Goal: Task Accomplishment & Management: Use online tool/utility

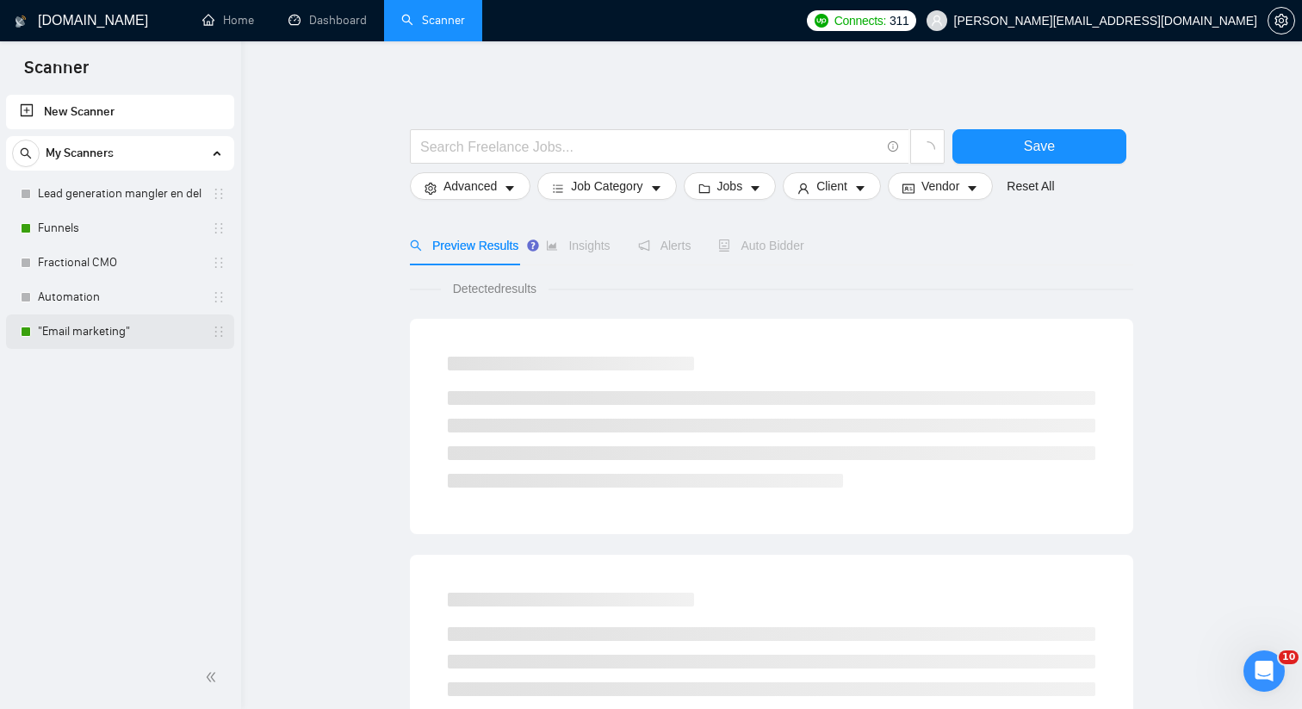
click at [129, 322] on link ""Email marketing"" at bounding box center [120, 331] width 164 height 34
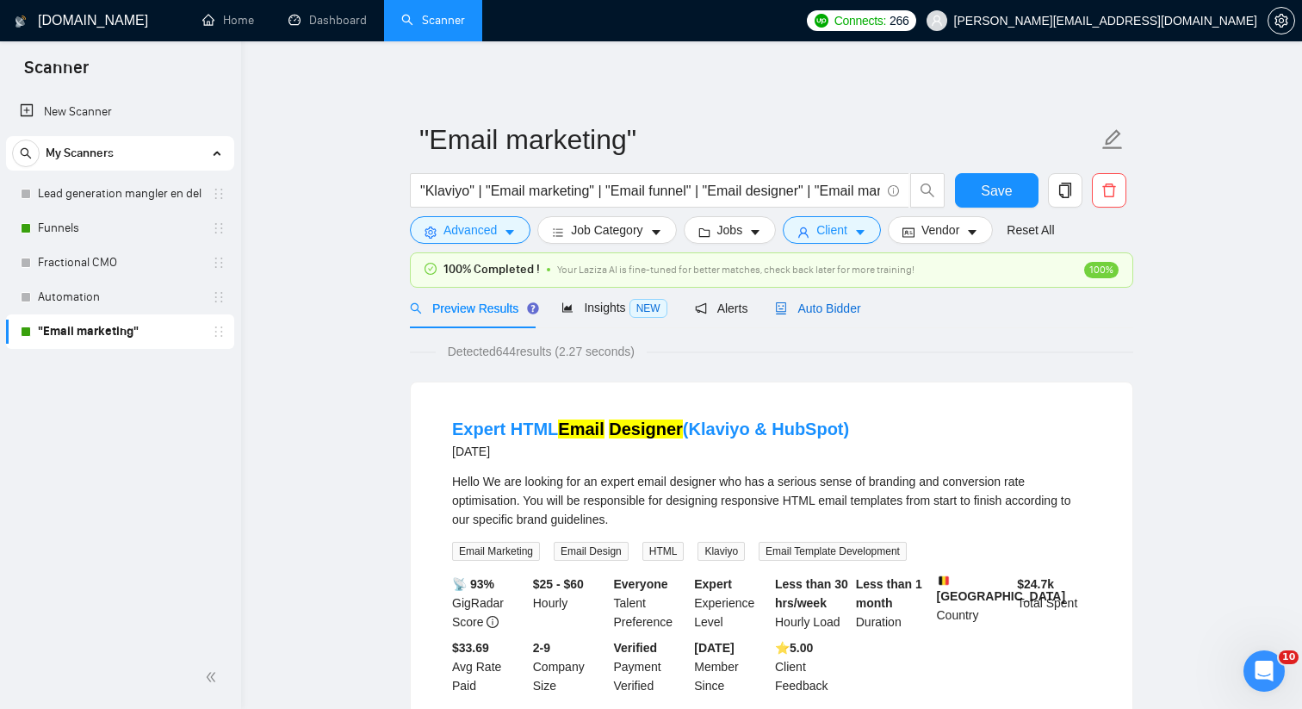
click at [799, 309] on span "Auto Bidder" at bounding box center [817, 308] width 85 height 14
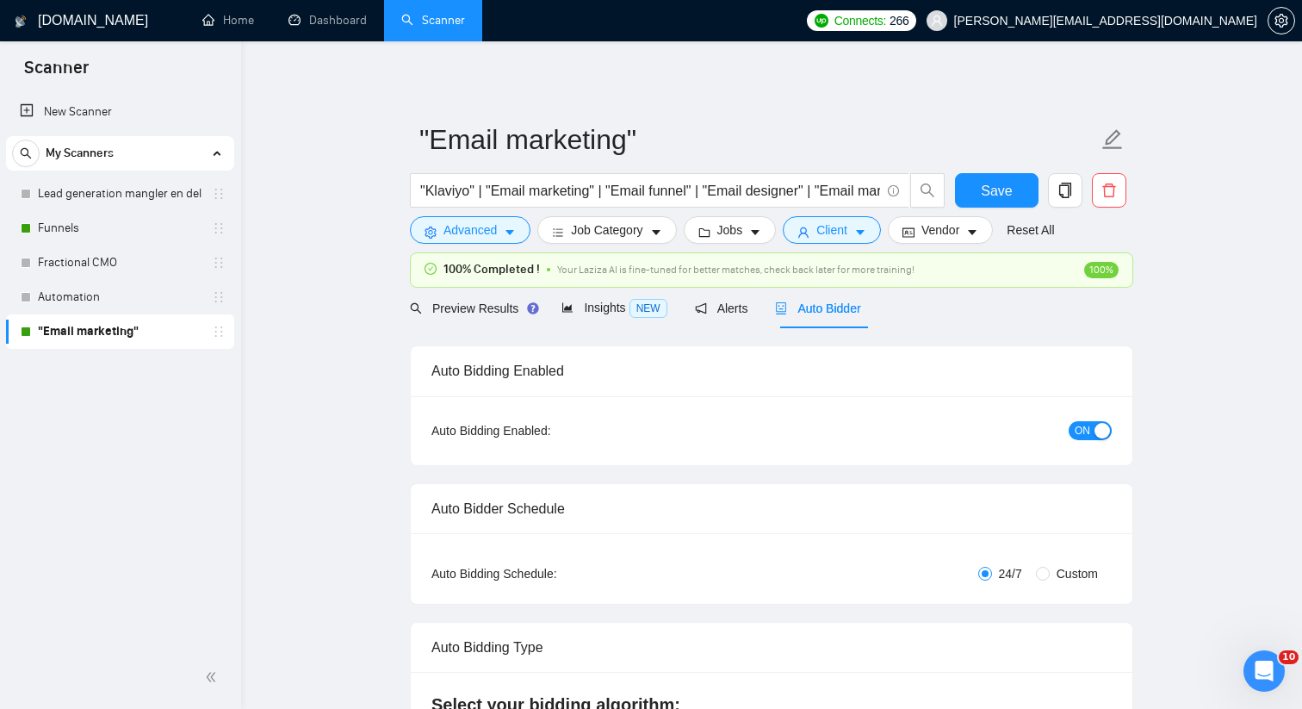
radio input "false"
radio input "true"
checkbox input "true"
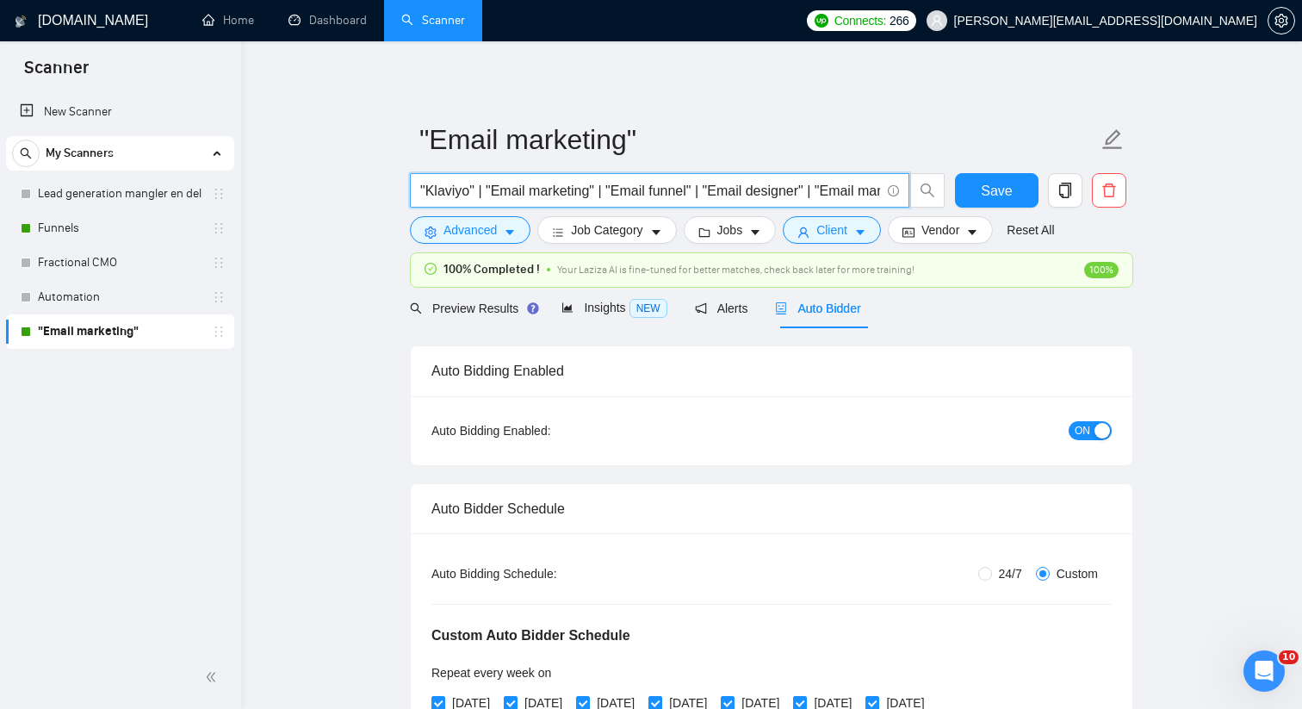
scroll to position [0, 117]
drag, startPoint x: 805, startPoint y: 189, endPoint x: 900, endPoint y: 189, distance: 94.7
click at [900, 189] on span ""Klaviyo" | "Email marketing" | "Email funnel" | "Email designer" | "Email mark…" at bounding box center [659, 190] width 499 height 34
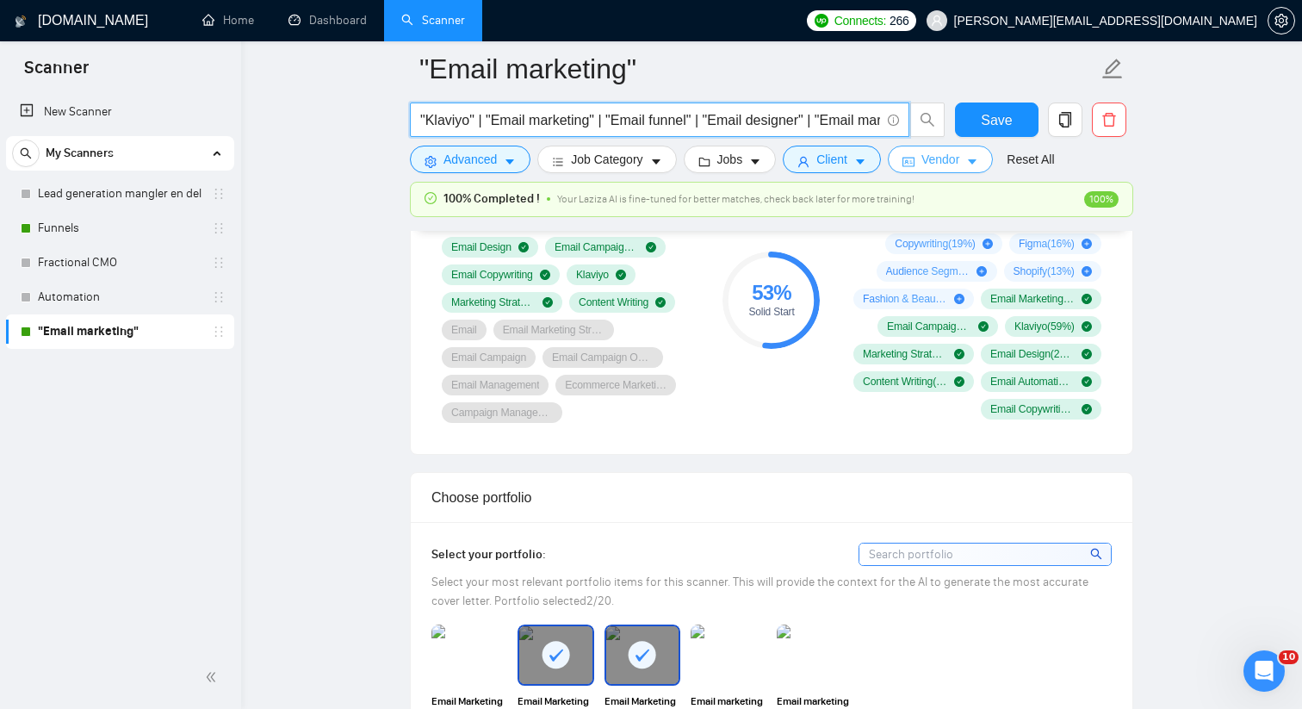
scroll to position [1469, 0]
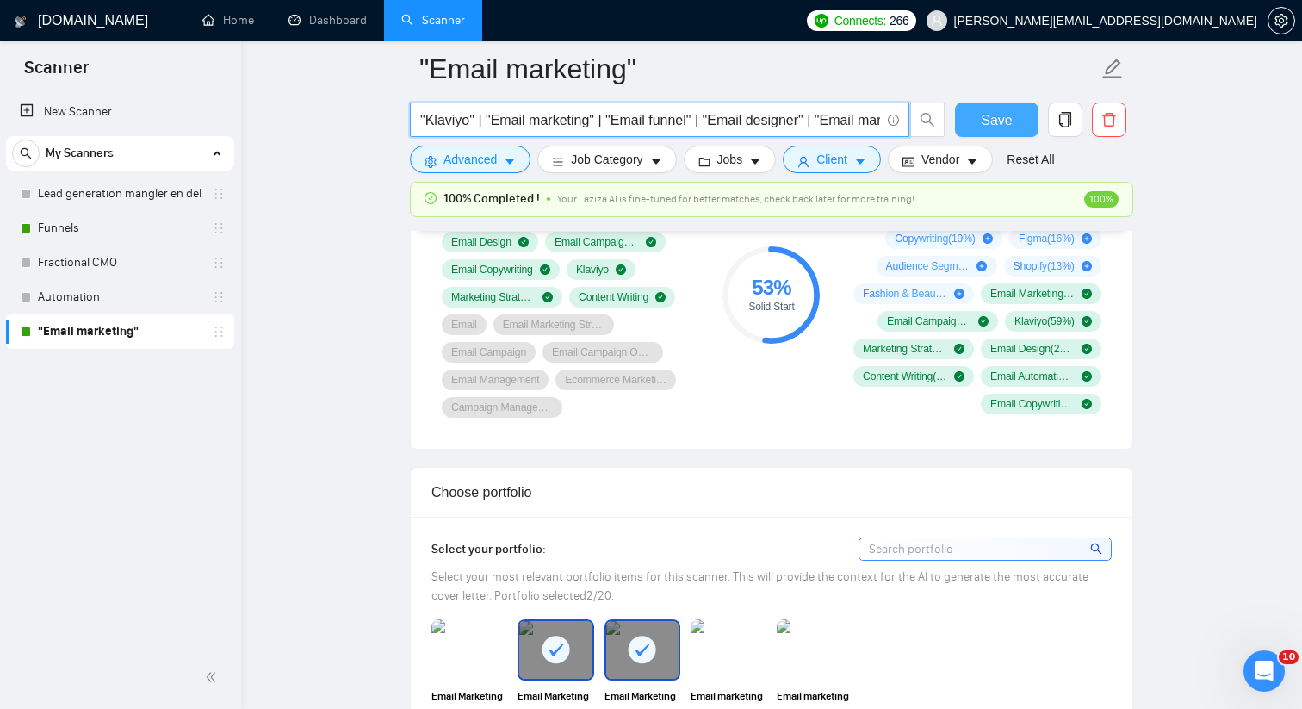
click at [979, 113] on button "Save" at bounding box center [997, 119] width 84 height 34
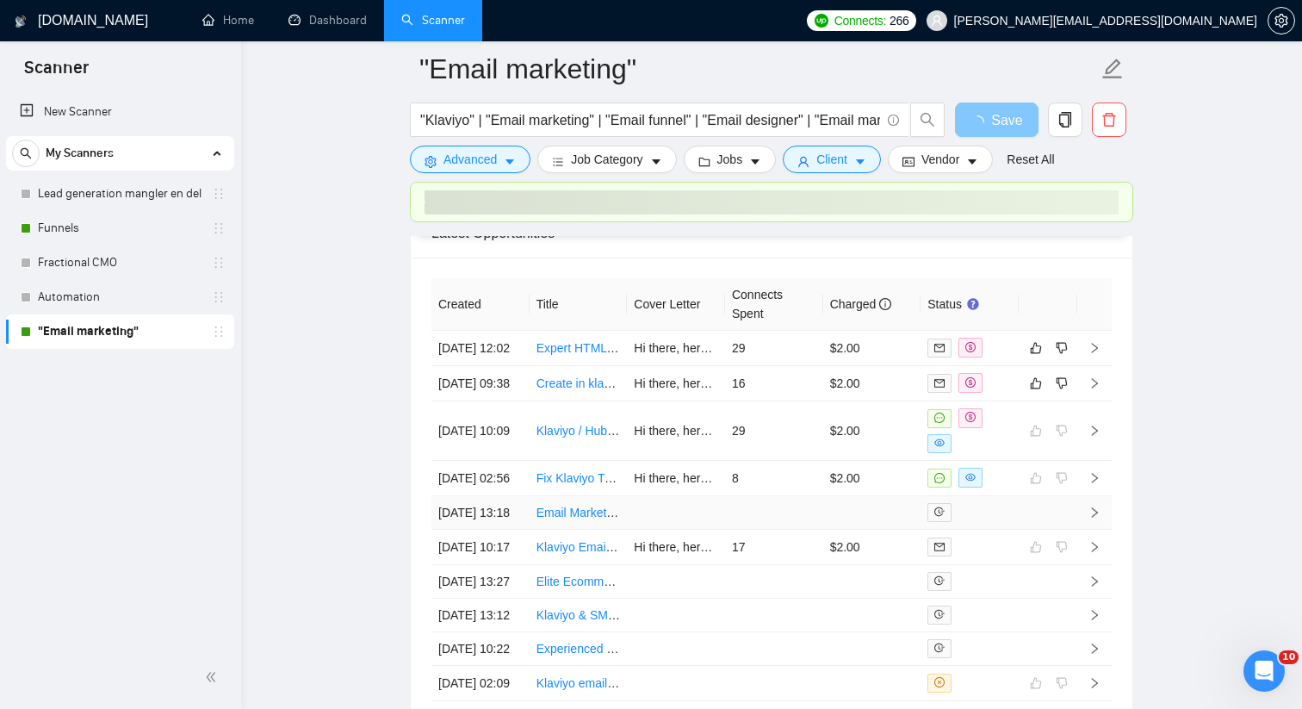
scroll to position [4663, 0]
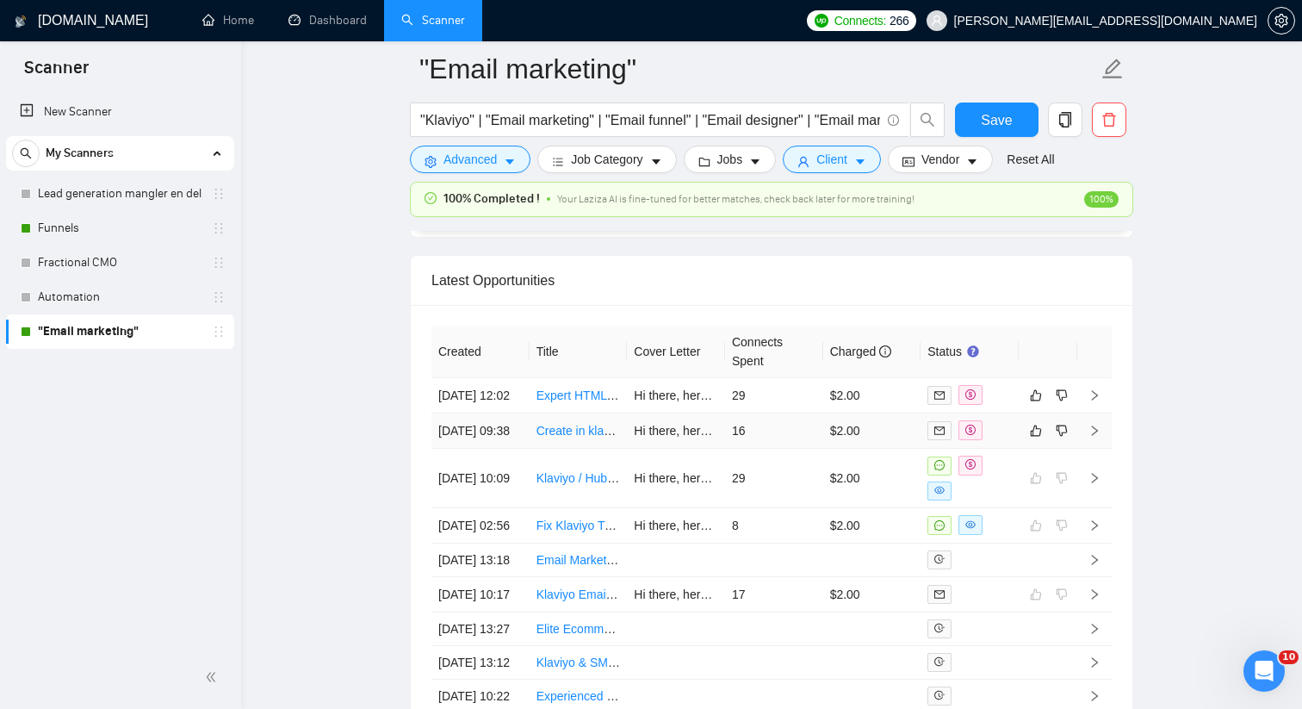
click at [804, 449] on td "16" at bounding box center [774, 430] width 98 height 35
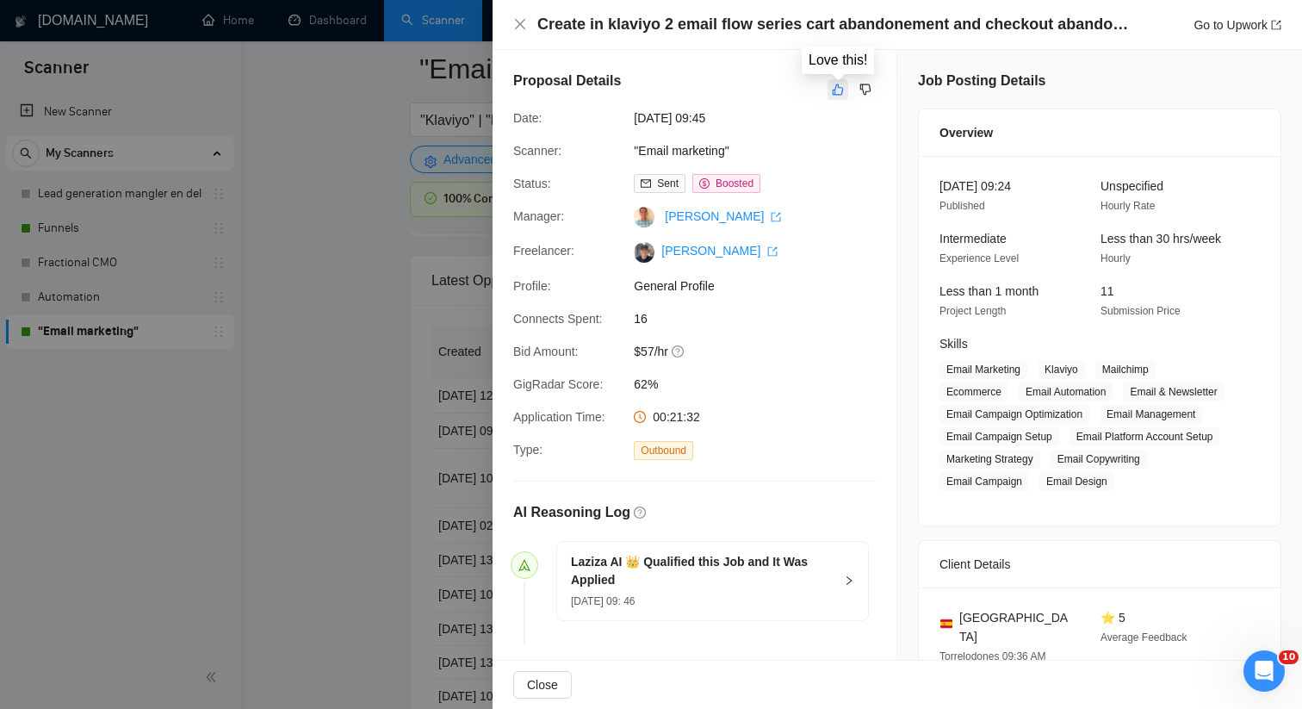
click at [840, 95] on icon "like" at bounding box center [838, 90] width 12 height 14
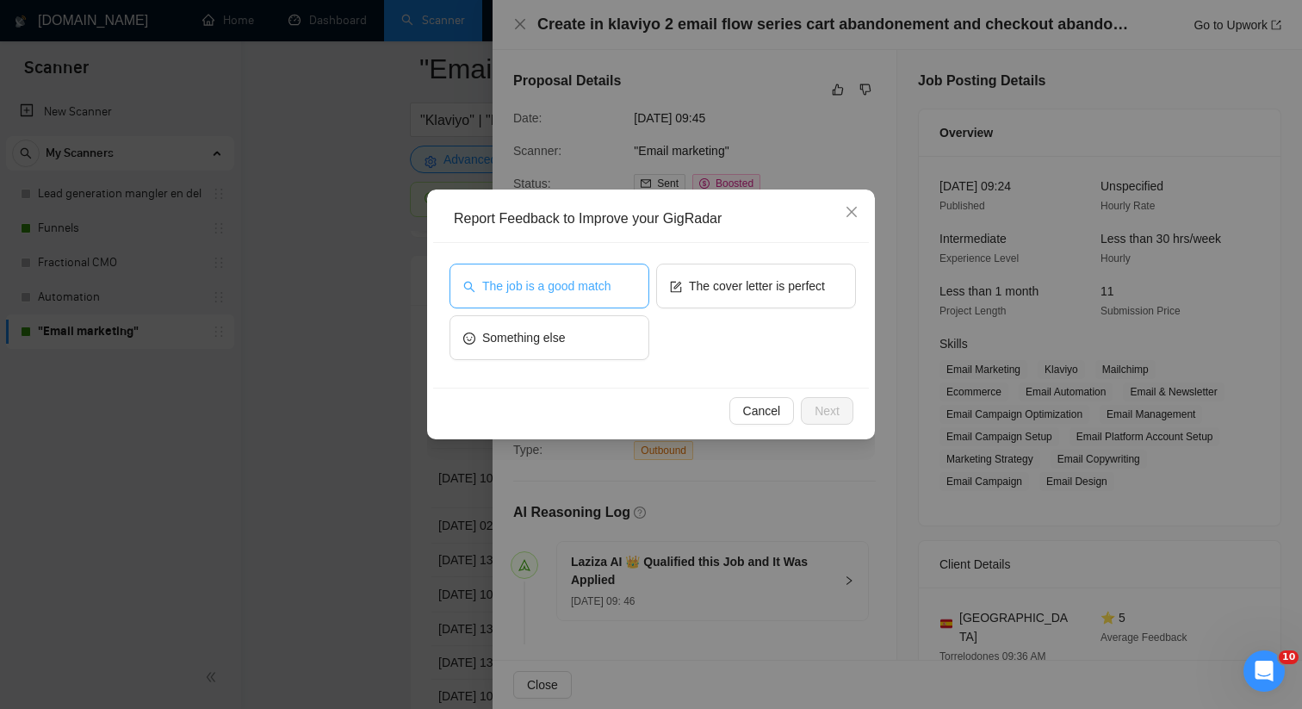
click at [591, 297] on button "The job is a good match" at bounding box center [550, 286] width 200 height 45
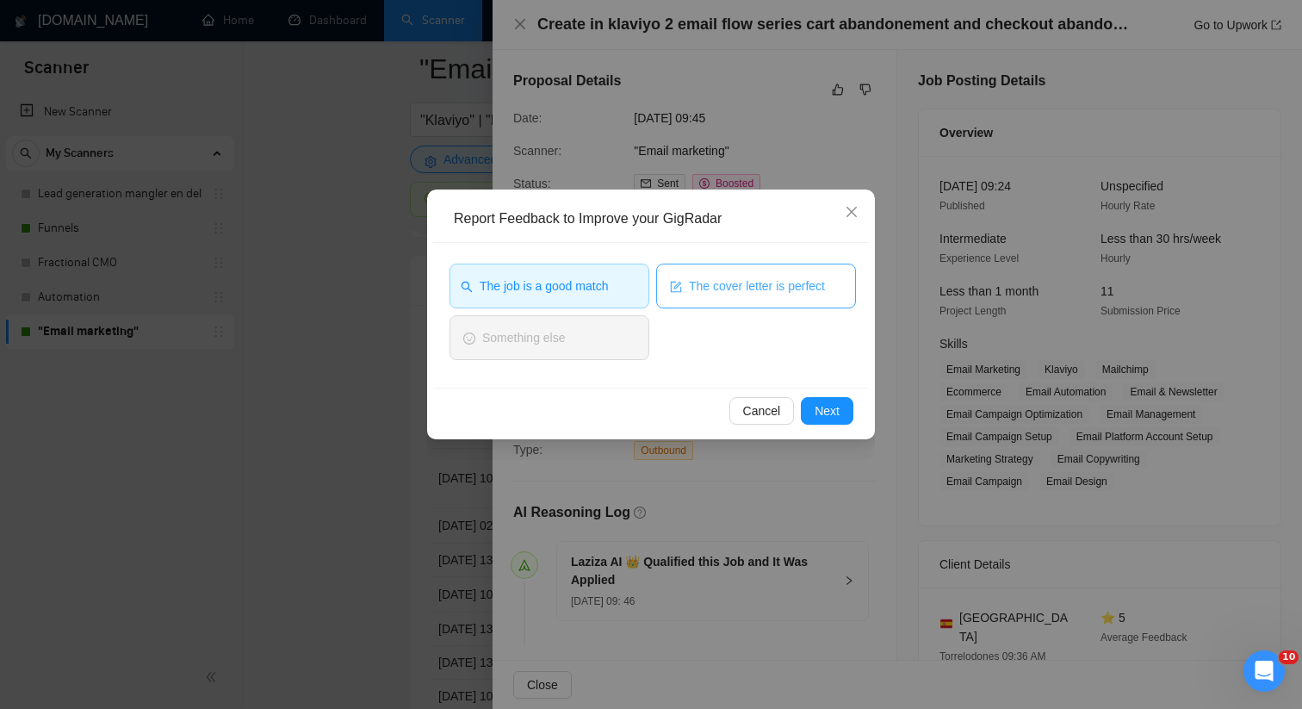
click at [698, 294] on span "The cover letter is perfect" at bounding box center [757, 285] width 136 height 19
click at [568, 295] on span "The job is a good match" at bounding box center [544, 285] width 128 height 19
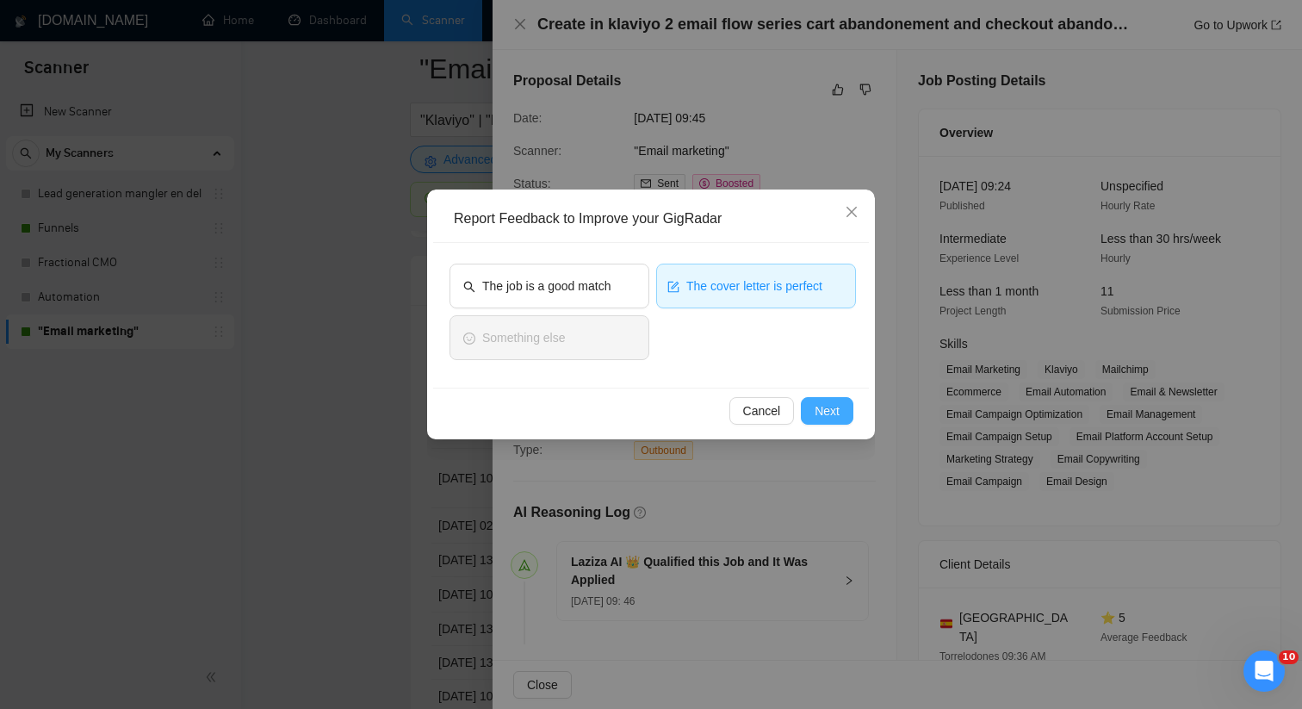
click at [815, 408] on span "Next" at bounding box center [827, 410] width 25 height 19
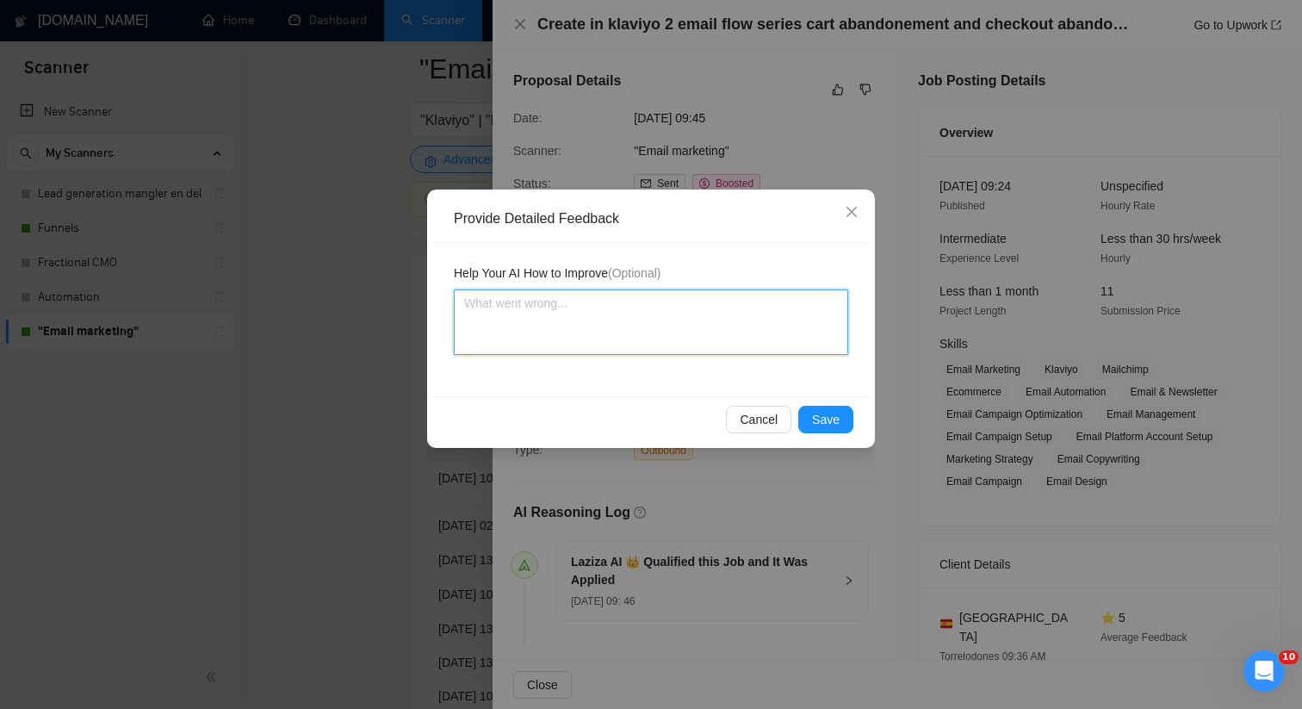
click at [683, 347] on textarea at bounding box center [651, 321] width 394 height 65
type textarea "T"
type textarea "TH"
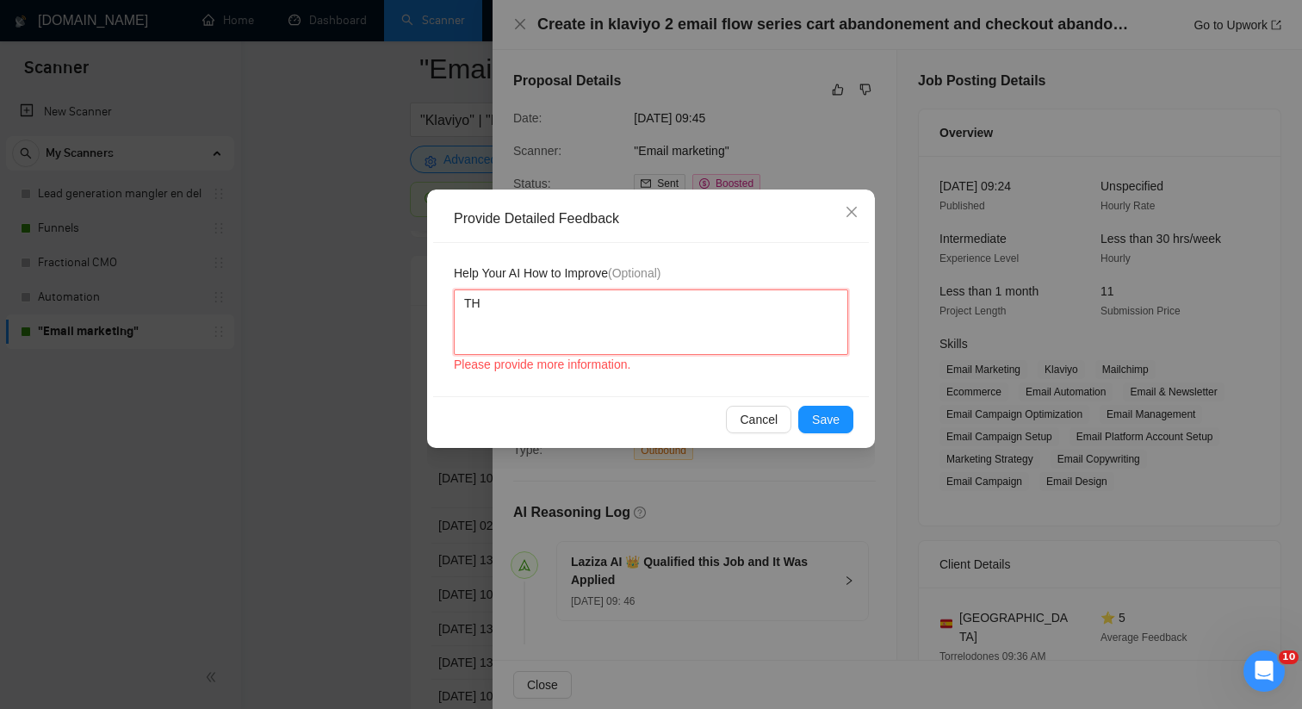
type textarea "THE"
type textarea "TH"
type textarea "T"
type textarea "The"
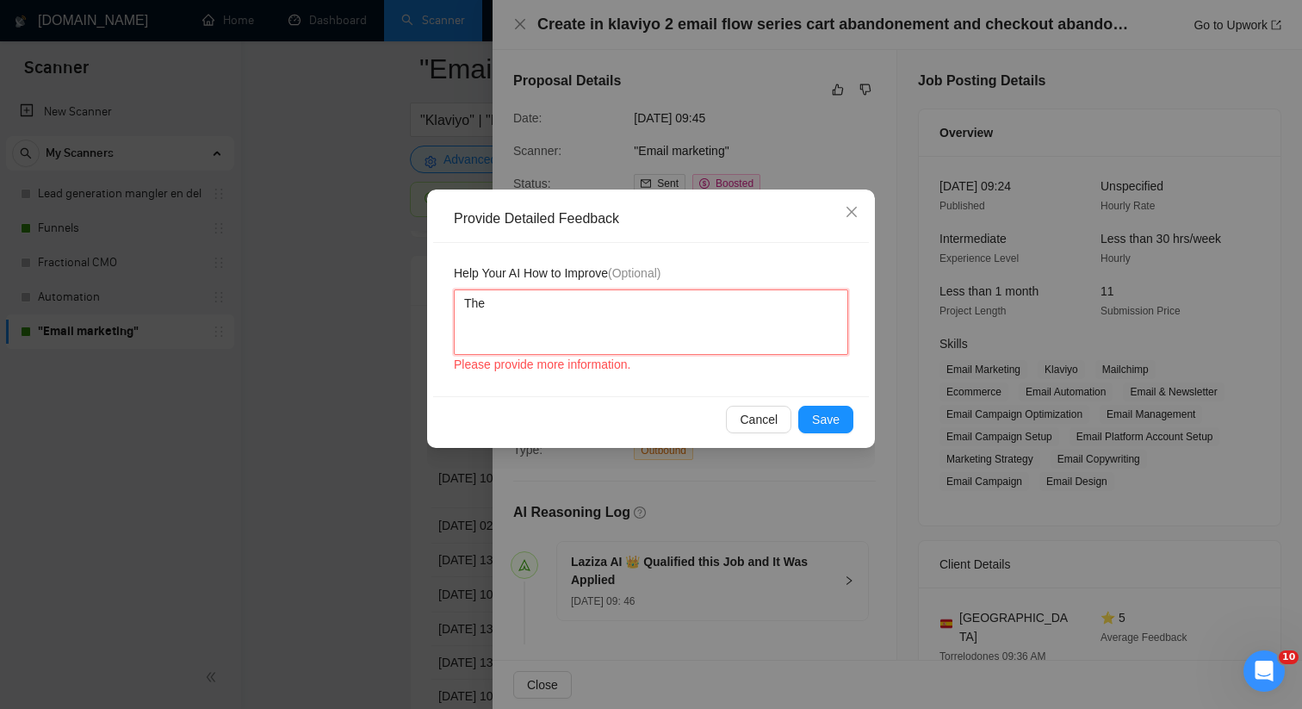
type textarea "The A"
type textarea "The AI"
type textarea "The AI di"
type textarea "The AI did"
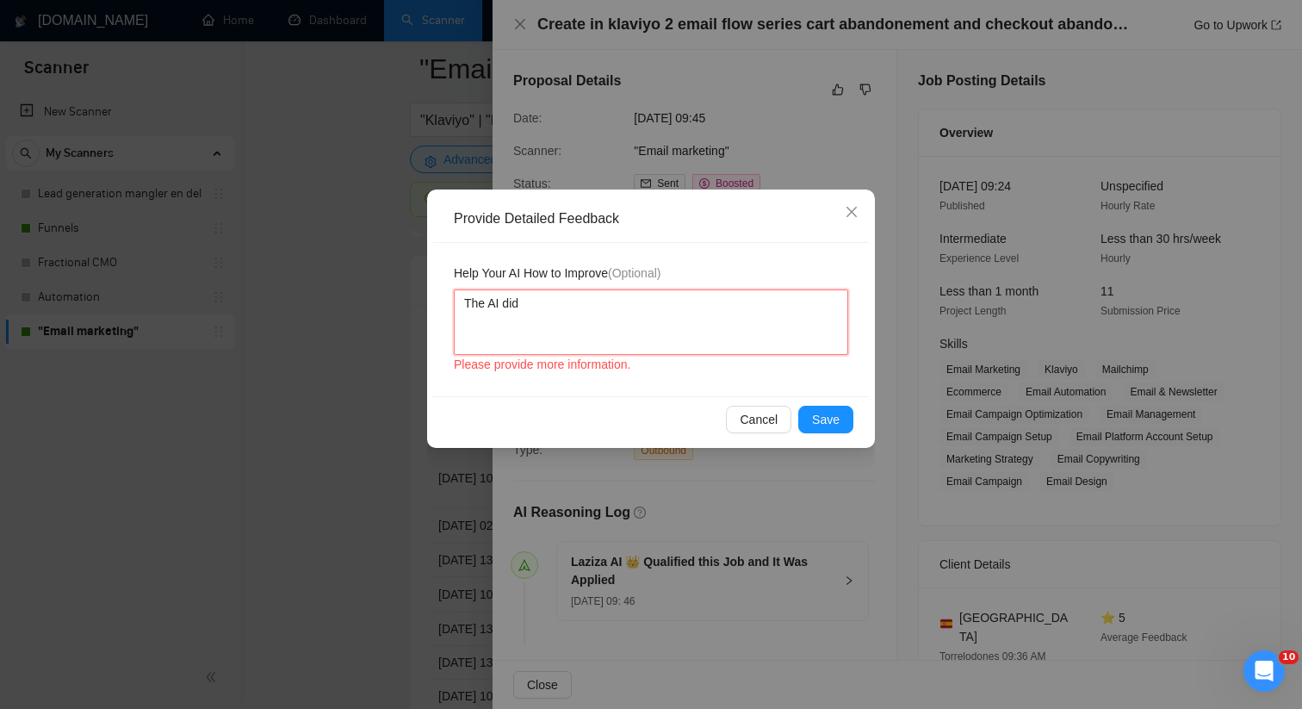
type textarea "The AI did"
type textarea "The AI did a"
type textarea "The AI did a g"
type textarea "The AI did a go"
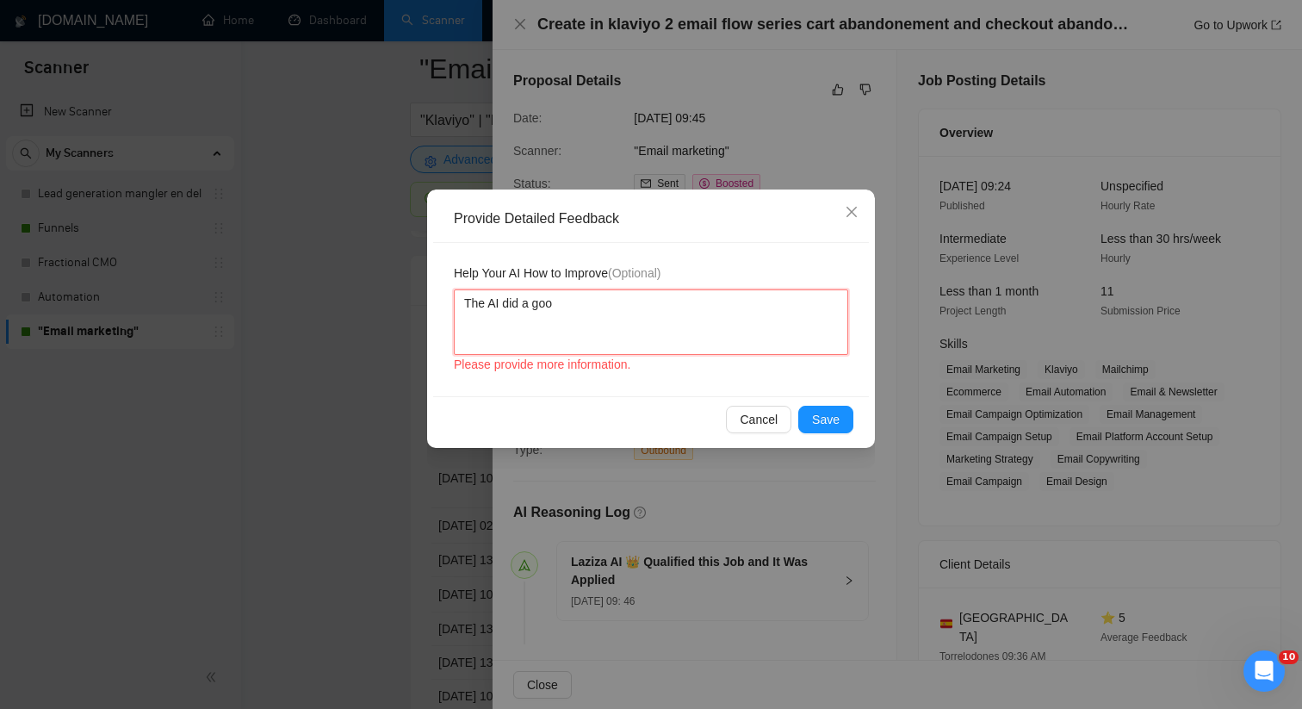
type textarea "The AI did a good"
type textarea "The AI did a good j"
type textarea "The AI did a good jo"
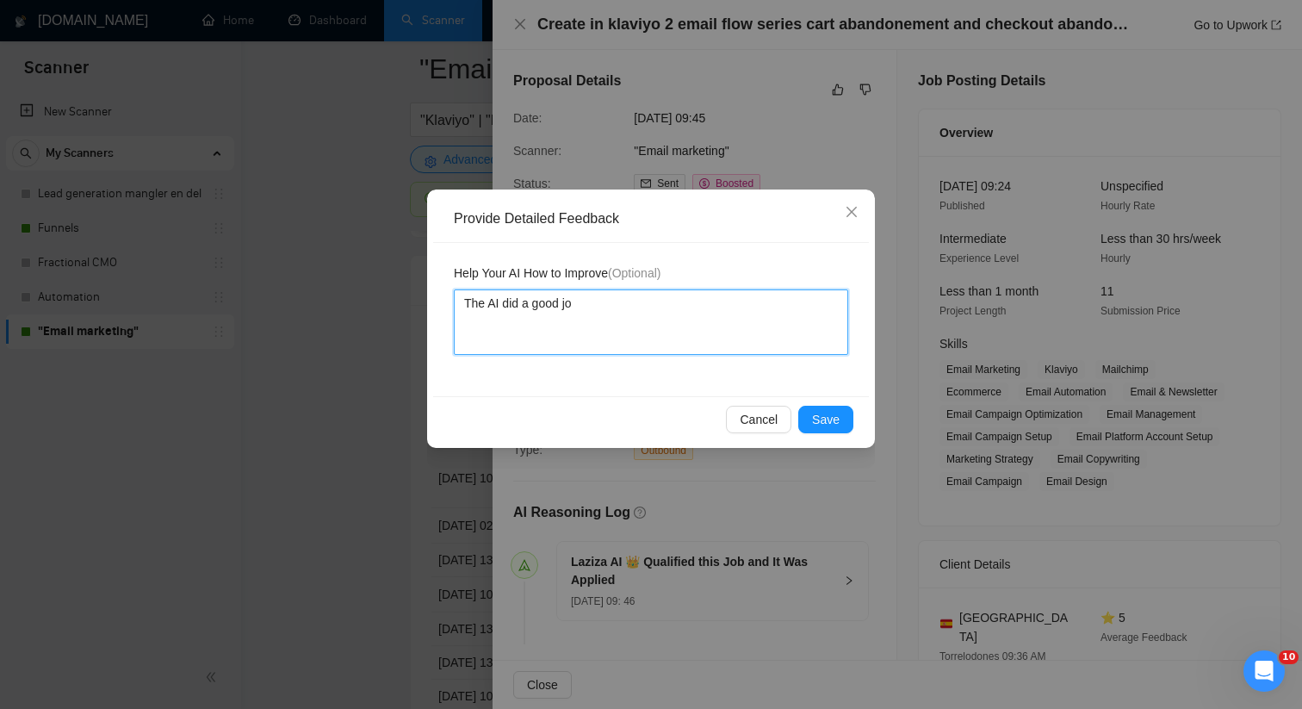
type textarea "The AI did a good job"
type textarea "The AI did a good job f"
type textarea "The AI did a good job fo"
type textarea "The AI did a good job fol"
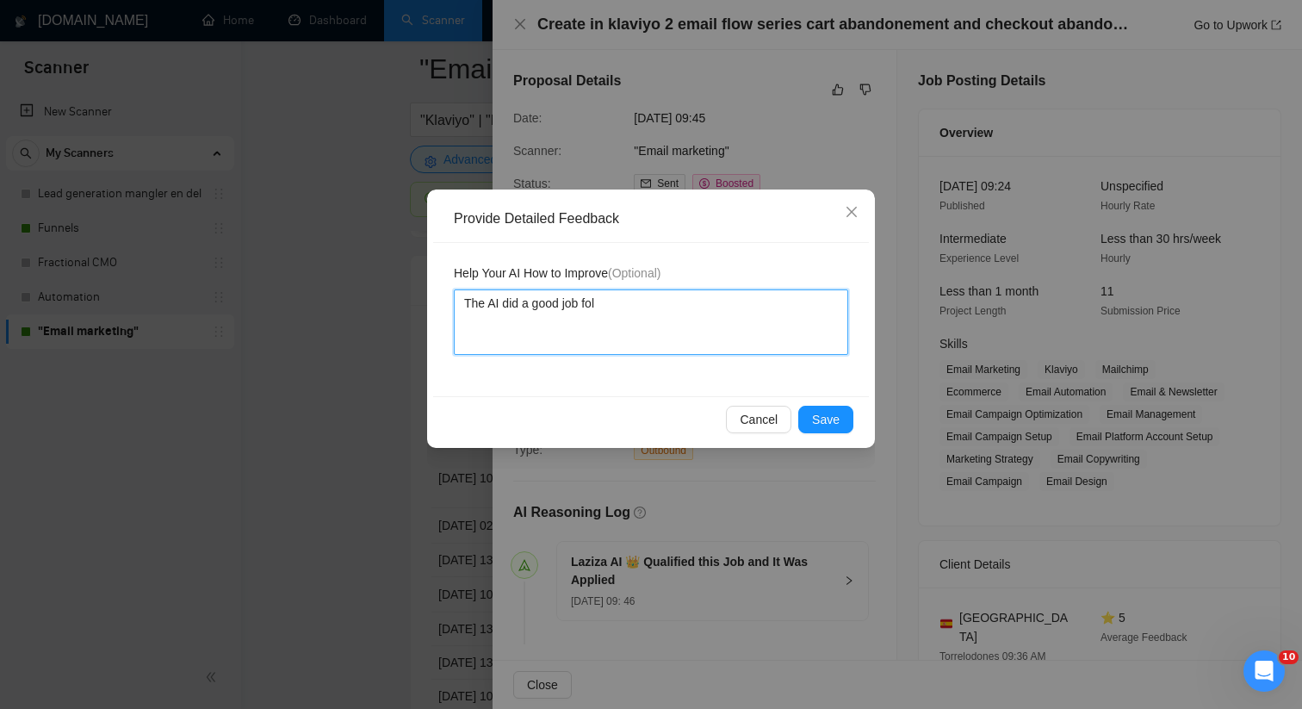
type textarea "The AI did a good job foll"
type textarea "The AI did a good job follo"
type textarea "The AI did a good job follow"
type textarea "The AI did a good job followi"
type textarea "The AI did a good job followin"
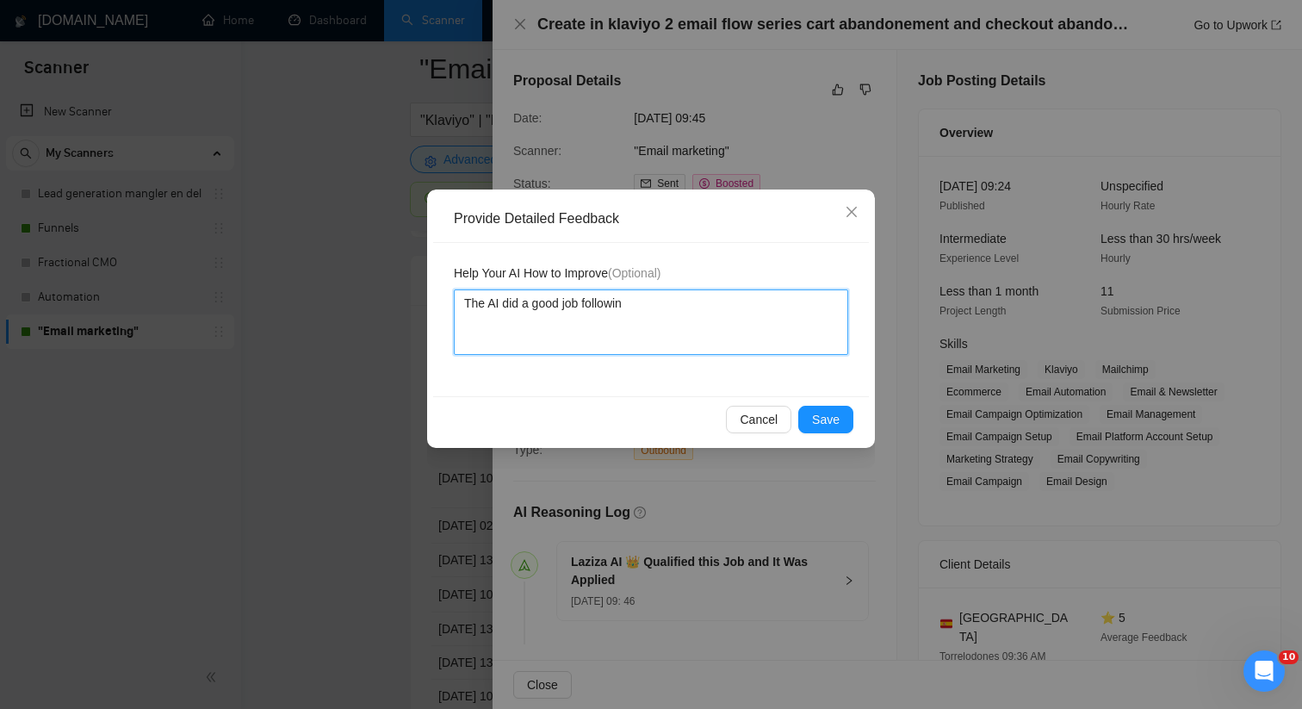
type textarea "The AI did a good job following"
type textarea "The AI did a good job following t"
type textarea "The AI did a good job following th"
type textarea "The AI did a good job following the"
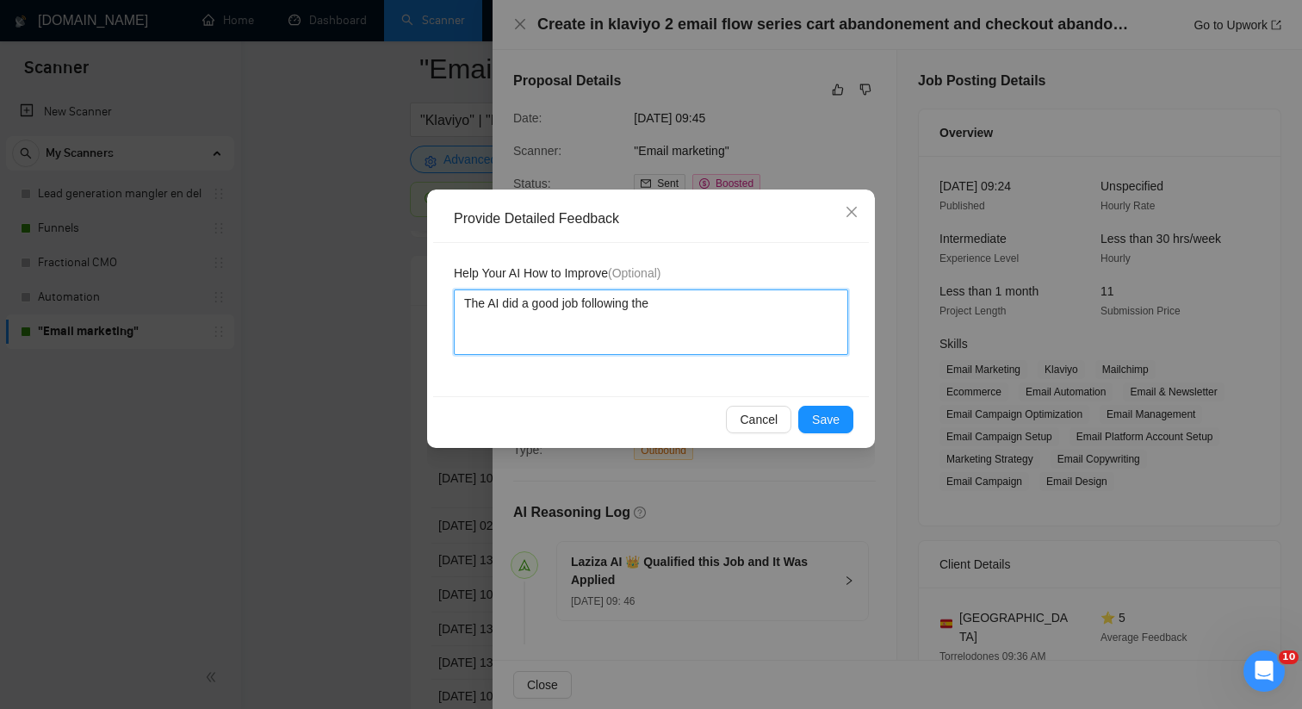
type textarea "The AI did a good job following the"
type textarea "The AI did a good job following the i"
type textarea "The AI did a good job following the in"
type textarea "The AI did a good job following the ins"
type textarea "The AI did a good job following the inst"
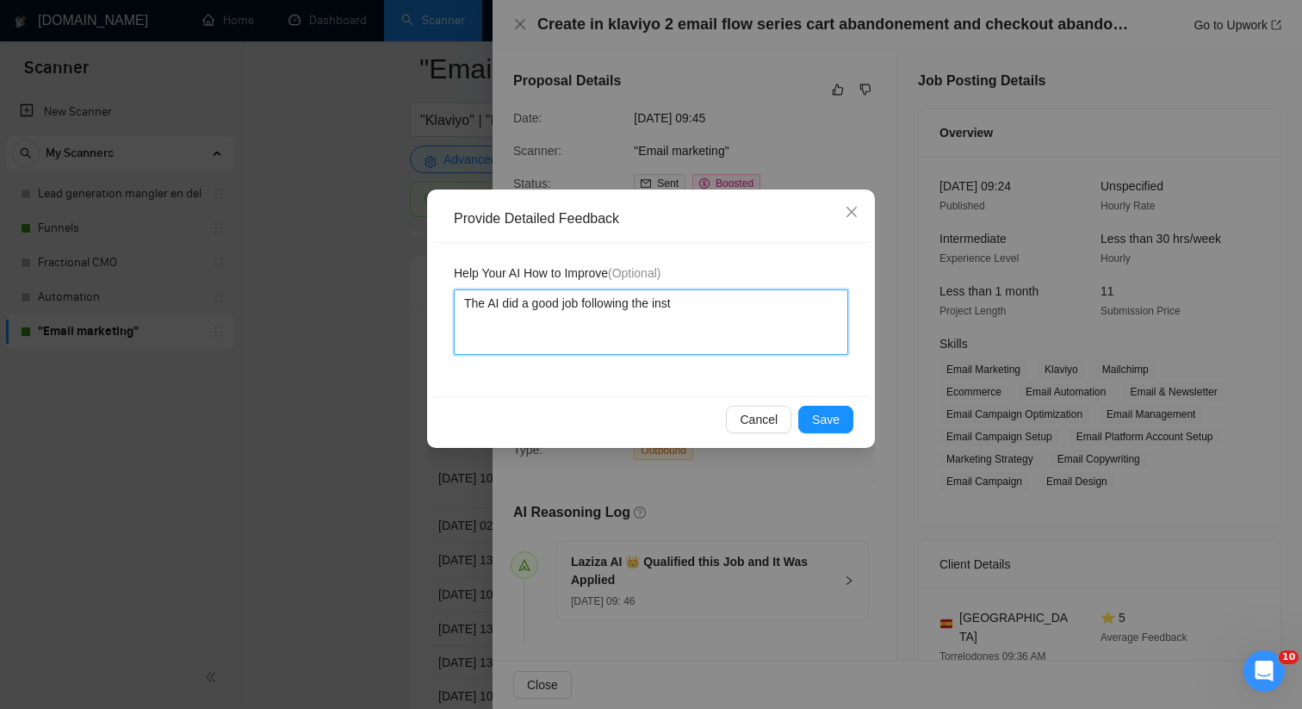
type textarea "The AI did a good job following the instr"
type textarea "The AI did a good job following the instru"
type textarea "The AI did a good job following the instruc"
type textarea "The AI did a good job following the instruct"
type textarea "The AI did a good job following the instructi"
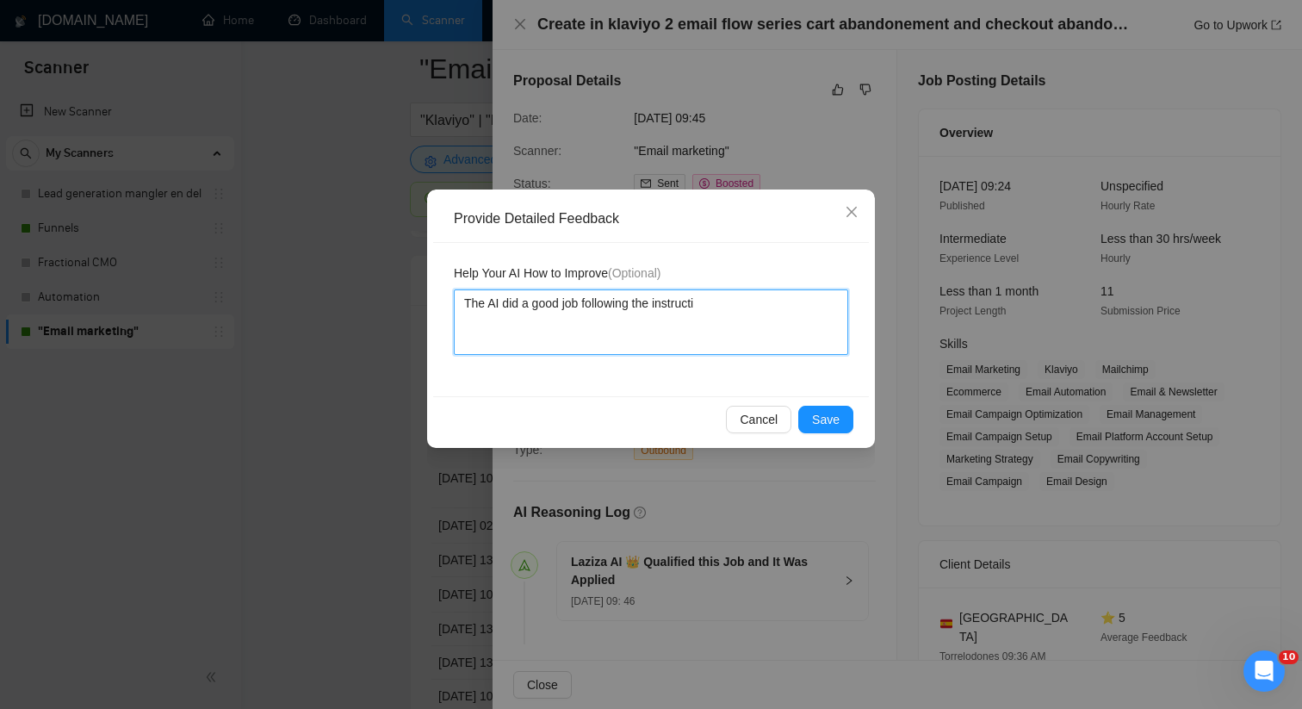
type textarea "The AI did a good job following the instructio"
type textarea "The AI did a good job following the instruction"
type textarea "The AI did a good job following the instructions"
type textarea "The AI did a good job following the instructions,"
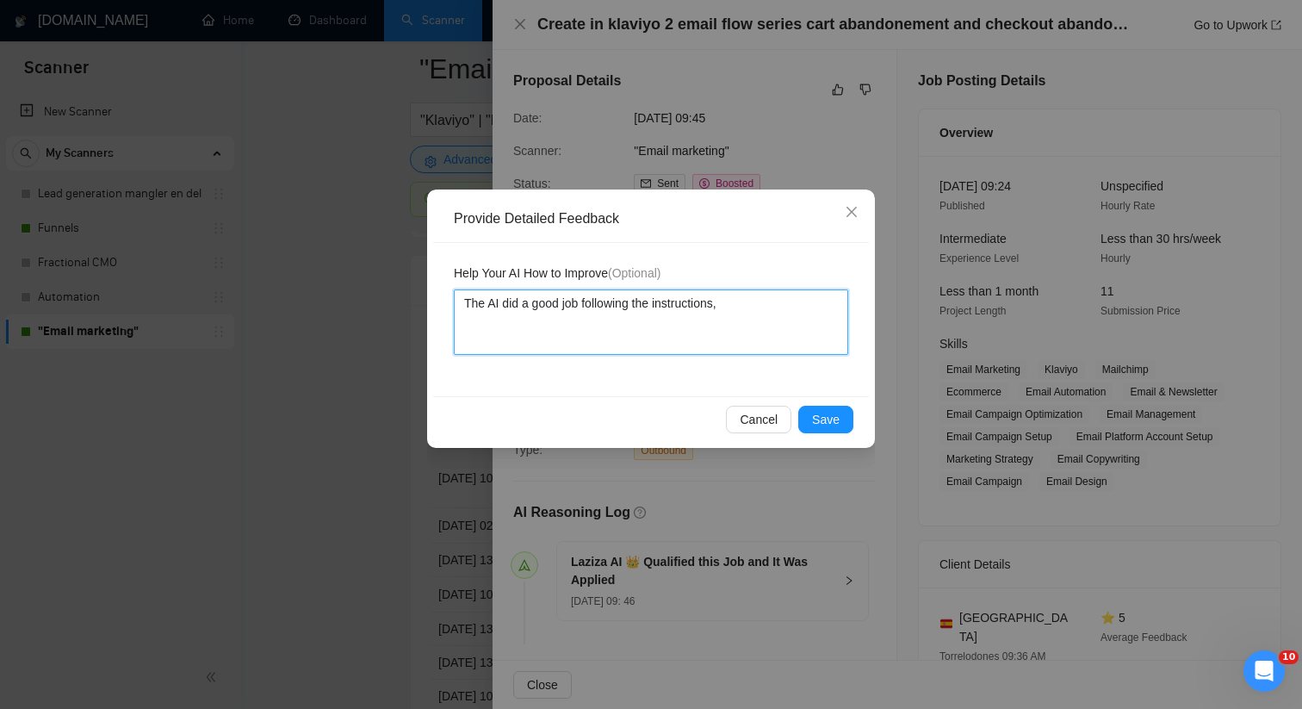
type textarea "The AI did a good job following the instructions, t"
type textarea "The AI did a good job following the instructions, th"
type textarea "The AI did a good job following the instructions, the"
type textarea "The AI did a good job following the instructions, the j"
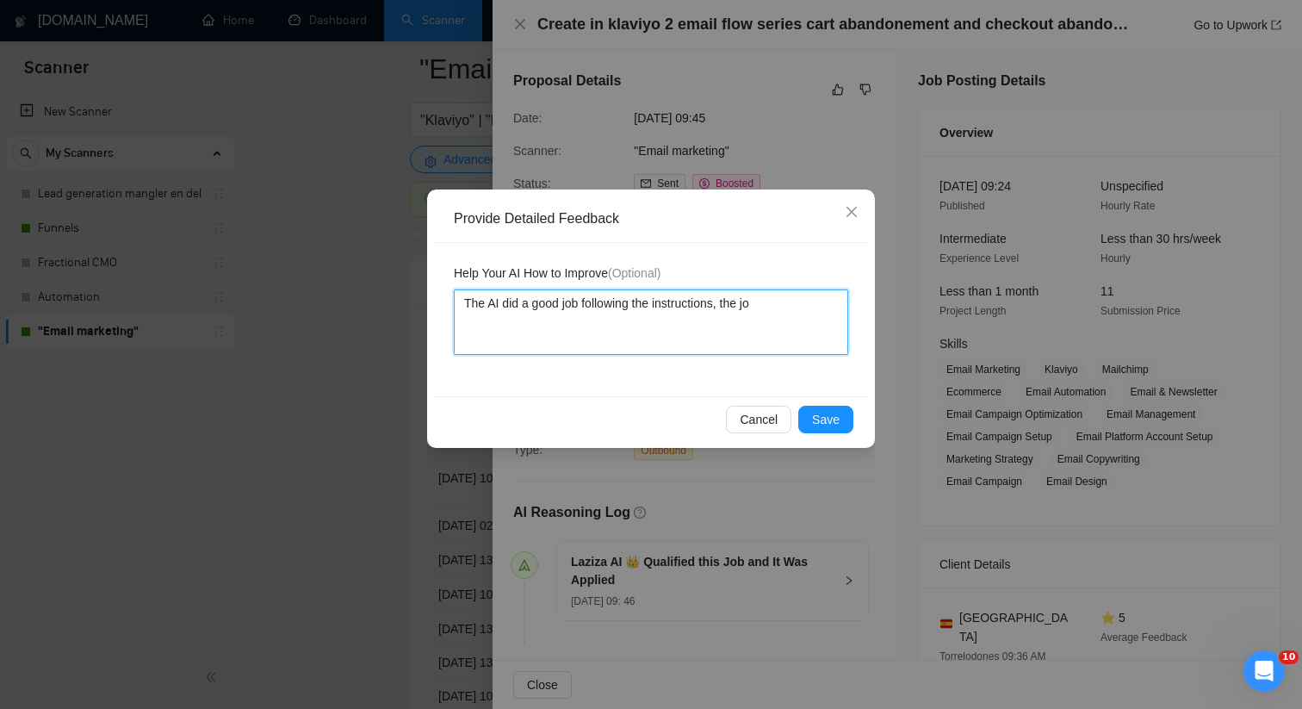
type textarea "The AI did a good job following the instructions, the job"
type textarea "The AI did a good job following the instructions, the job c"
type textarea "The AI did a good job following the instructions, the job co"
type textarea "The AI did a good job following the instructions, the job cou"
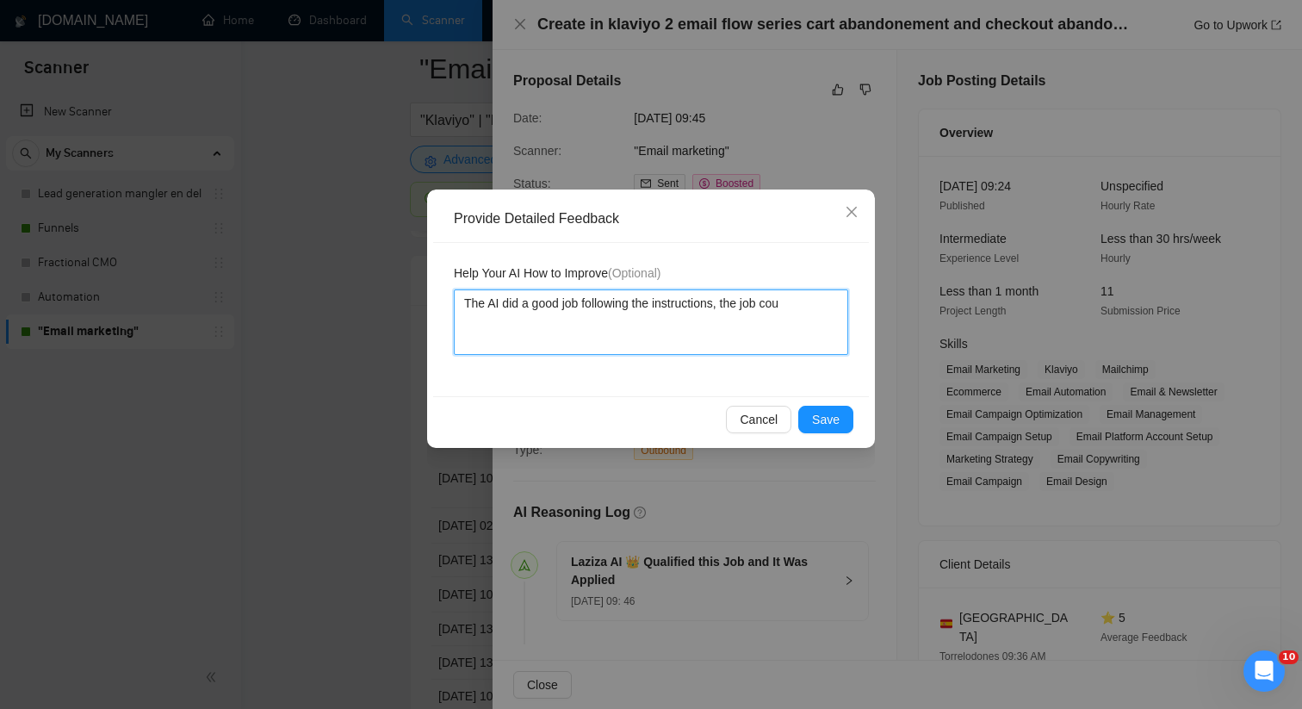
type textarea "The AI did a good job following the instructions, the job coul"
type textarea "The AI did a good job following the instructions, the job could"
type textarea "The AI did a good job following the instructions, the job could b"
type textarea "The AI did a good job following the instructions, the job could be"
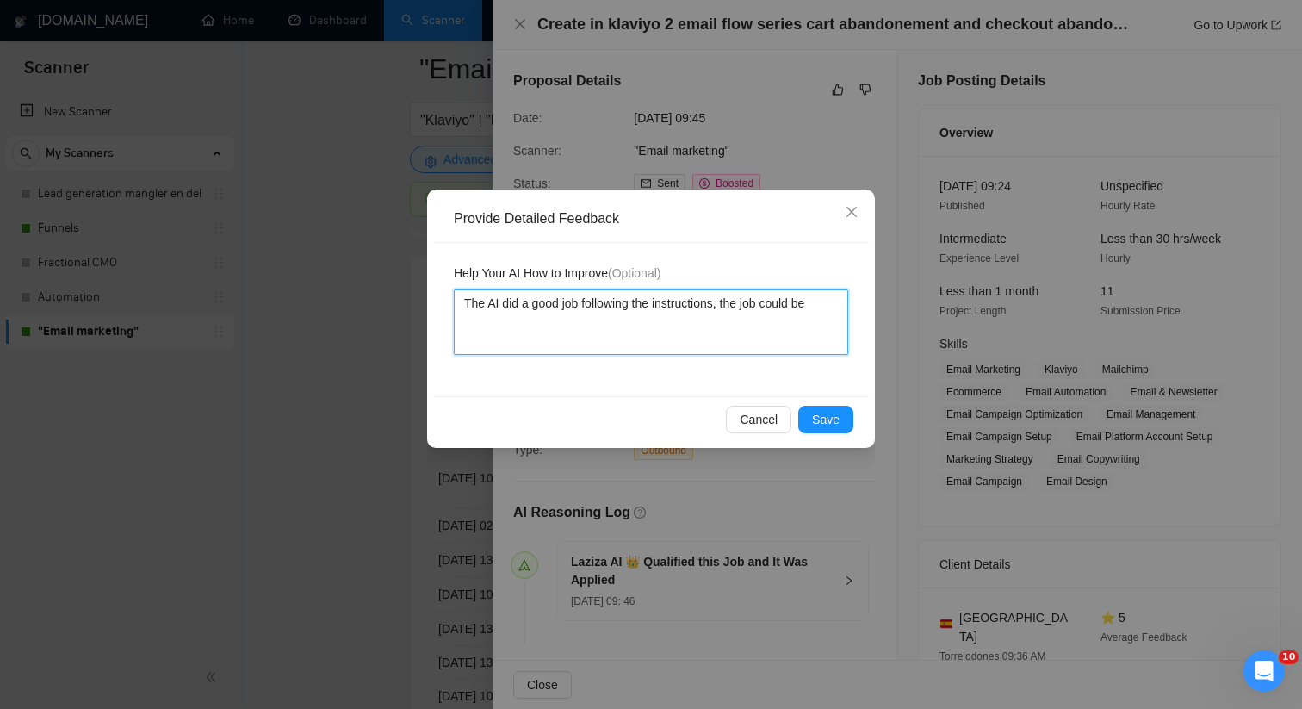
type textarea "The AI did a good job following the instructions, the job could be"
type textarea "The AI did a good job following the instructions, the job could be b"
type textarea "The AI did a good job following the instructions, the job could be be"
type textarea "The AI did a good job following the instructions, the job could be bet"
type textarea "The AI did a good job following the instructions, the job could be bett"
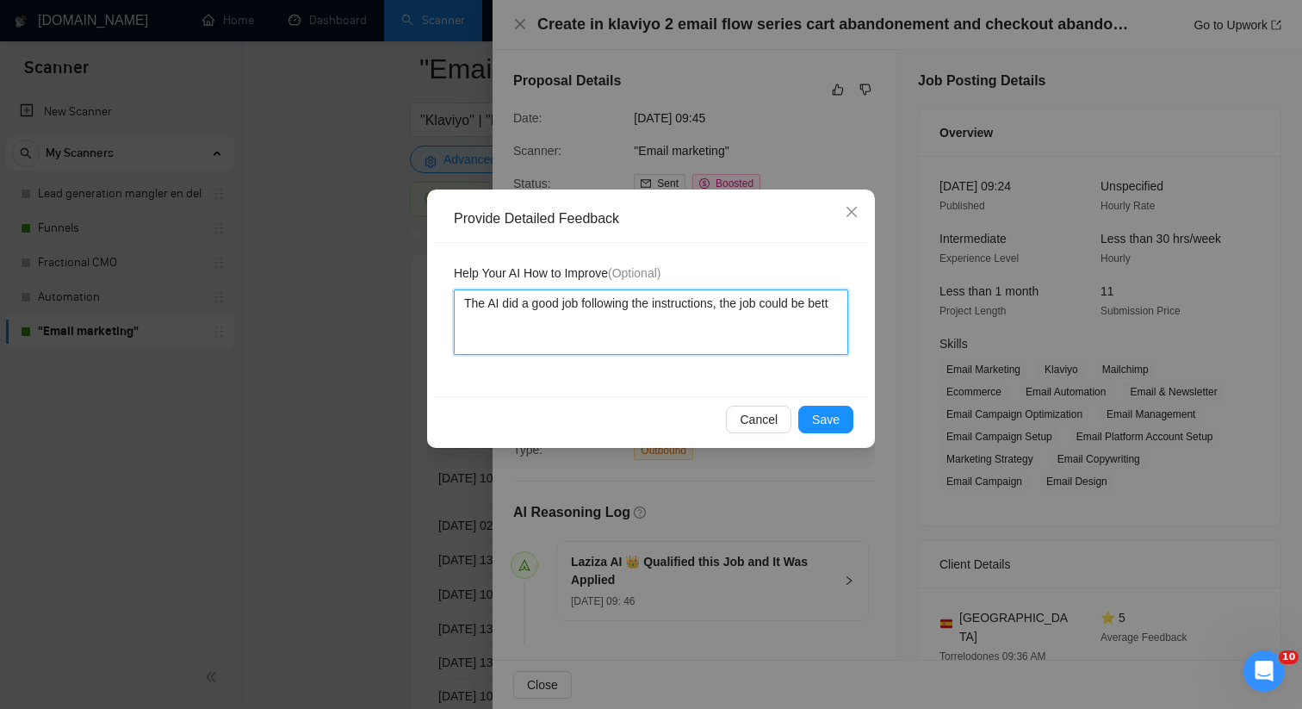
type textarea "The AI did a good job following the instructions, the job could be [PERSON_NAME]"
type textarea "The AI did a good job following the instructions, the job could be better"
type textarea "The AI did a good job following the instructions, the job could be better b"
type textarea "The AI did a good job following the instructions, the job could be better but"
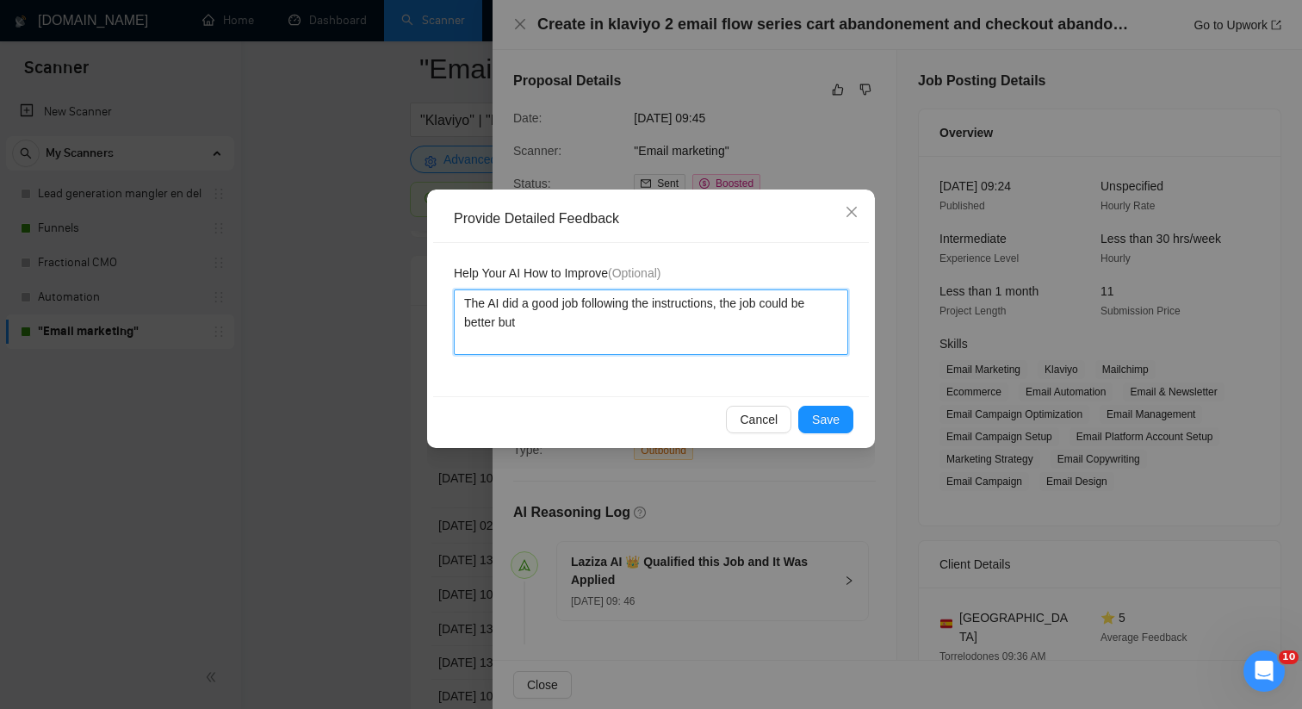
type textarea "The AI did a good job following the instructions, the job could be better but"
type textarea "The AI did a good job following the instructions, the job could be better but a"
type textarea "The AI did a good job following the instructions, the job could be better but al"
type textarea "The AI did a good job following the instructions, the job could be better but a…"
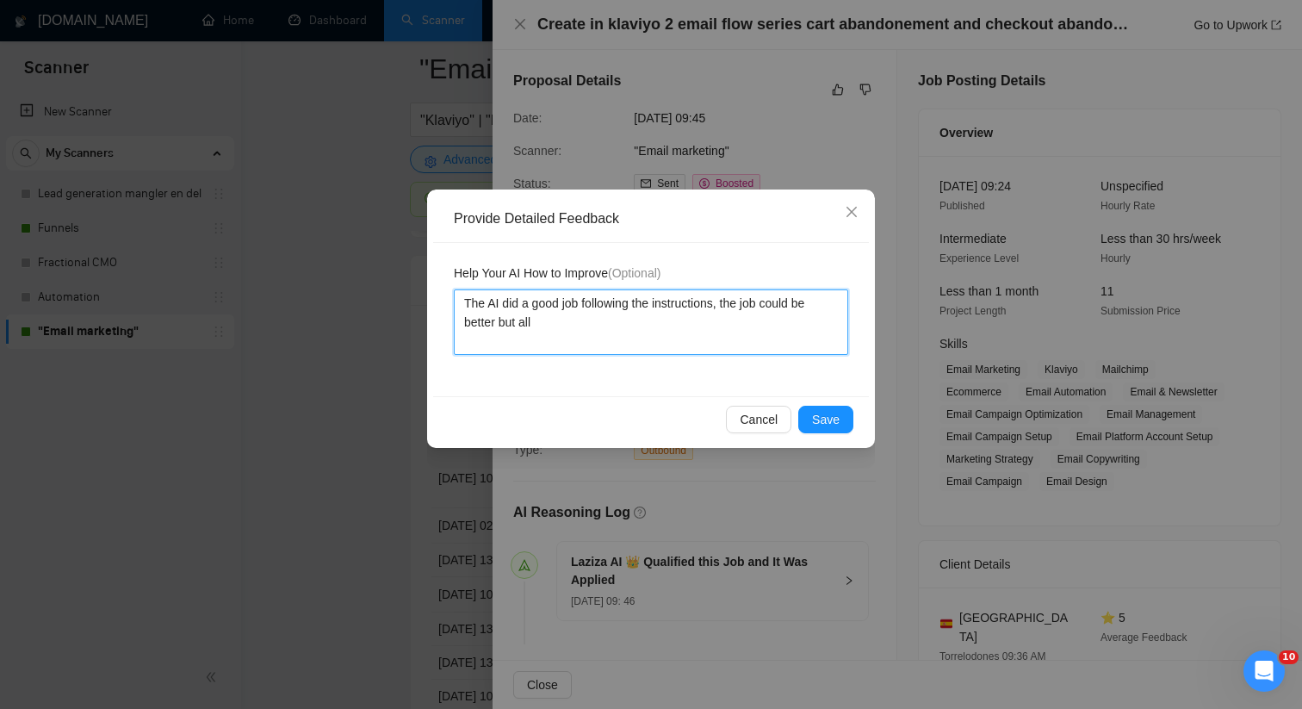
type textarea "The AI did a good job following the instructions, the job could be better but a…"
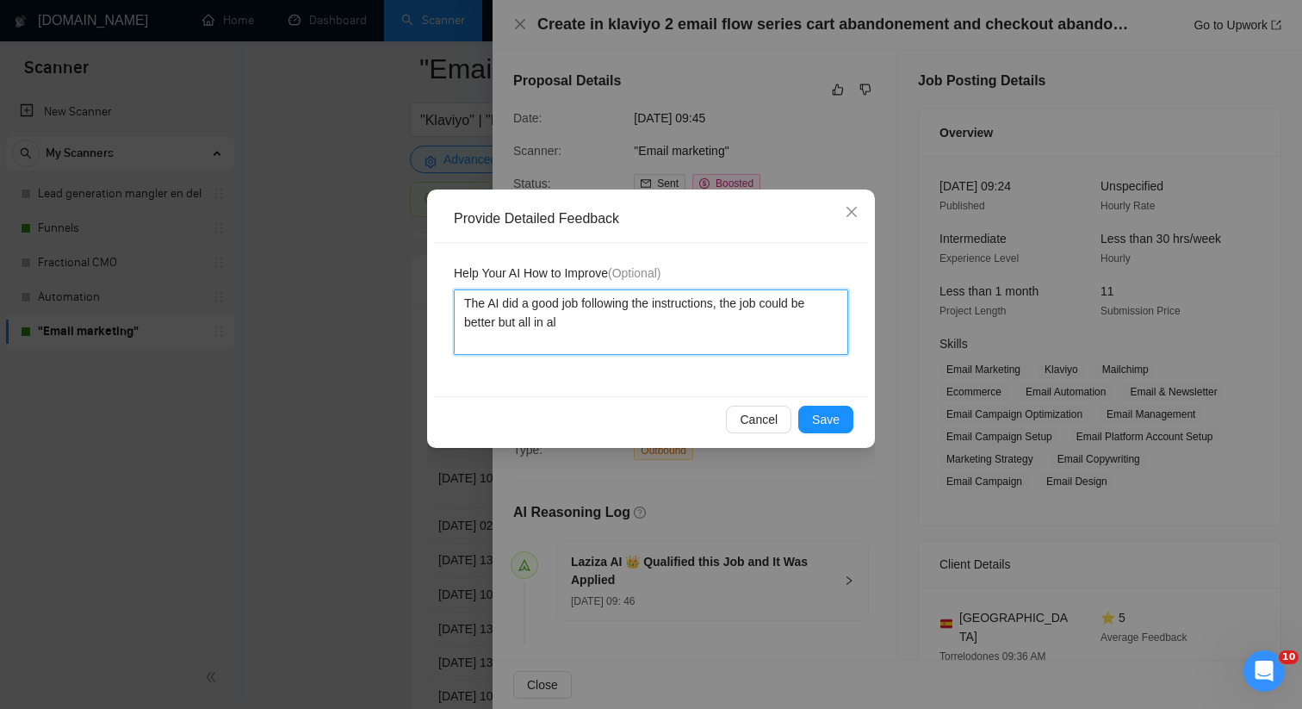
type textarea "The AI did a good job following the instructions, the job could be better but a…"
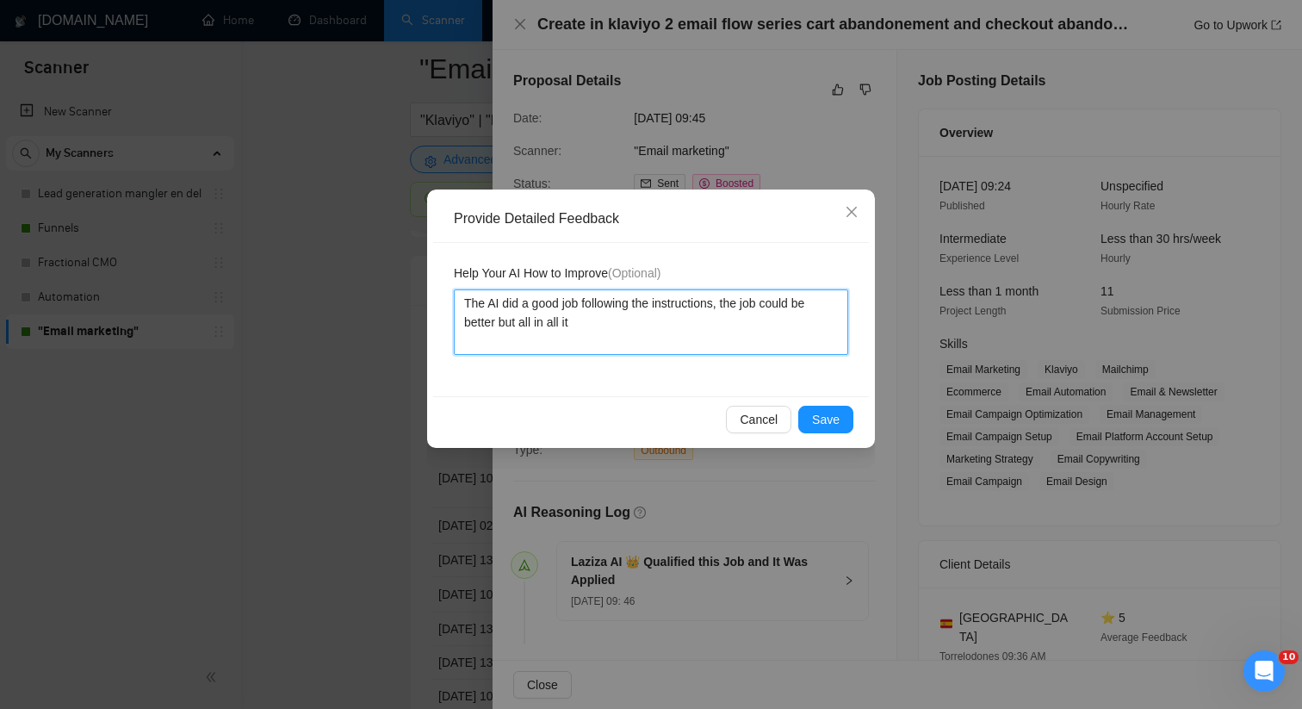
type textarea "The AI did a good job following the instructions, the job could be better but a…"
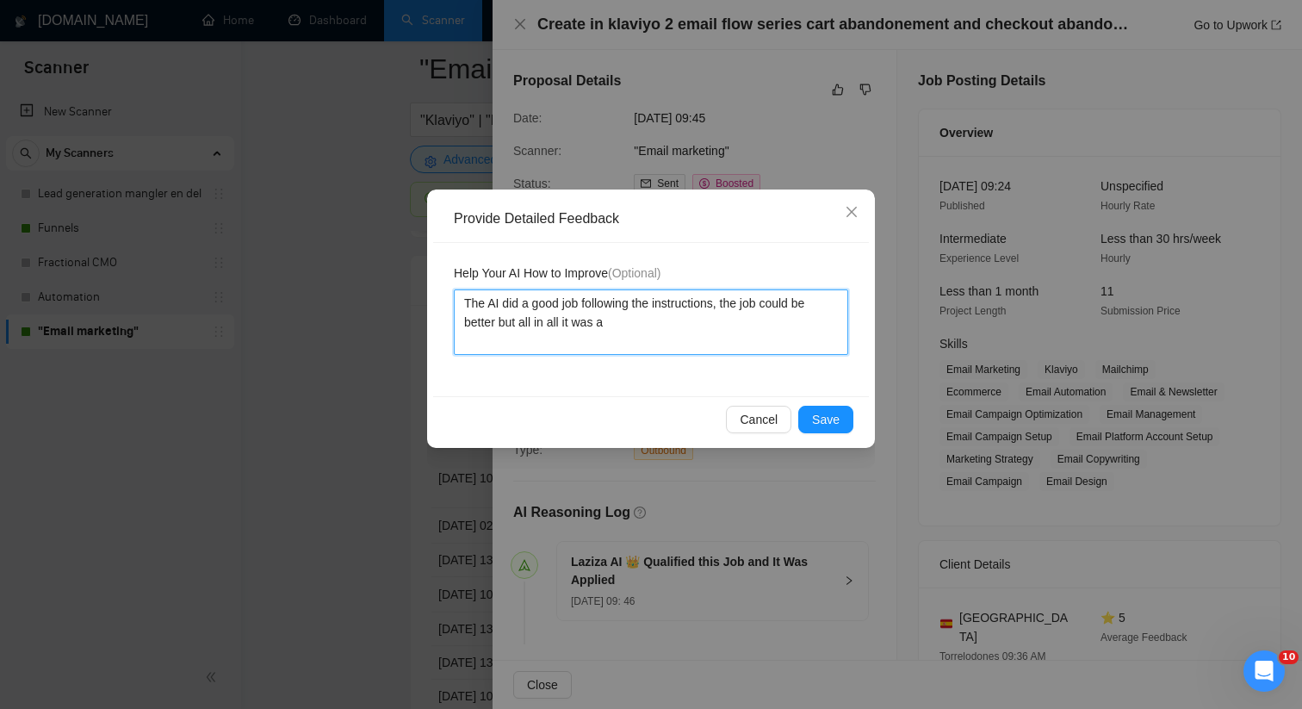
type textarea "The AI did a good job following the instructions, the job could be better but a…"
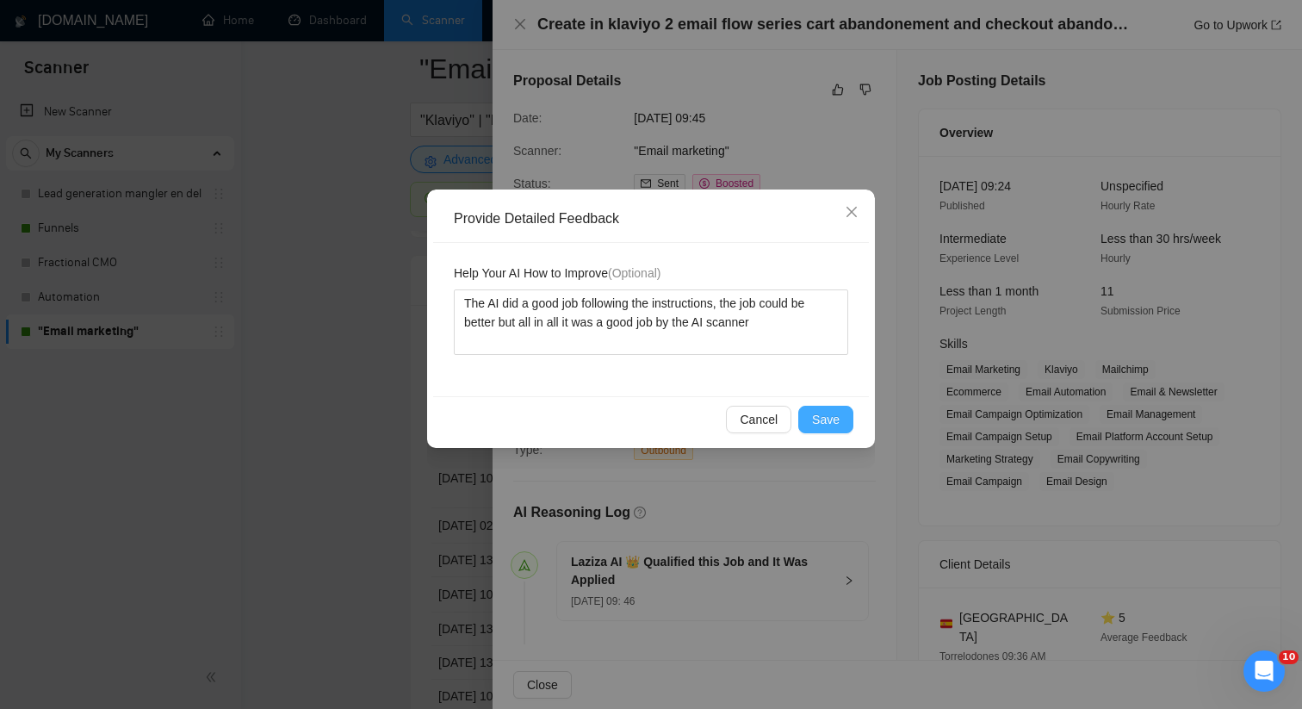
click at [807, 425] on button "Save" at bounding box center [825, 420] width 55 height 28
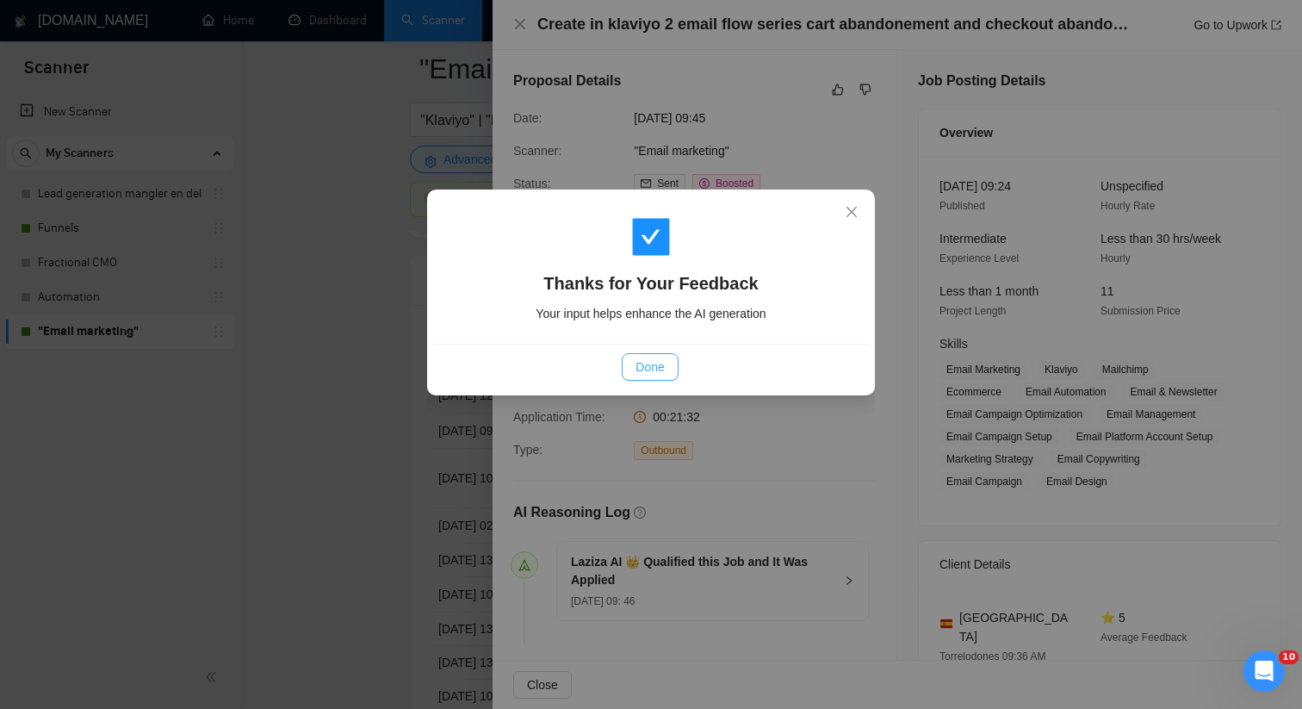
click at [658, 376] on button "Done" at bounding box center [650, 367] width 56 height 28
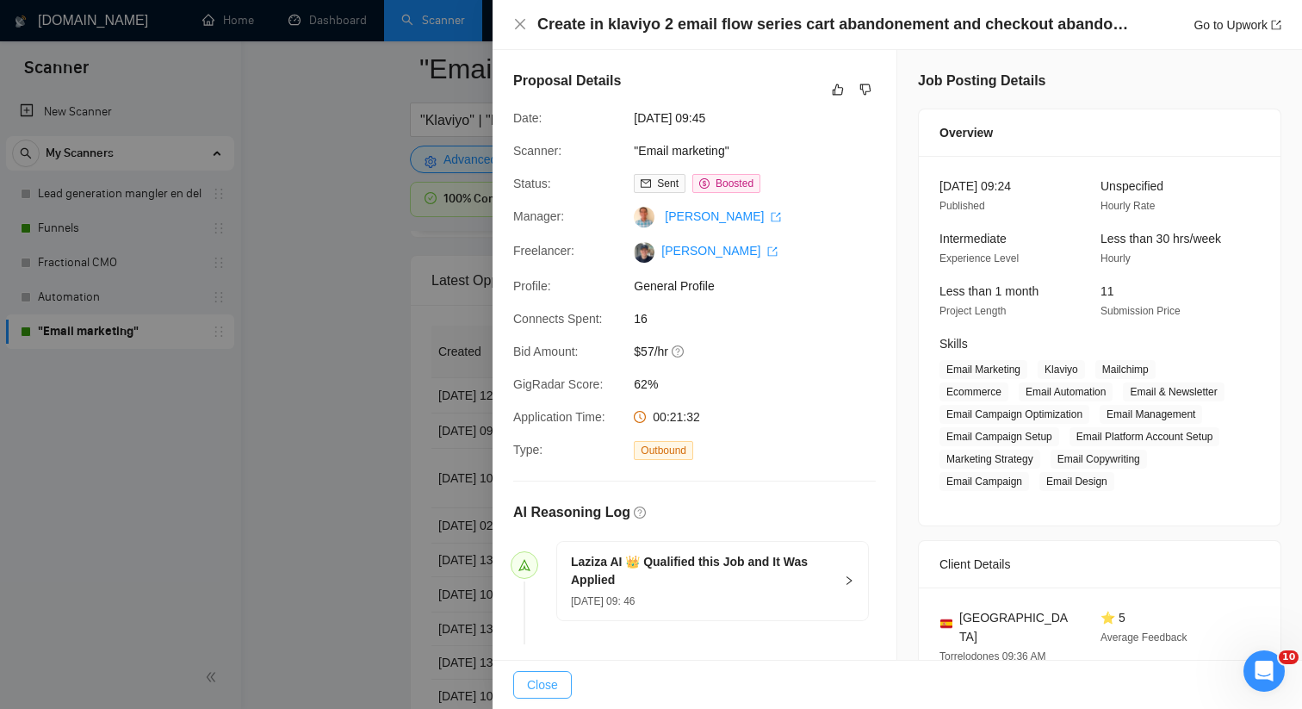
click at [537, 687] on span "Close" at bounding box center [542, 684] width 31 height 19
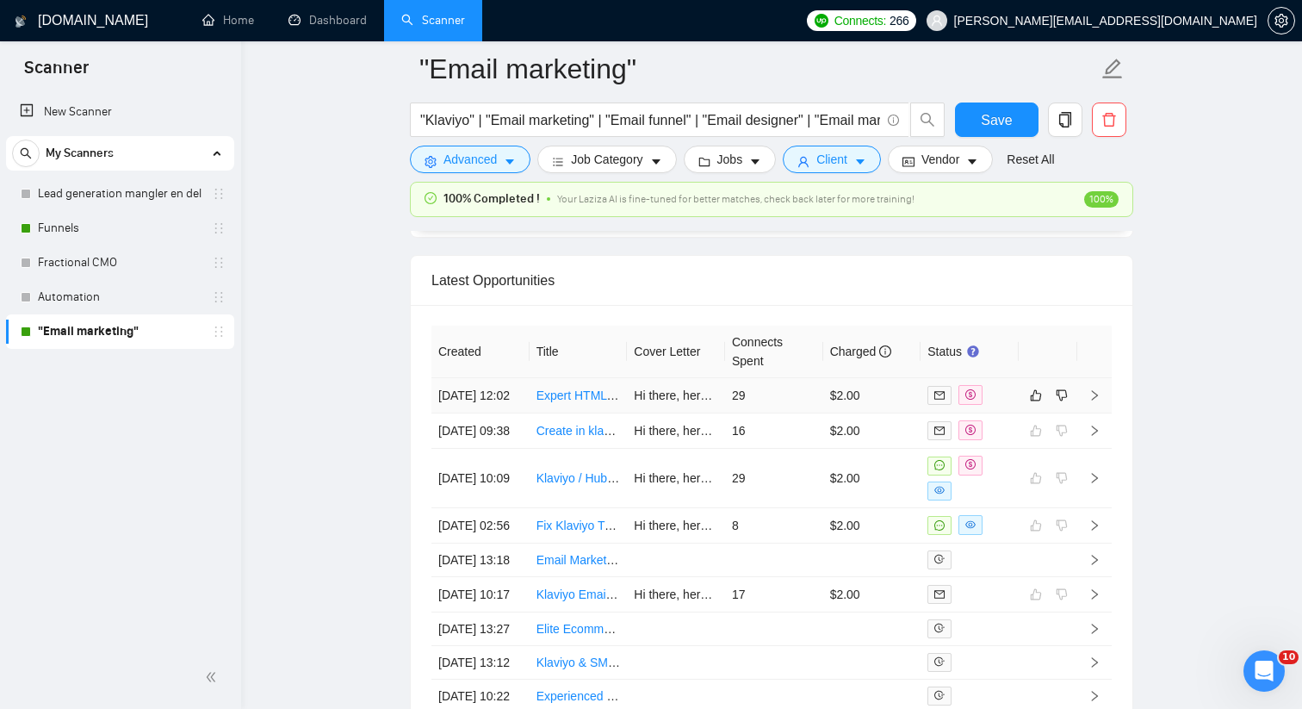
click at [792, 405] on td "29" at bounding box center [774, 395] width 98 height 35
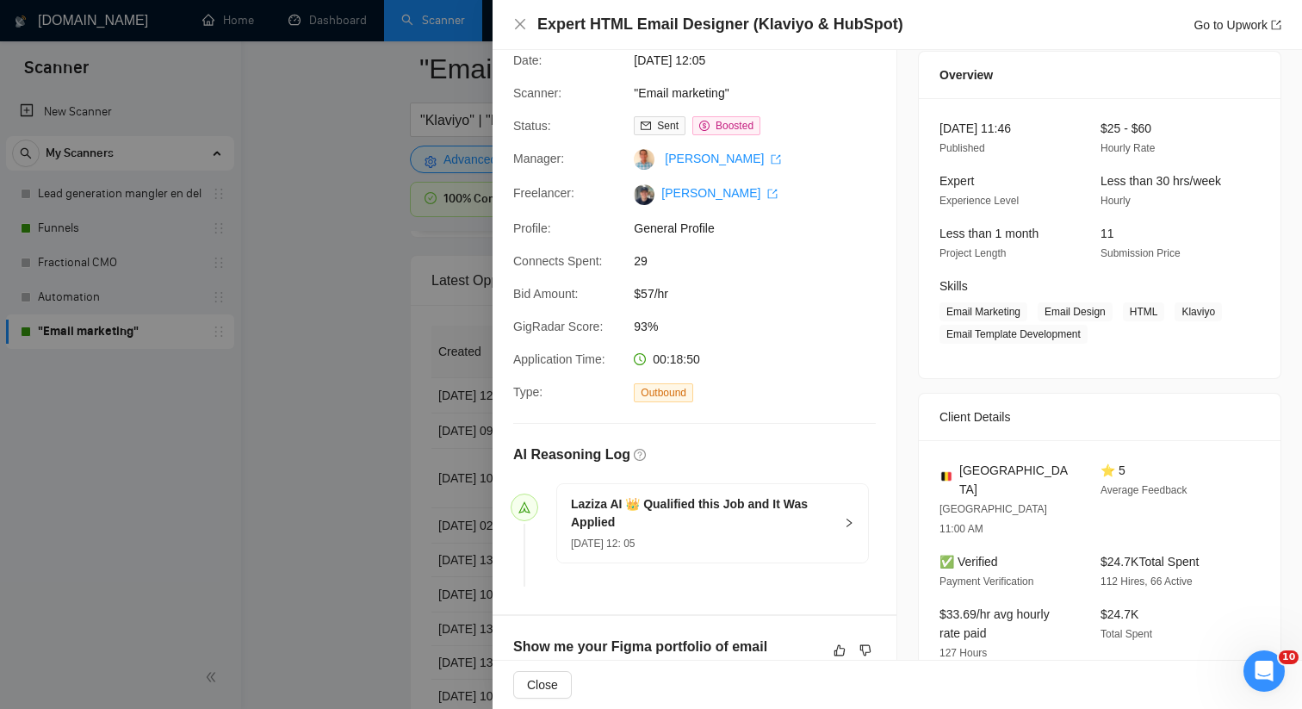
scroll to position [12, 0]
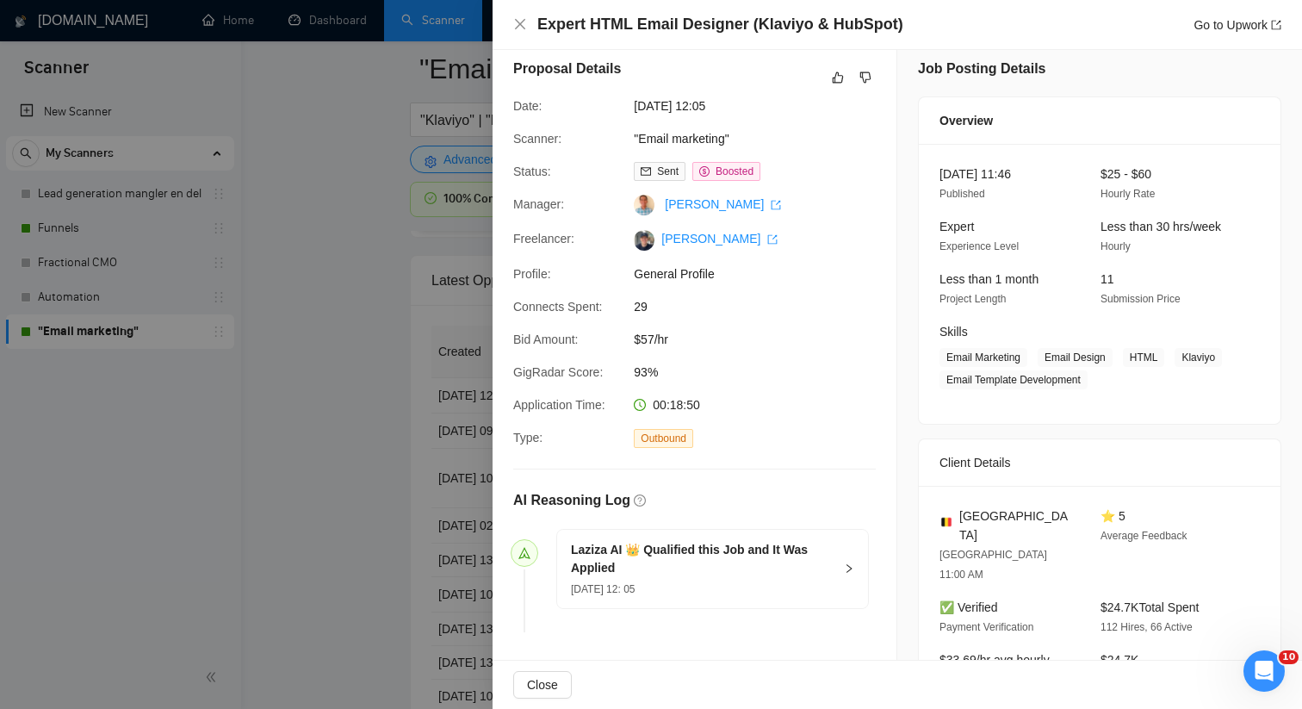
click at [483, 357] on div at bounding box center [651, 354] width 1302 height 709
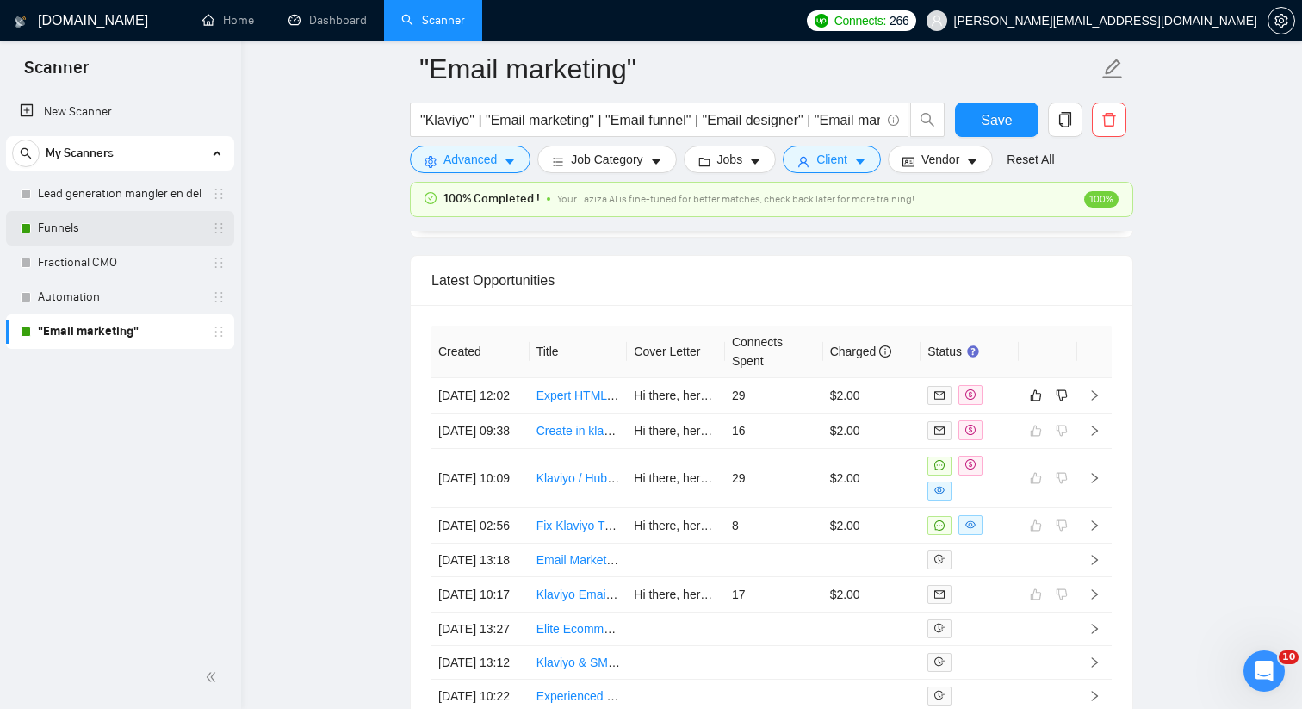
click at [139, 214] on link "Funnels" at bounding box center [120, 228] width 164 height 34
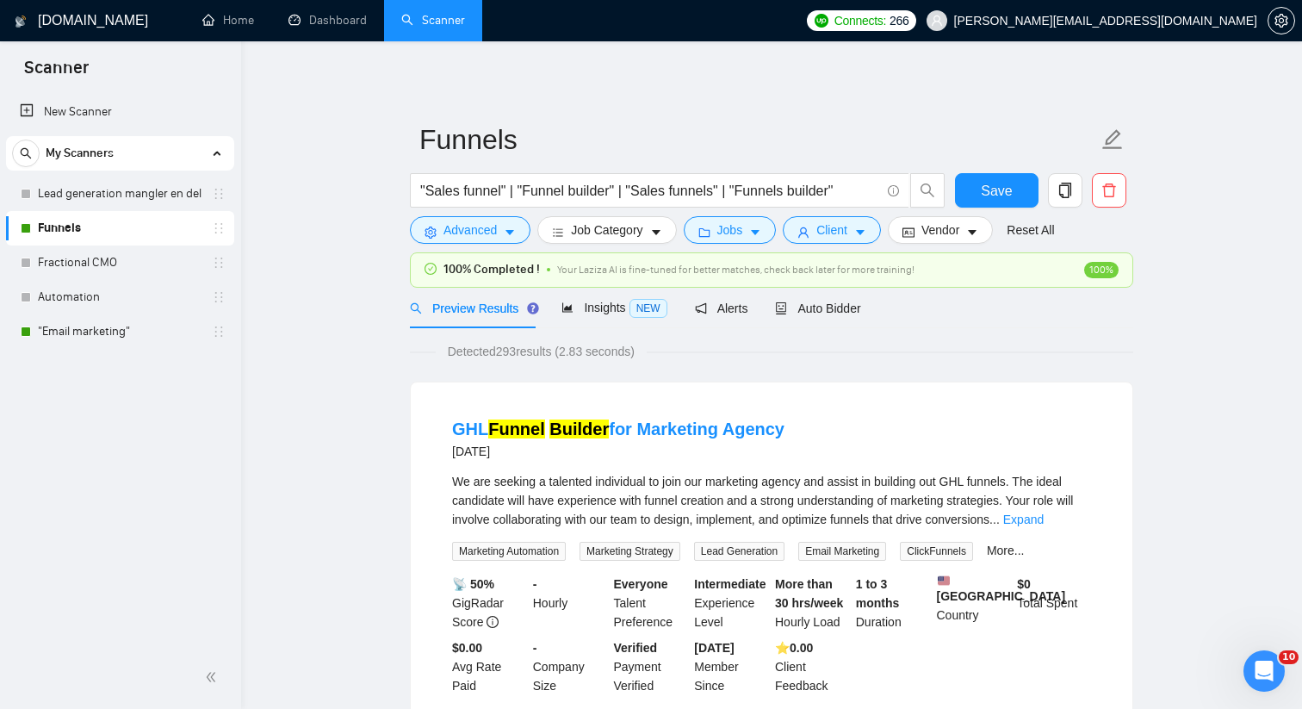
click at [758, 302] on div "Preview Results Insights NEW Alerts Auto Bidder" at bounding box center [635, 308] width 451 height 40
click at [746, 308] on span "Alerts" at bounding box center [721, 308] width 53 height 14
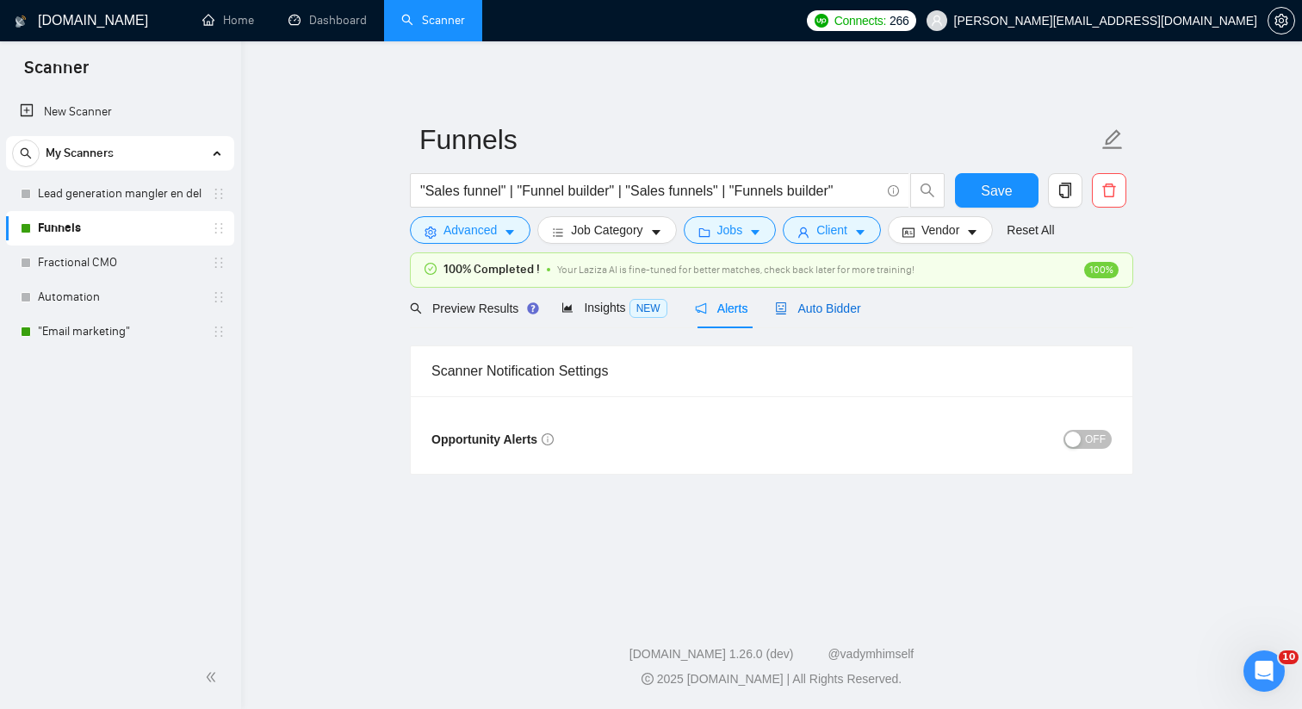
click at [814, 300] on div "Auto Bidder" at bounding box center [817, 308] width 85 height 19
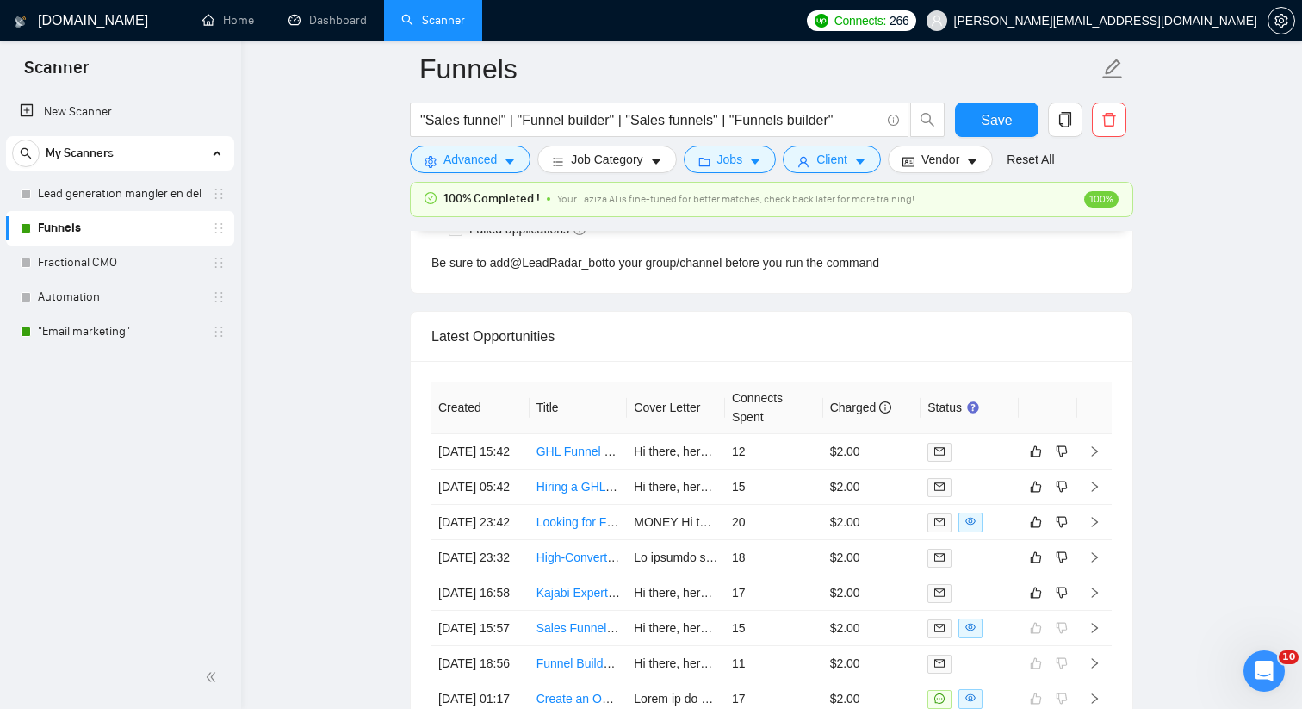
scroll to position [4664, 0]
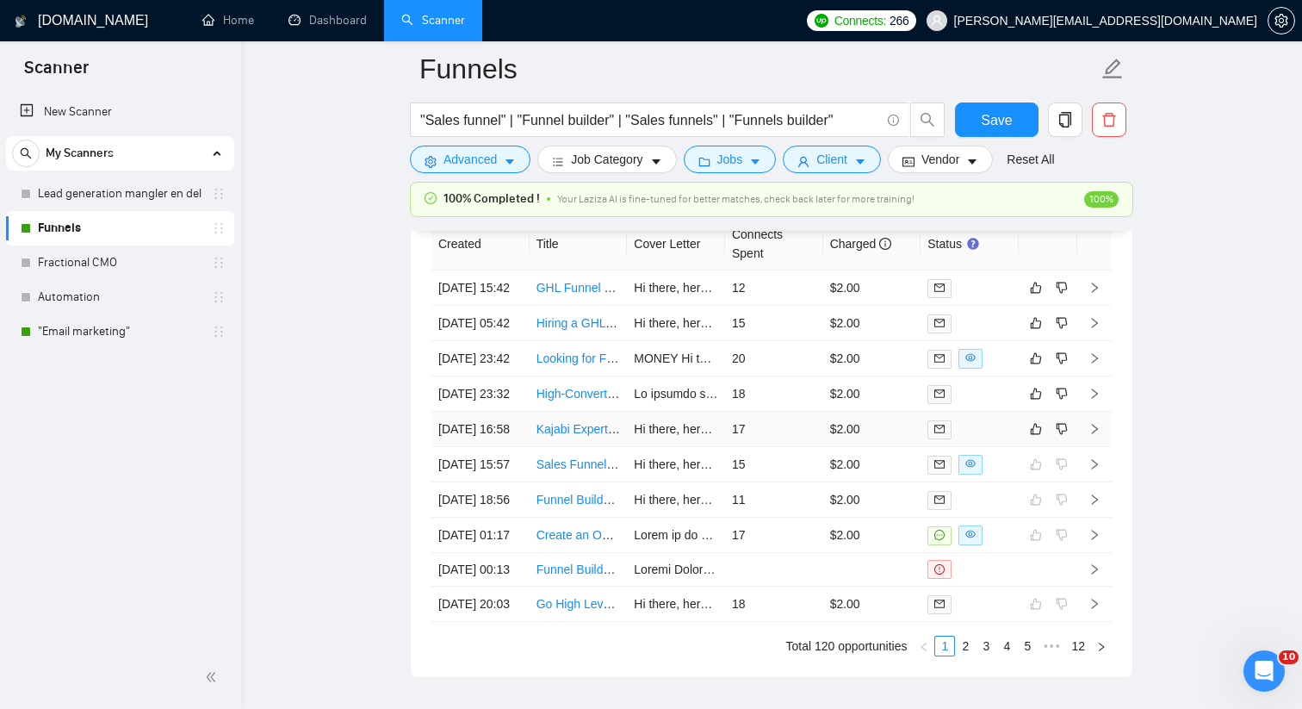
click at [908, 447] on td "$2.00" at bounding box center [872, 429] width 98 height 35
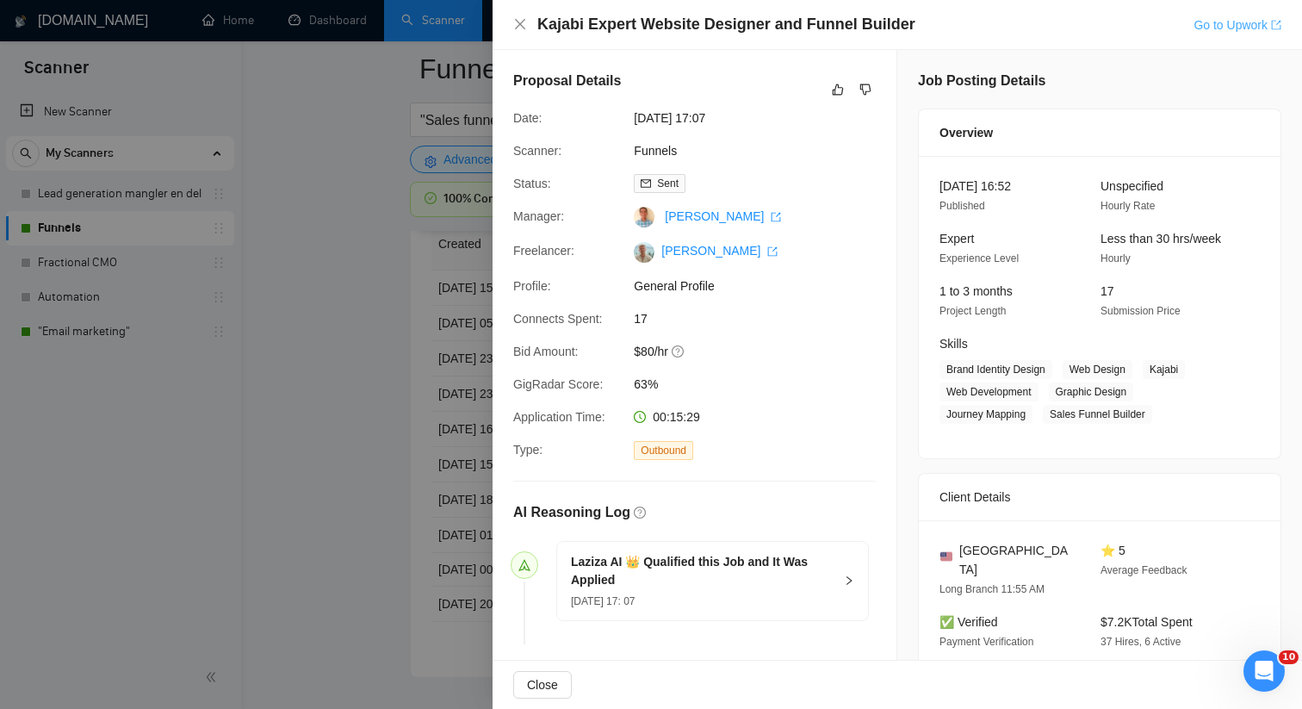
click at [1238, 29] on link "Go to Upwork" at bounding box center [1238, 25] width 88 height 14
click at [841, 90] on icon "like" at bounding box center [838, 90] width 12 height 14
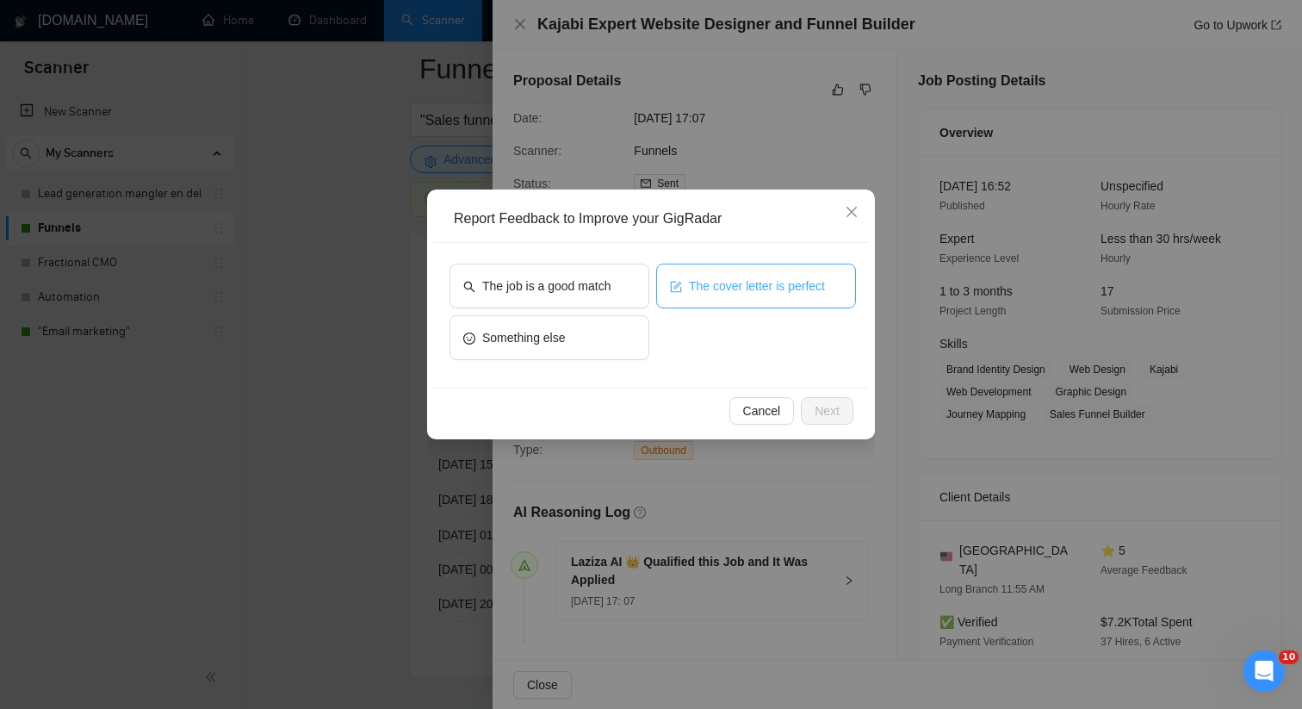
click at [744, 286] on span "The cover letter is perfect" at bounding box center [757, 285] width 136 height 19
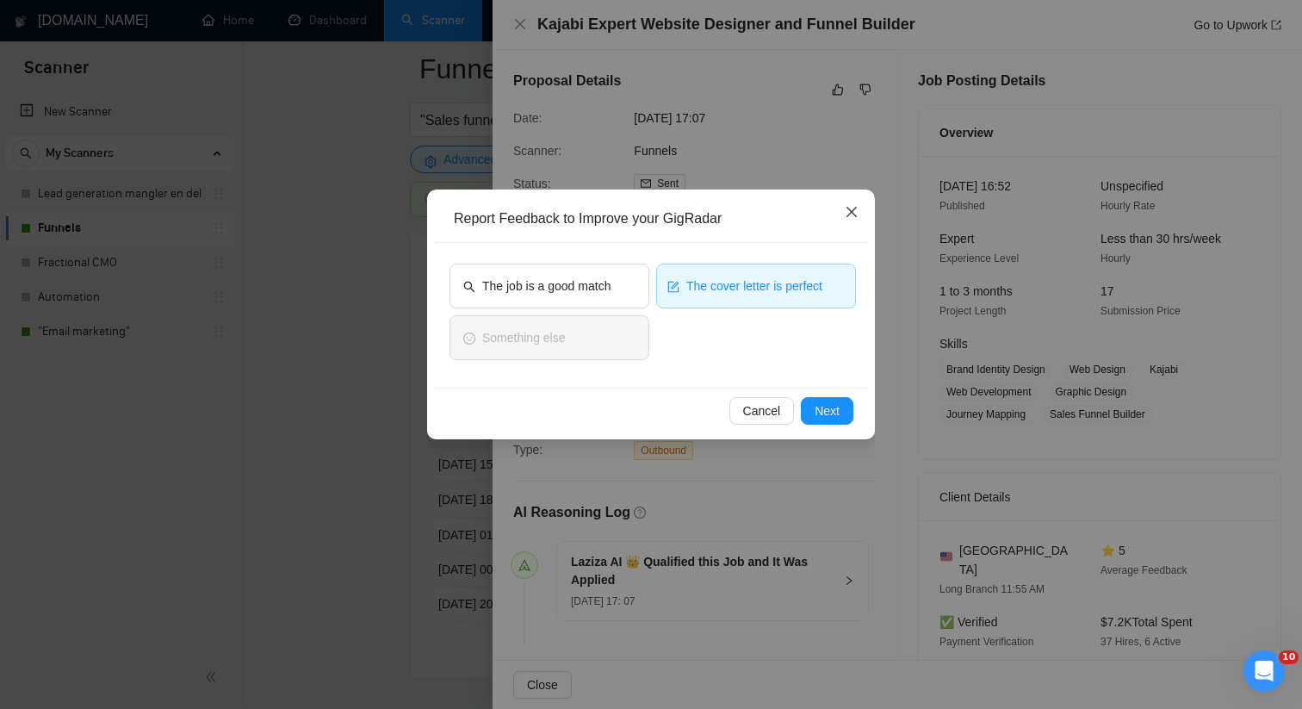
click at [853, 214] on icon "close" at bounding box center [852, 212] width 10 height 10
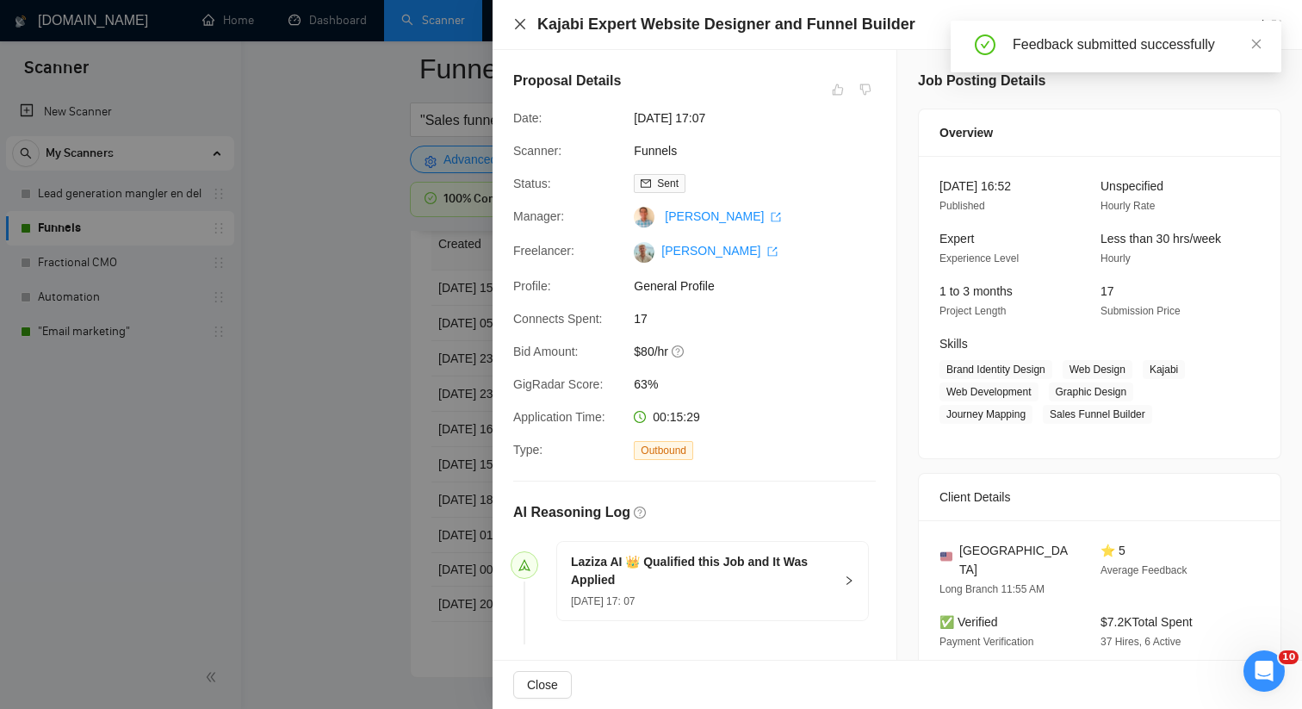
click at [518, 28] on icon "close" at bounding box center [520, 24] width 14 height 14
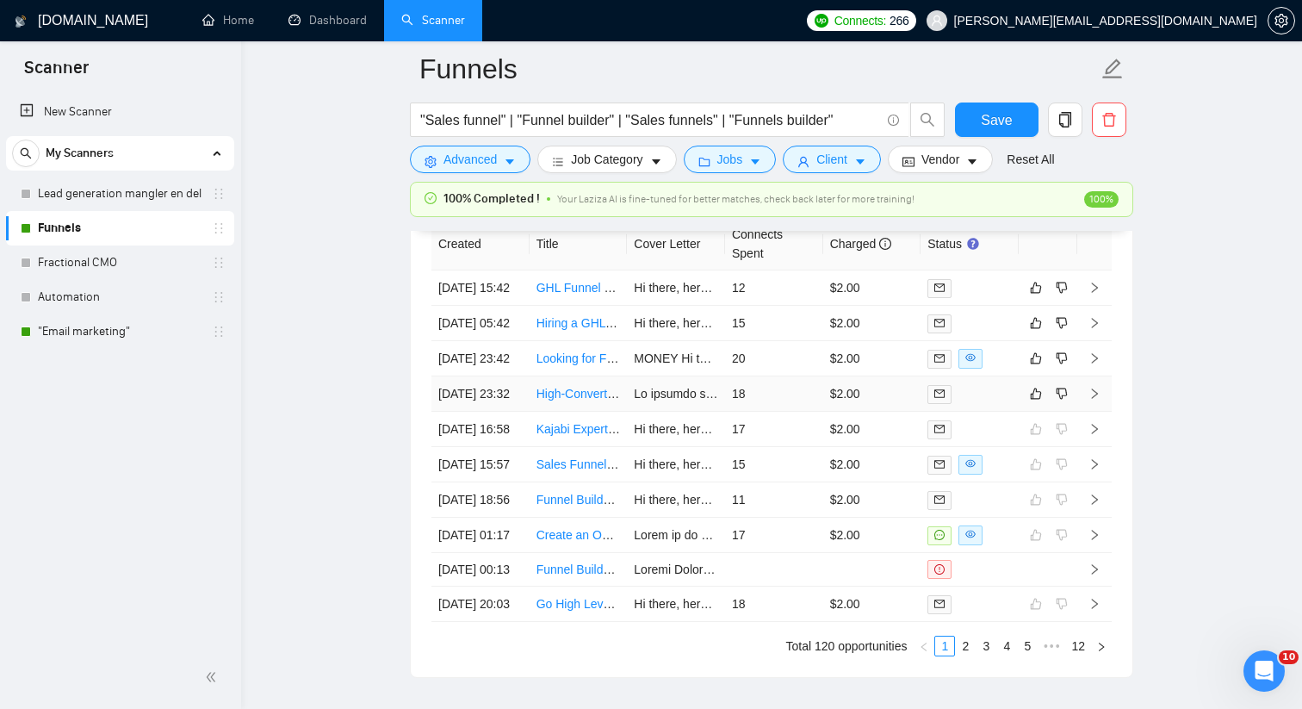
click at [783, 412] on td "18" at bounding box center [774, 393] width 98 height 35
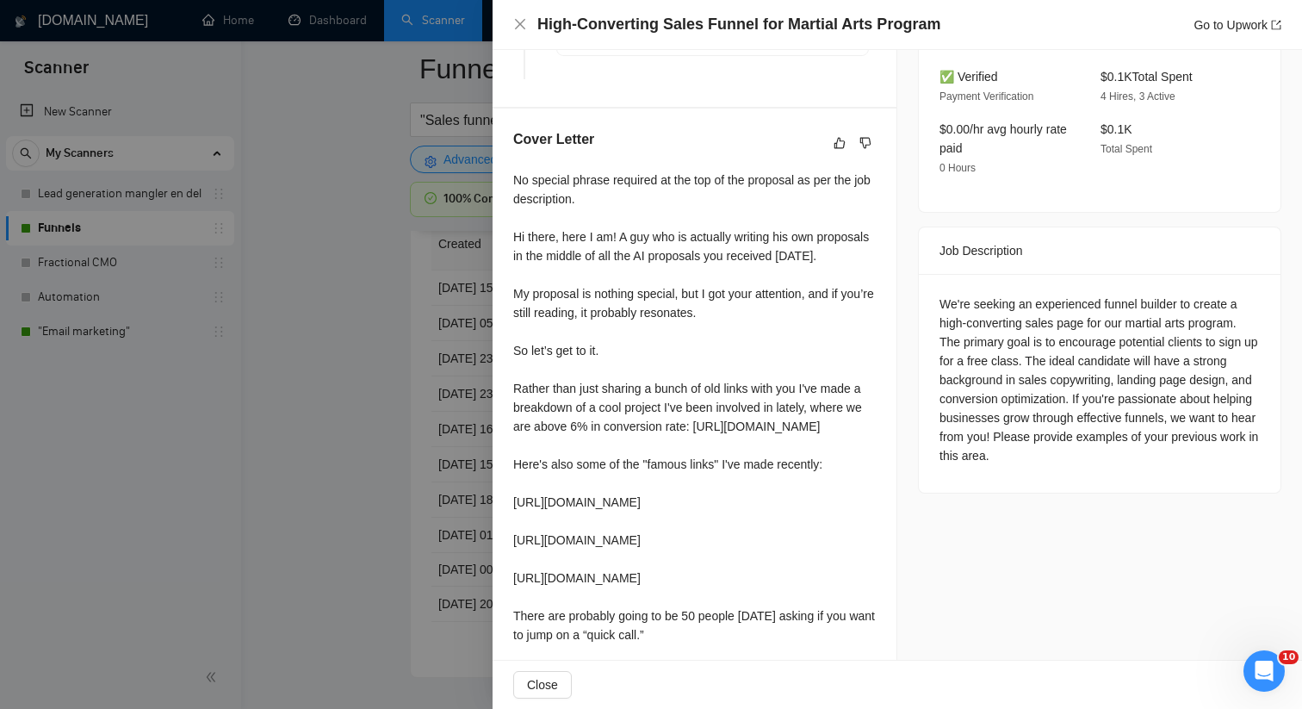
scroll to position [486, 0]
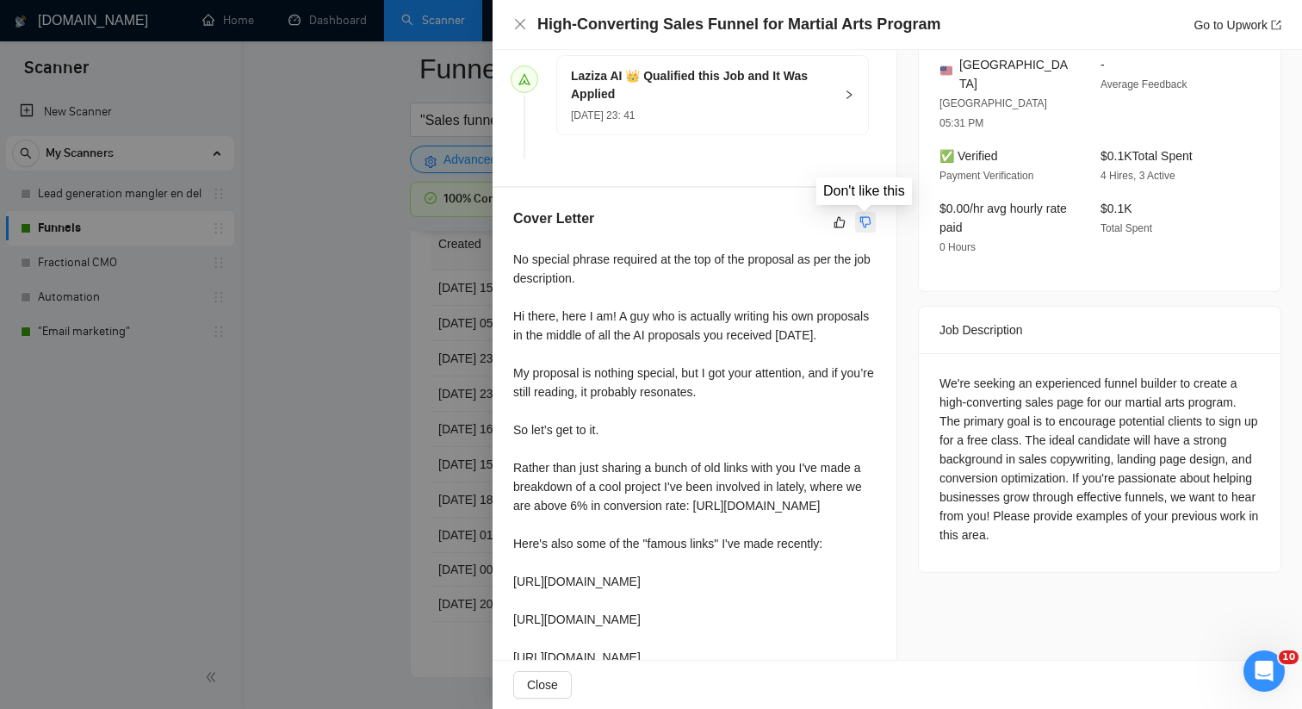
click at [866, 217] on icon "dislike" at bounding box center [865, 222] width 12 height 14
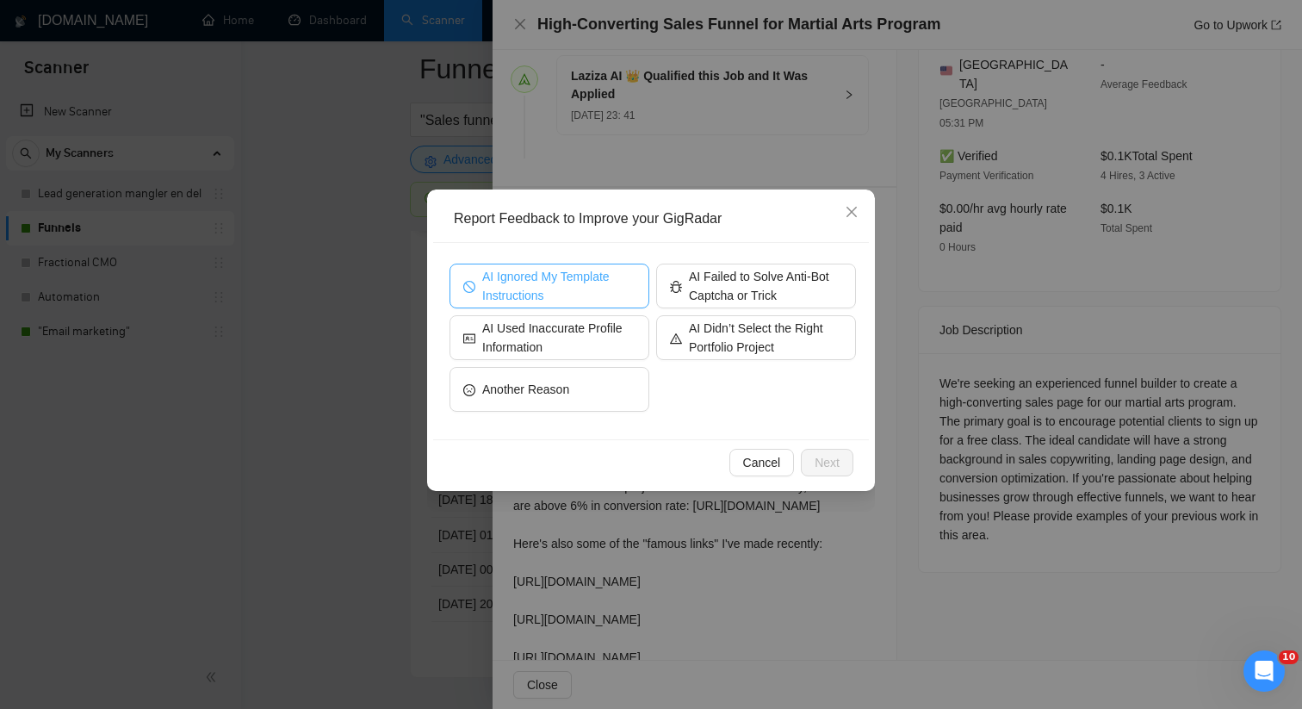
click at [562, 287] on span "AI Ignored My Template Instructions" at bounding box center [558, 286] width 153 height 38
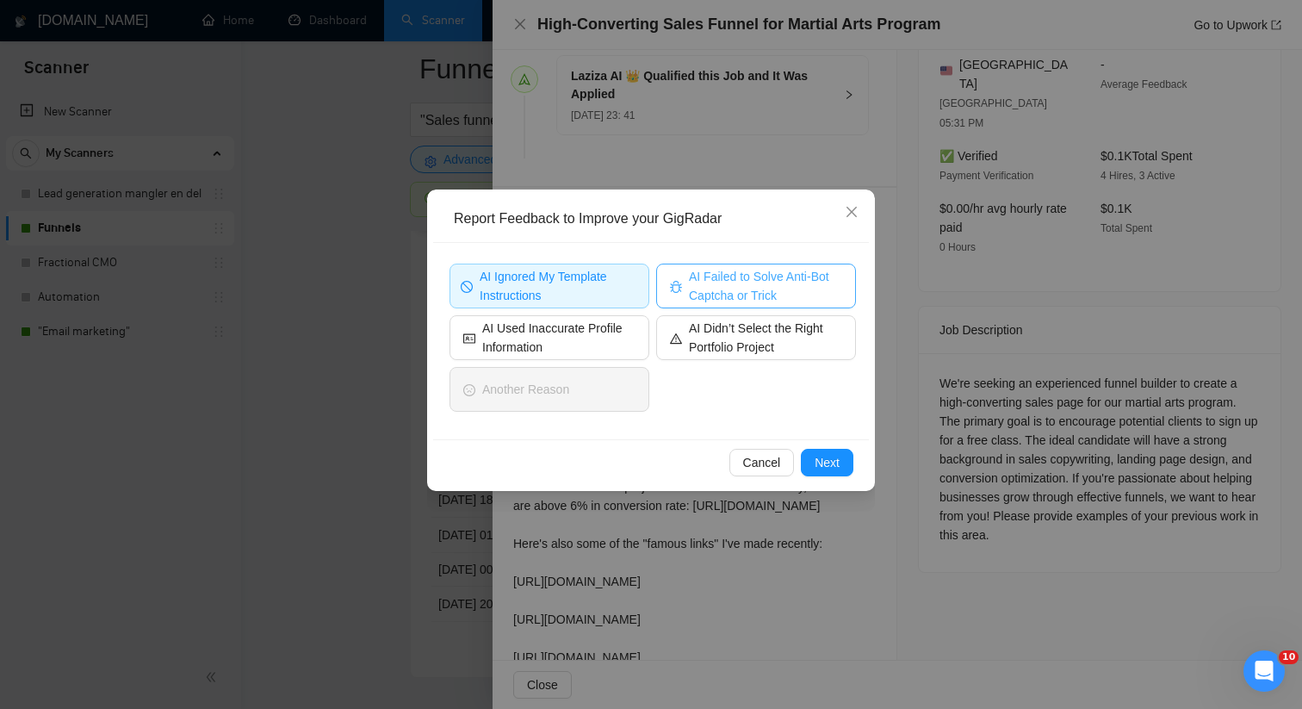
click at [756, 294] on span "AI Failed to Solve Anti-Bot Captcha or Trick" at bounding box center [765, 286] width 153 height 38
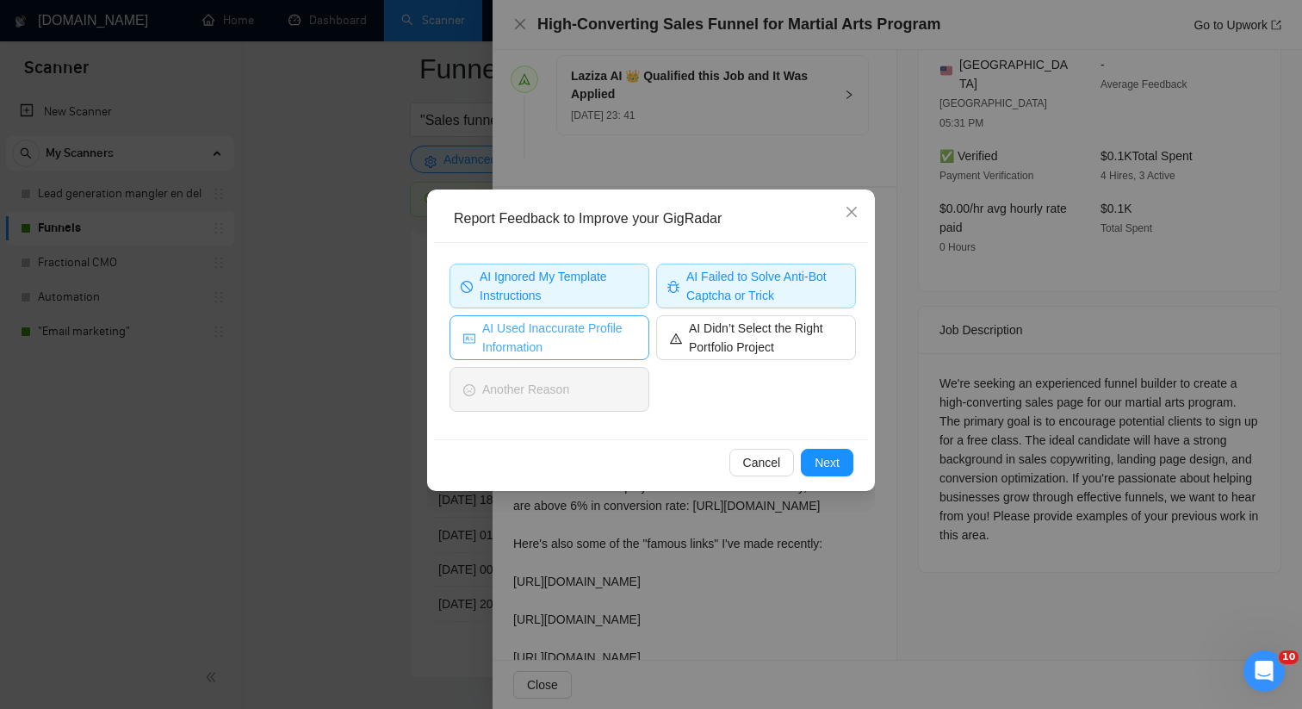
click at [562, 344] on span "AI Used Inaccurate Profile Information" at bounding box center [558, 338] width 153 height 38
click at [825, 460] on span "Next" at bounding box center [827, 462] width 25 height 19
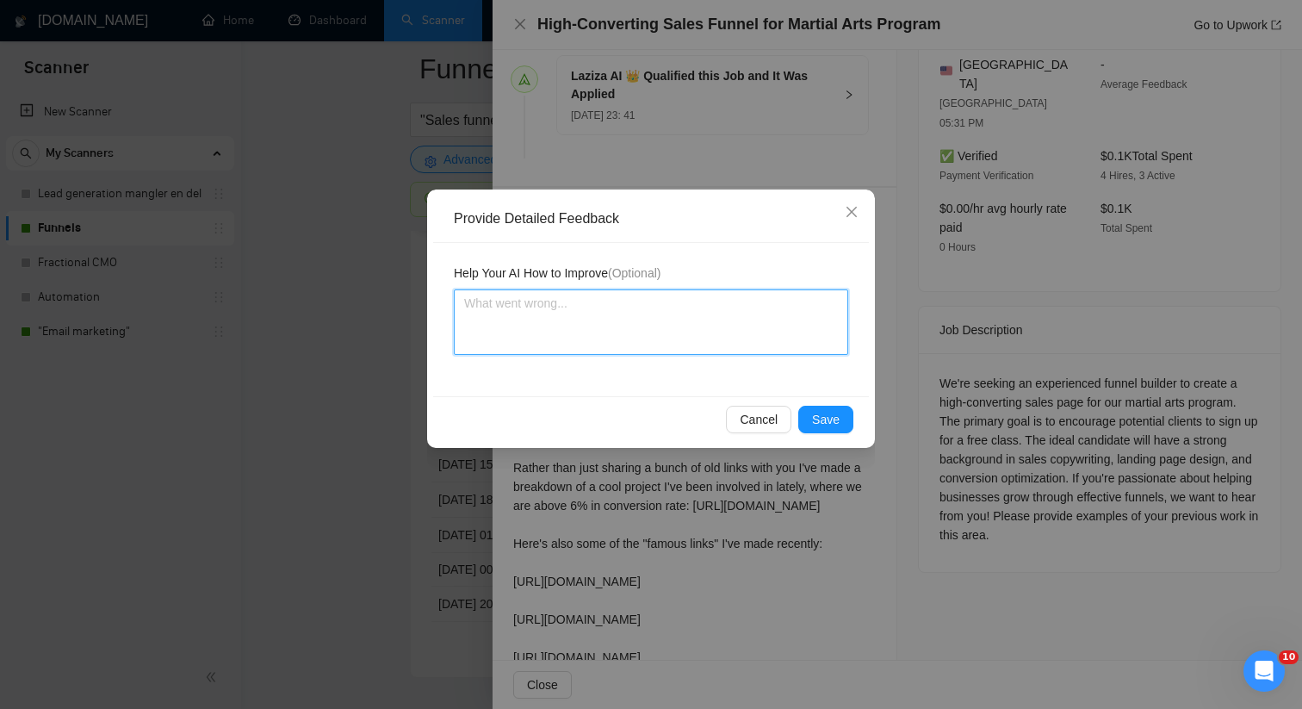
click at [715, 313] on textarea at bounding box center [651, 321] width 394 height 65
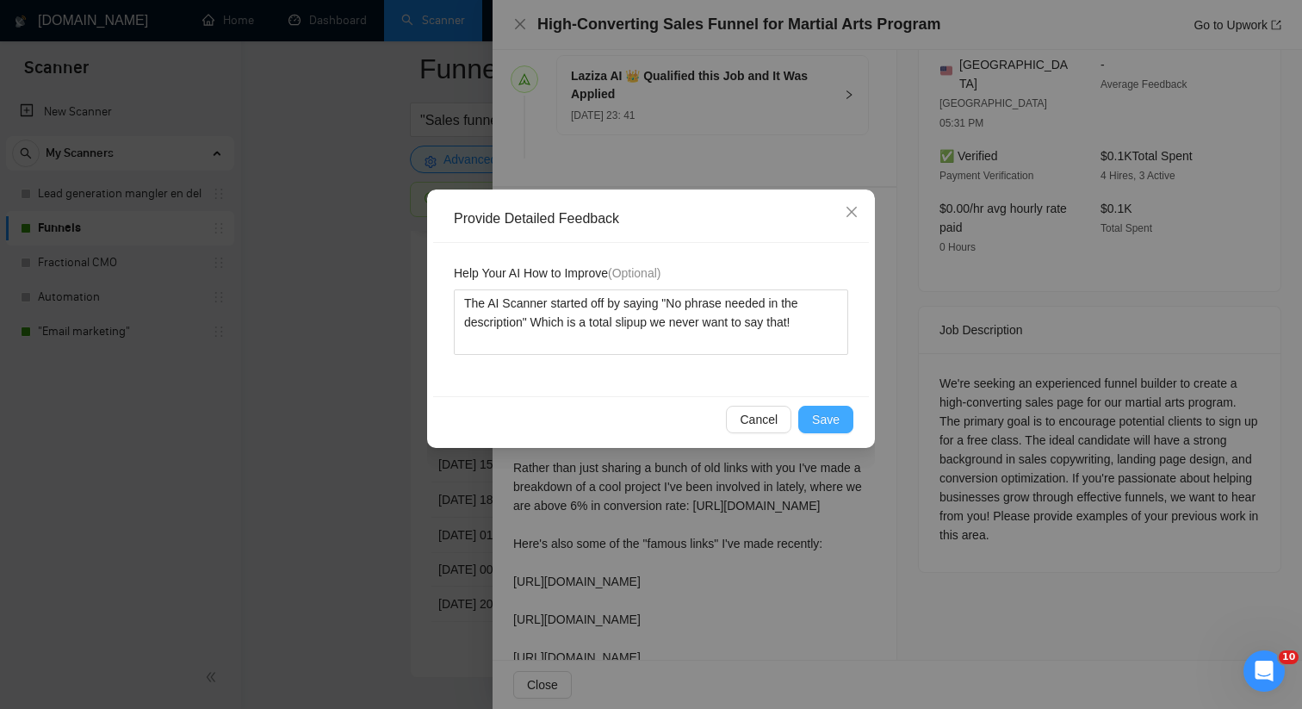
click at [811, 413] on button "Save" at bounding box center [825, 420] width 55 height 28
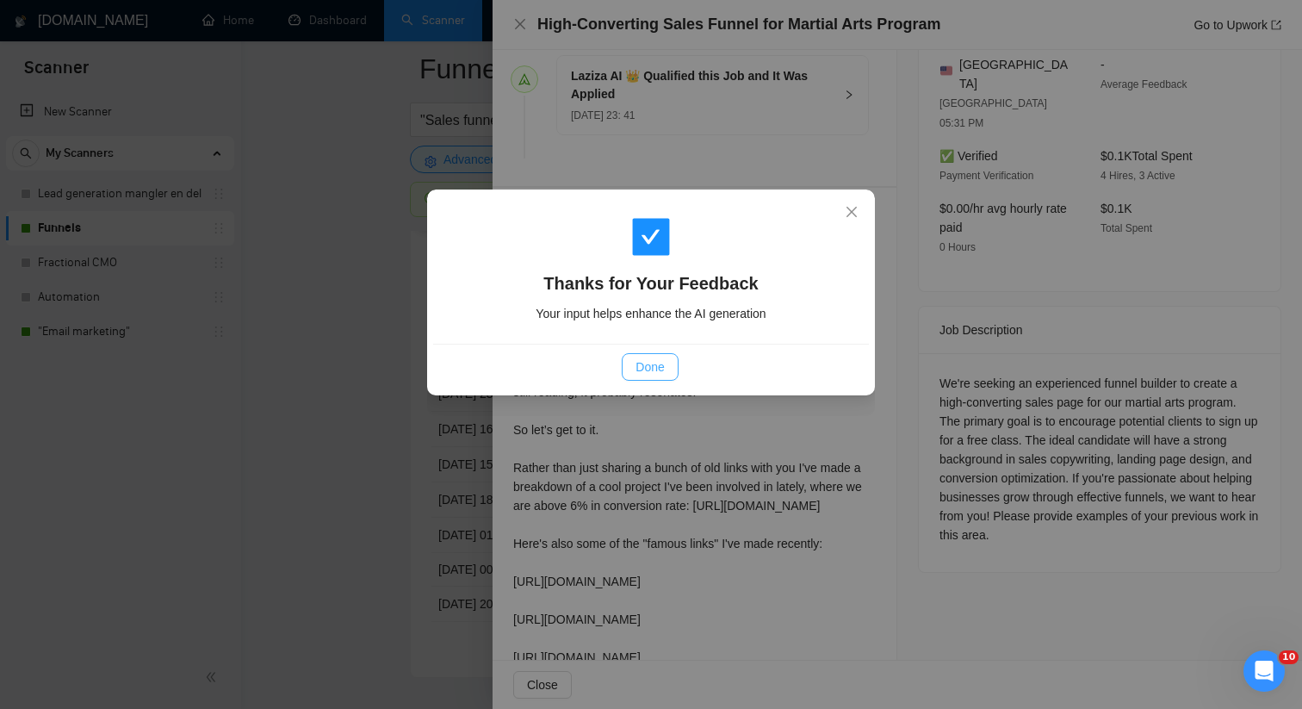
click at [638, 380] on button "Done" at bounding box center [650, 367] width 56 height 28
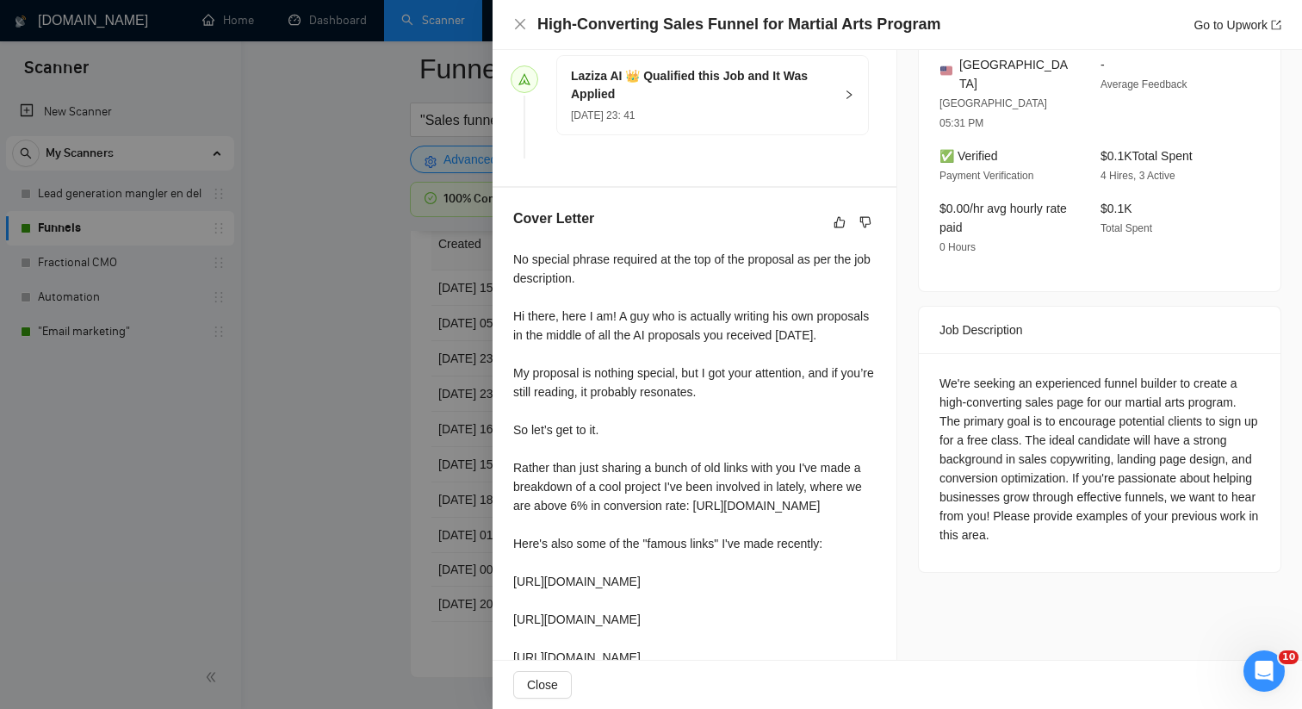
click at [398, 400] on div at bounding box center [651, 354] width 1302 height 709
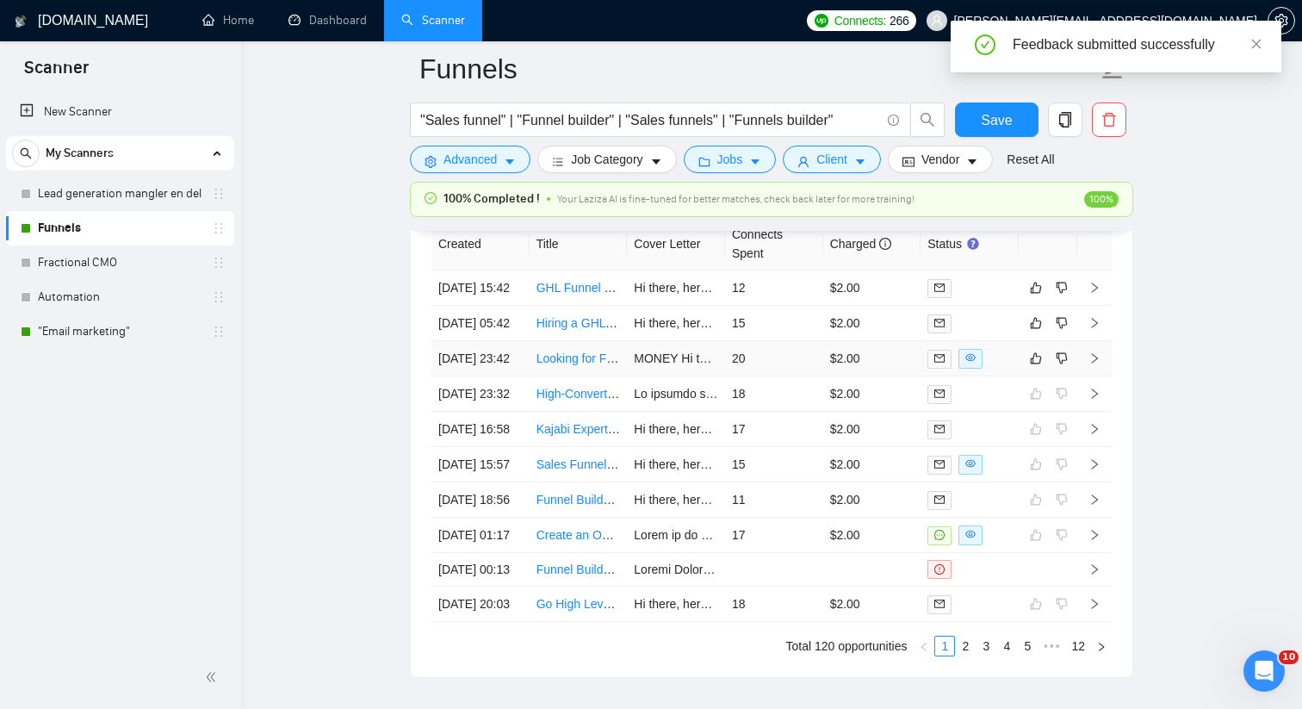
click at [782, 376] on td "20" at bounding box center [774, 358] width 98 height 35
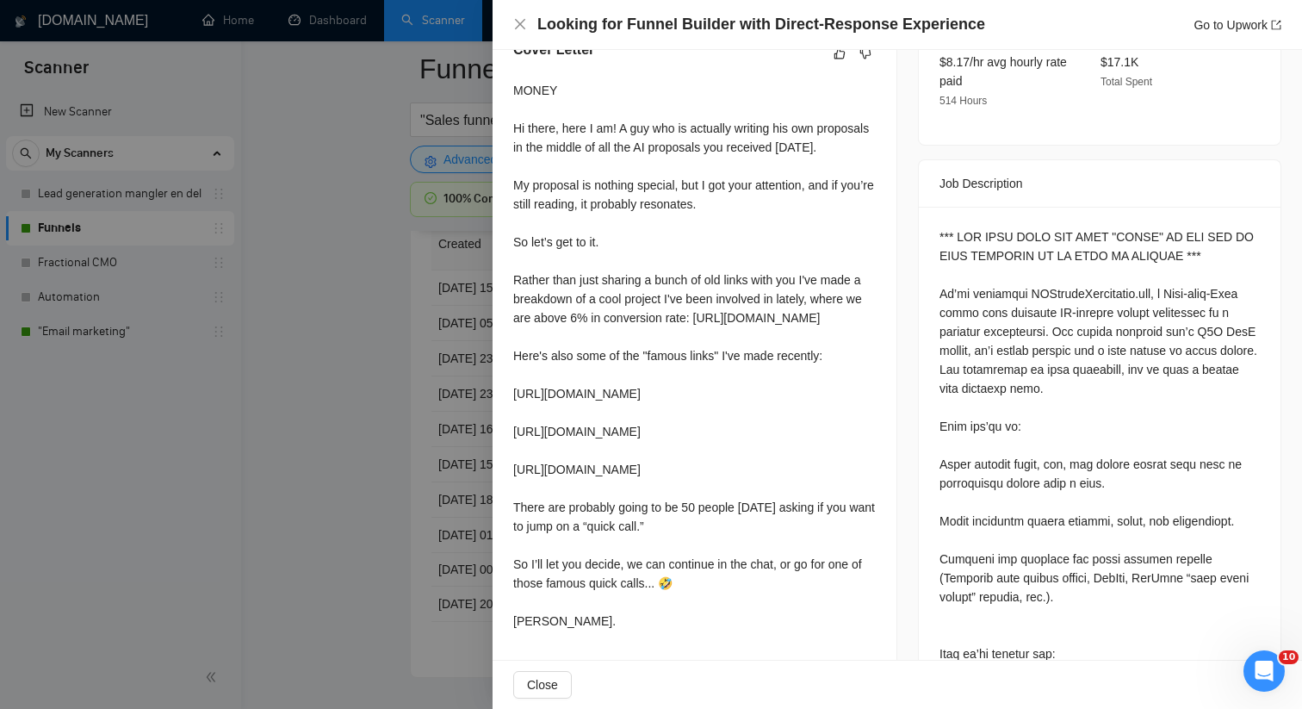
scroll to position [626, 0]
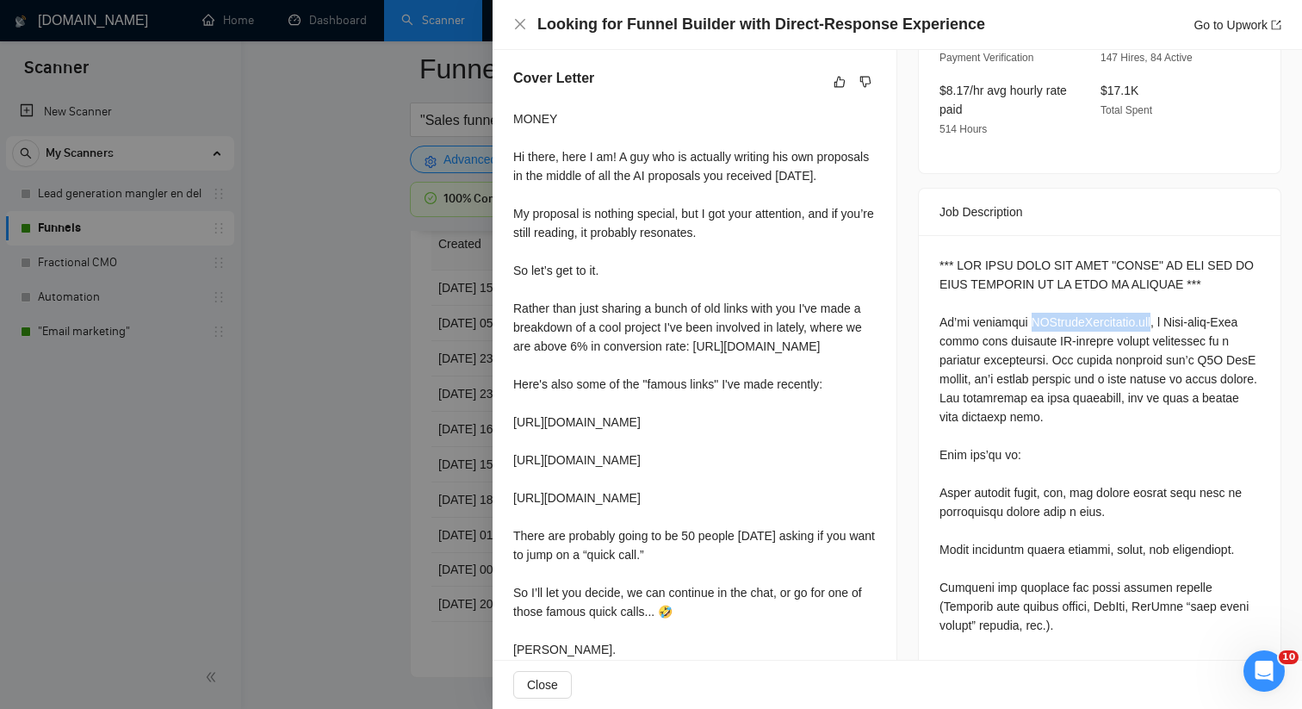
drag, startPoint x: 1032, startPoint y: 281, endPoint x: 1169, endPoint y: 277, distance: 137.0
click at [1169, 277] on div at bounding box center [1100, 663] width 320 height 815
copy div "[DOMAIN_NAME]"
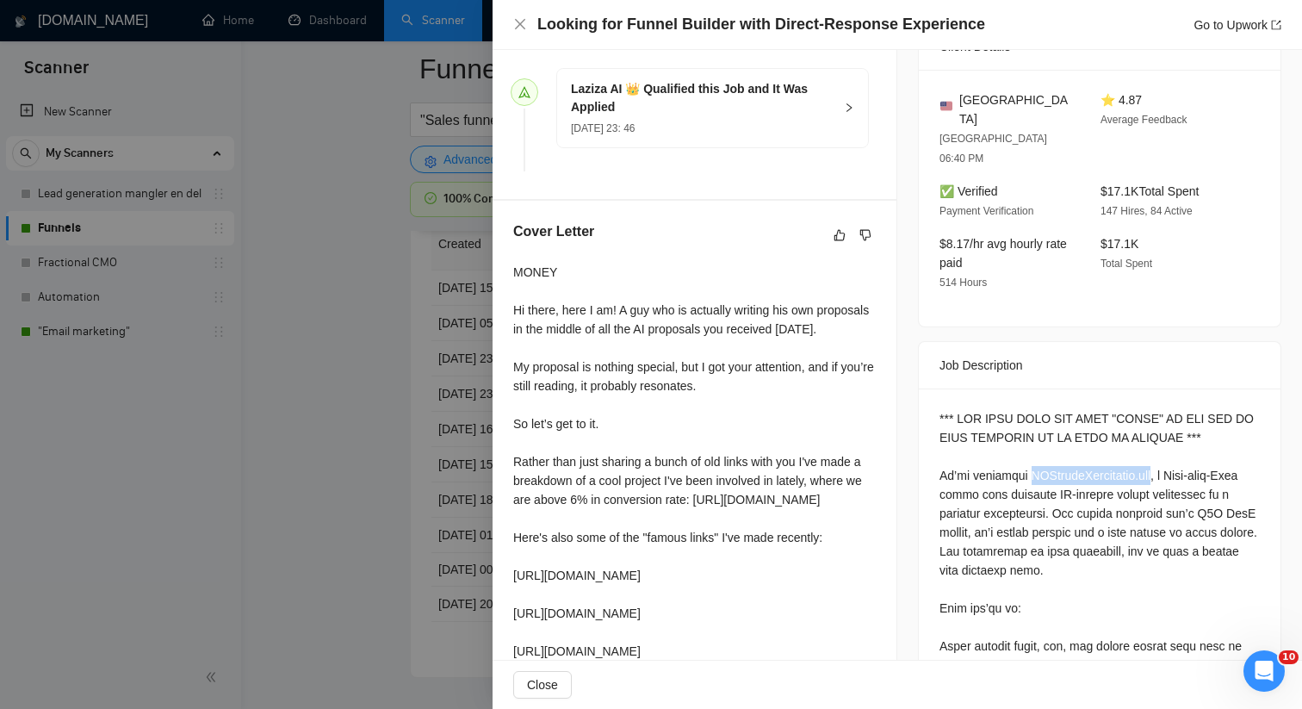
scroll to position [0, 0]
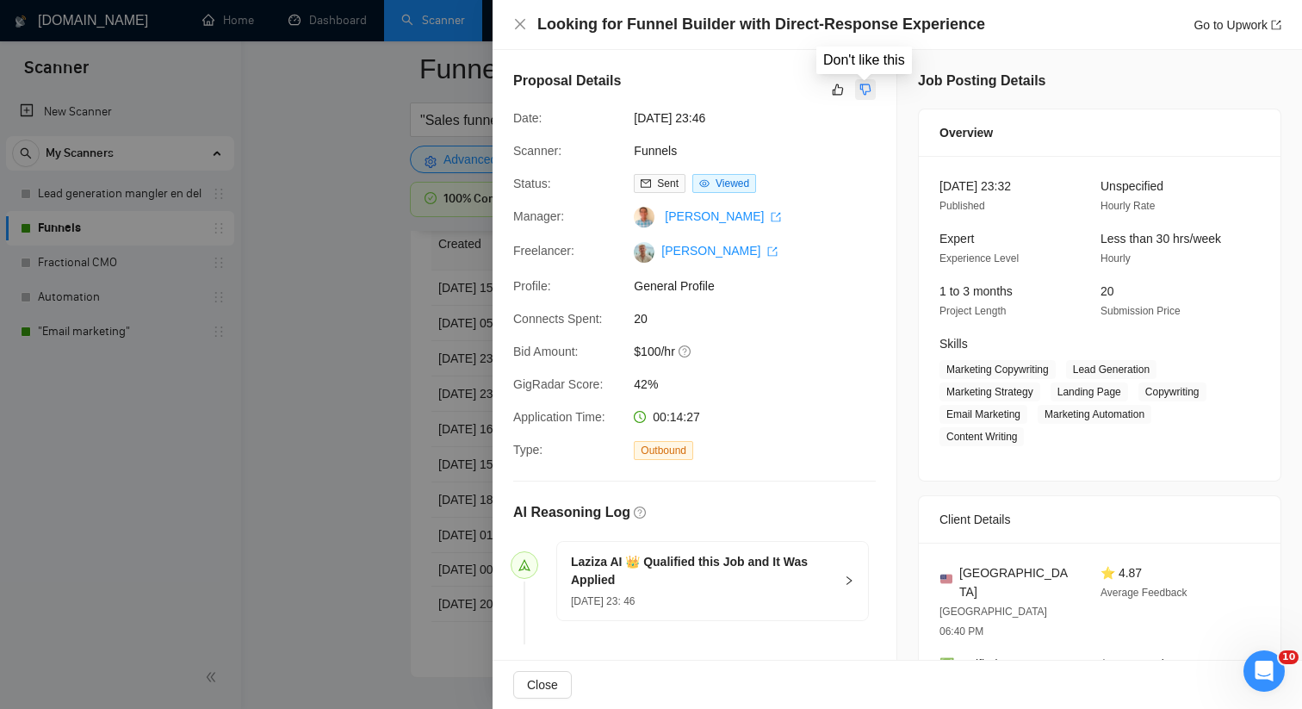
click at [867, 87] on icon "dislike" at bounding box center [865, 90] width 12 height 14
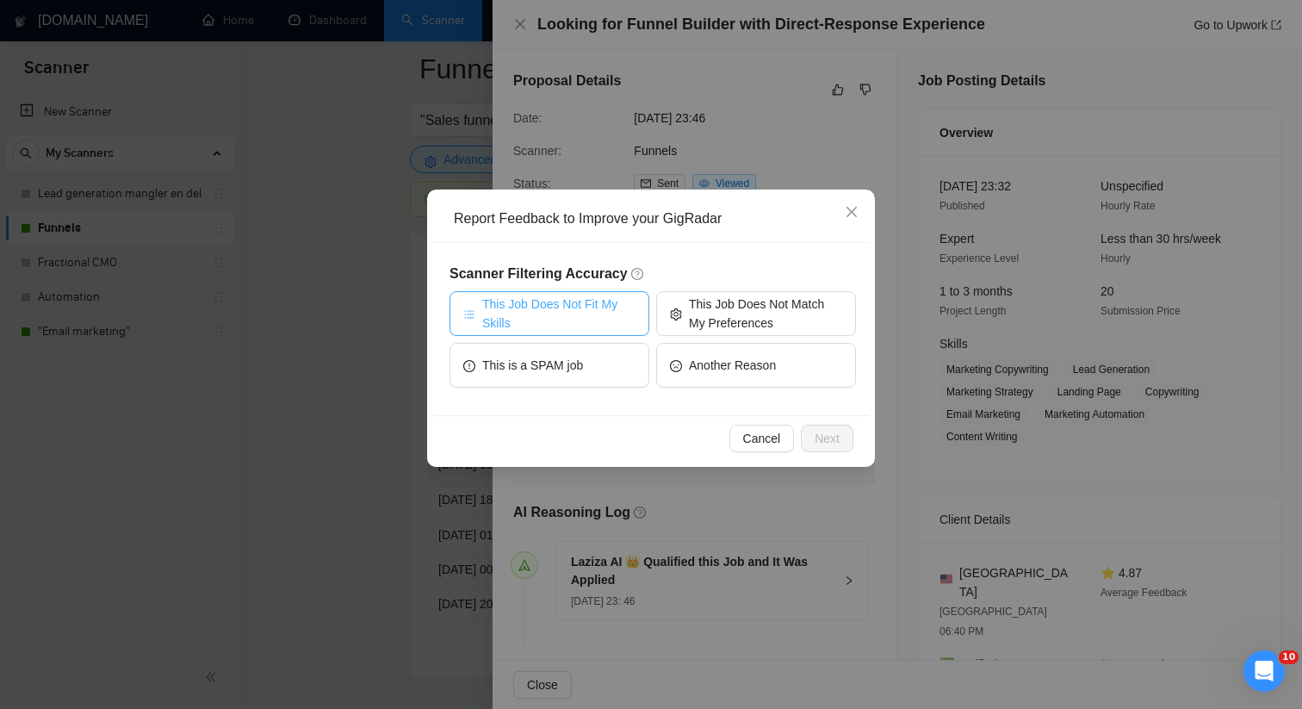
drag, startPoint x: 602, startPoint y: 310, endPoint x: 755, endPoint y: 254, distance: 163.2
click at [755, 254] on div "Scanner Filtering Accuracy This Job Does Not Fit My Skills This Job Does Not Ma…" at bounding box center [651, 329] width 436 height 172
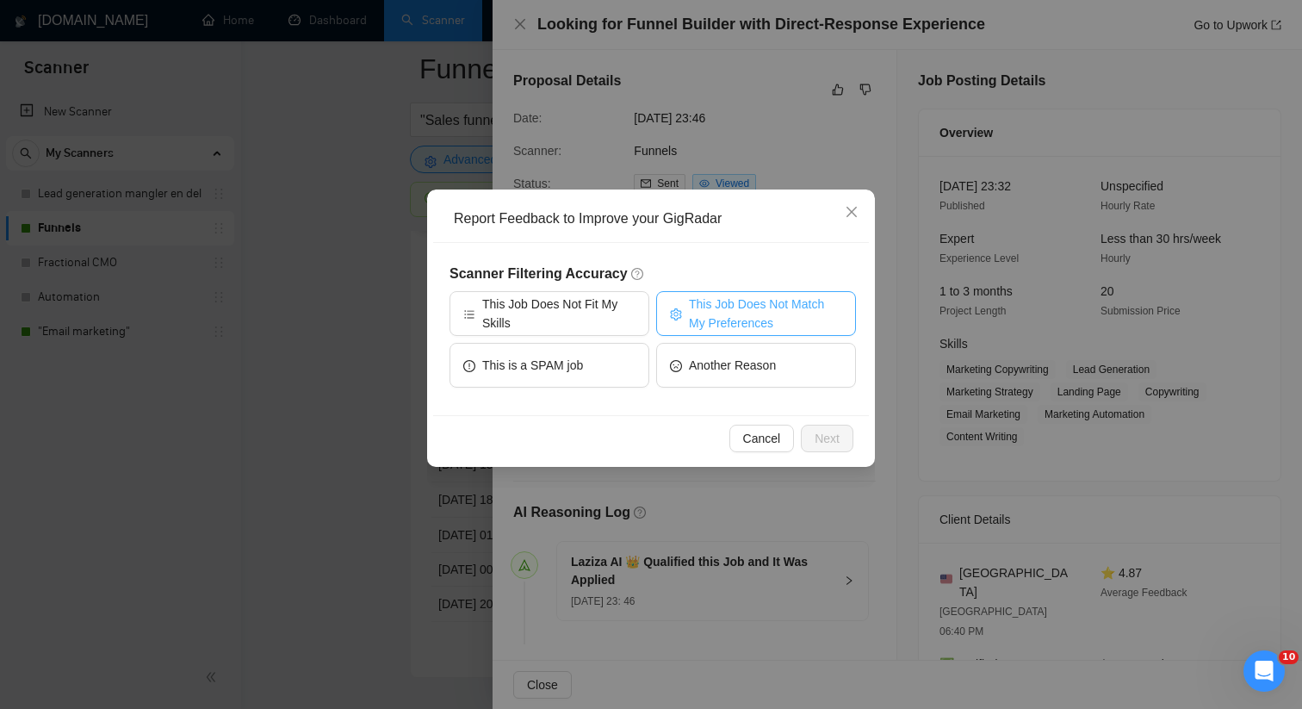
click at [708, 310] on span "This Job Does Not Match My Preferences" at bounding box center [765, 314] width 153 height 38
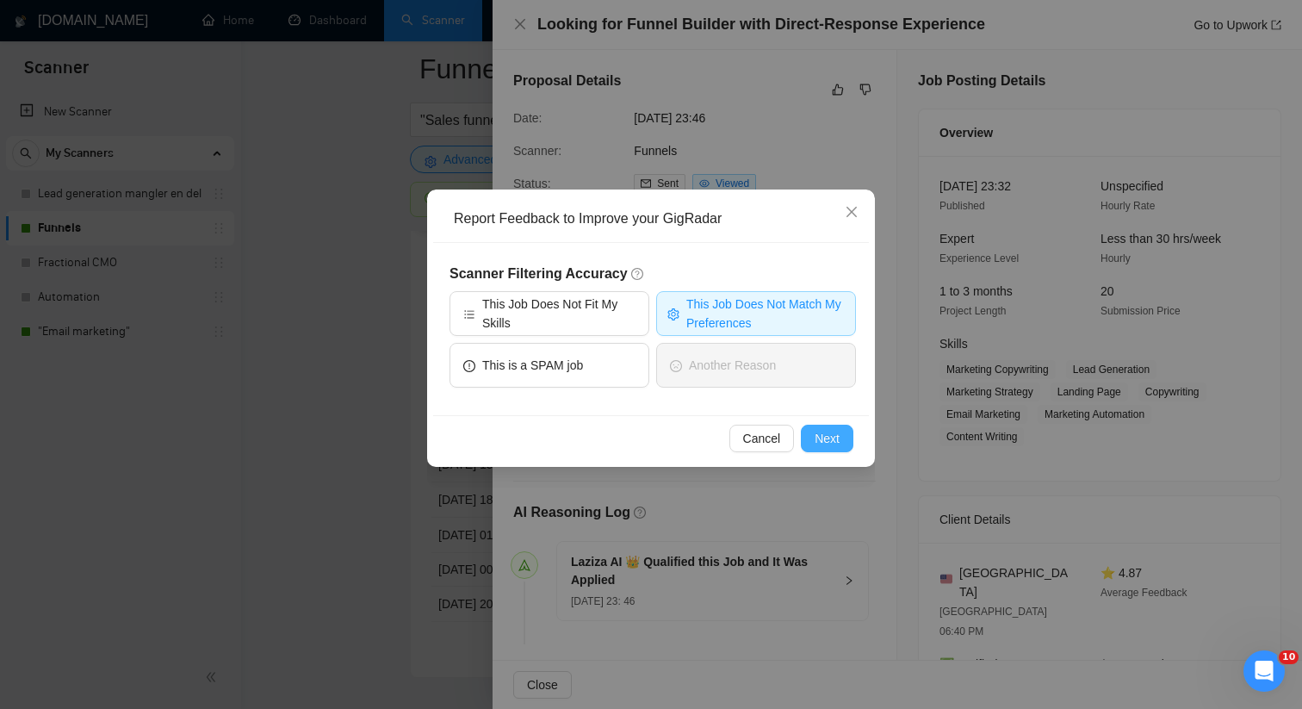
click at [828, 437] on span "Next" at bounding box center [827, 438] width 25 height 19
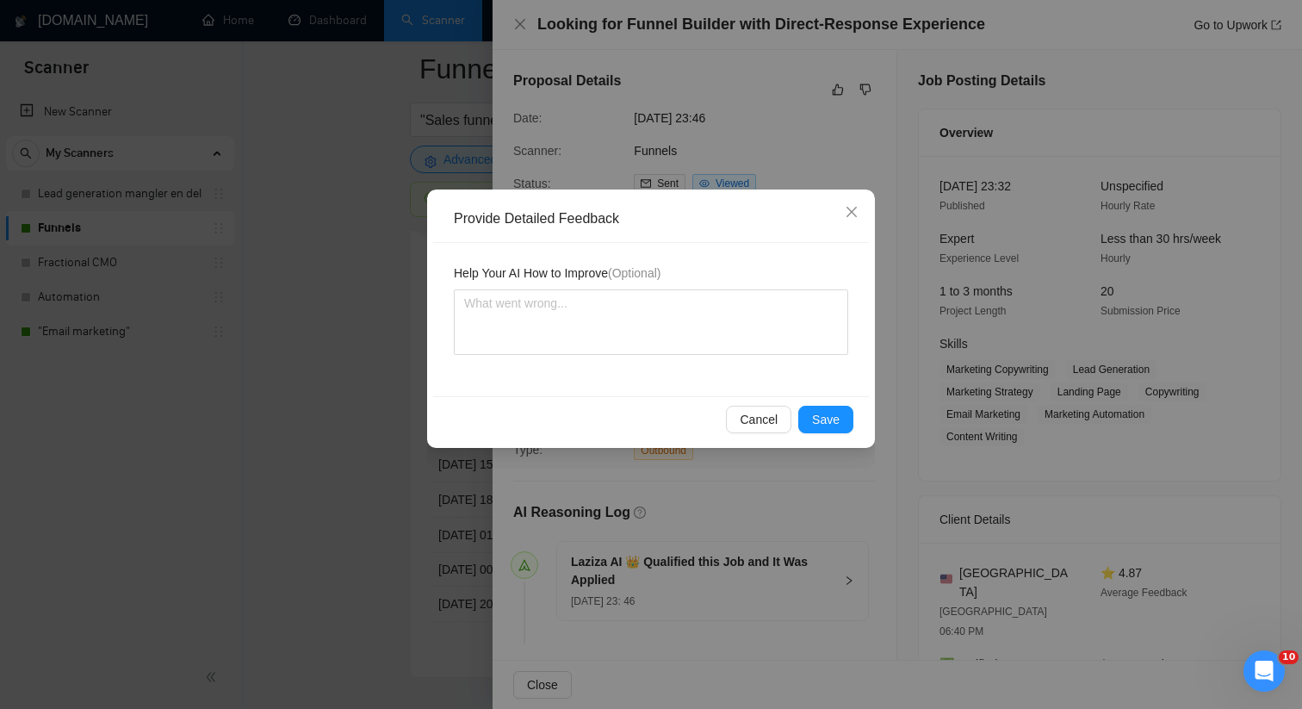
click at [696, 376] on div "Help Your AI How to Improve (Optional)" at bounding box center [651, 319] width 436 height 153
click at [653, 347] on textarea at bounding box center [651, 321] width 394 height 65
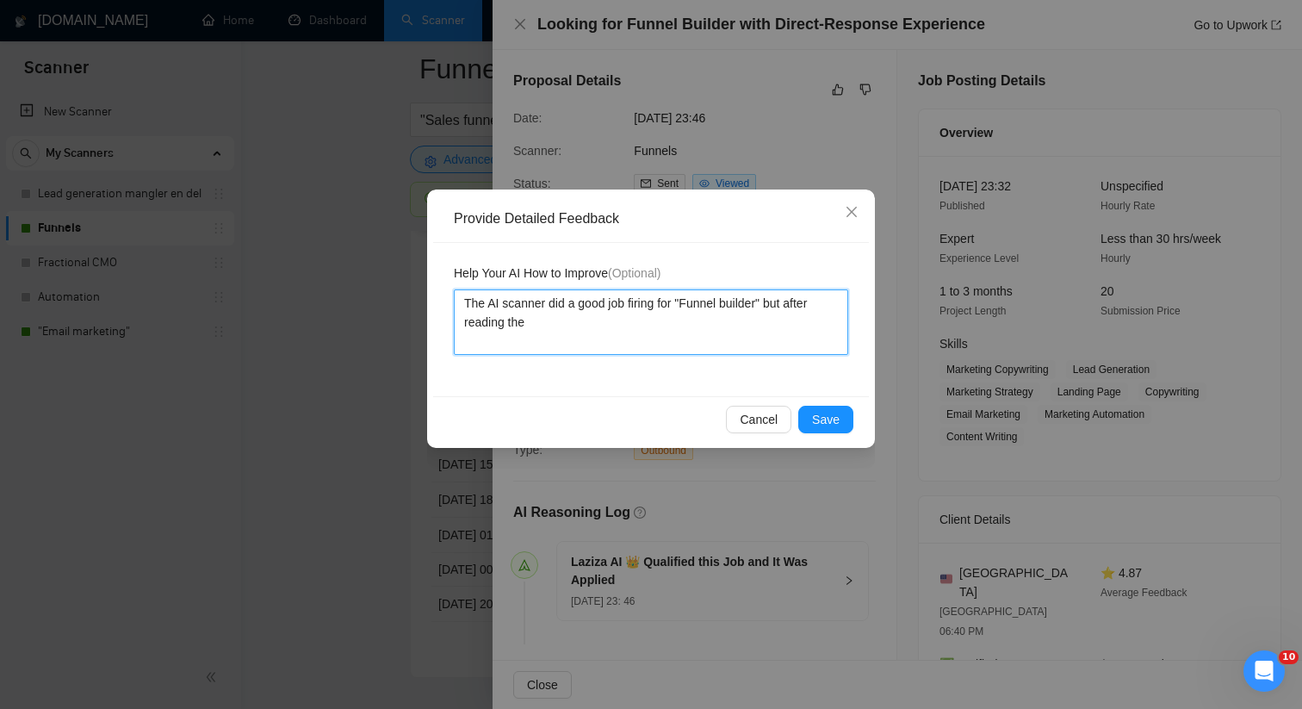
click at [776, 303] on textarea "The AI scanner did a good job firing for "Funnel builder" but after reading the" at bounding box center [651, 321] width 394 height 65
click at [692, 318] on textarea "The AI scanner did a good job firing for "Funnel builder" for [PERSON_NAME] the…" at bounding box center [651, 321] width 394 height 65
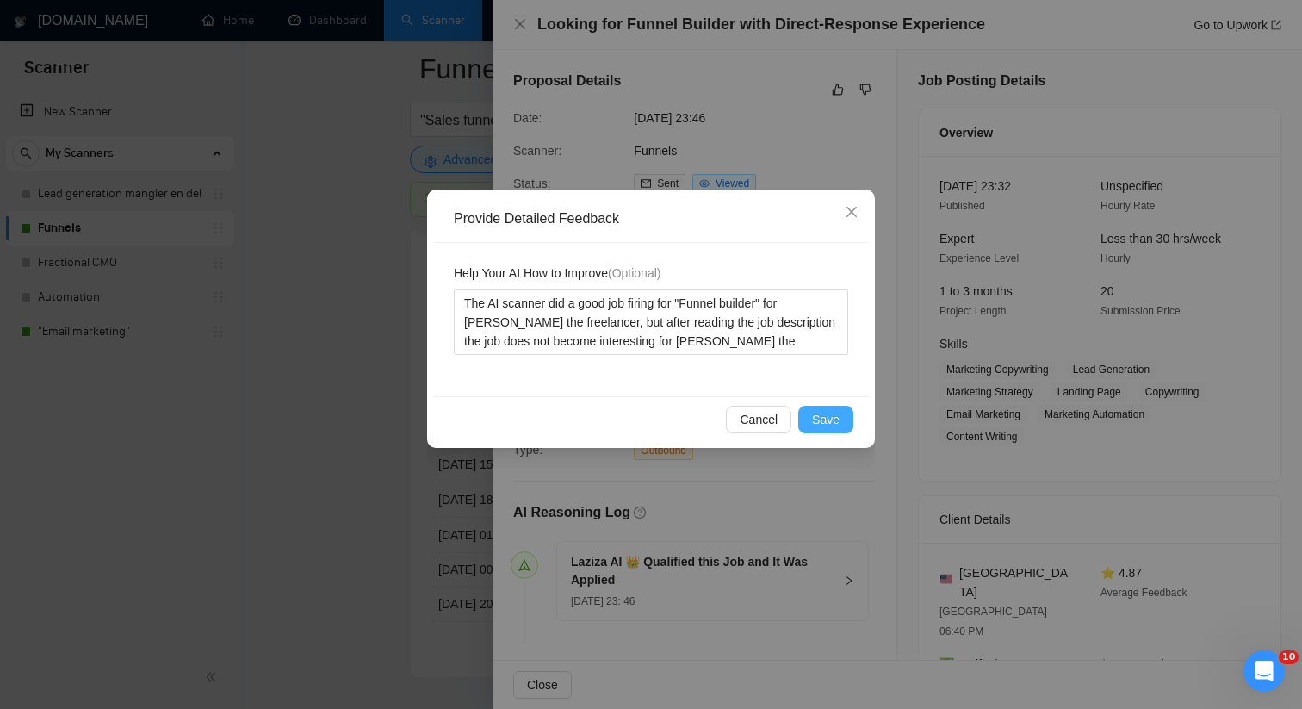
click at [808, 413] on button "Save" at bounding box center [825, 420] width 55 height 28
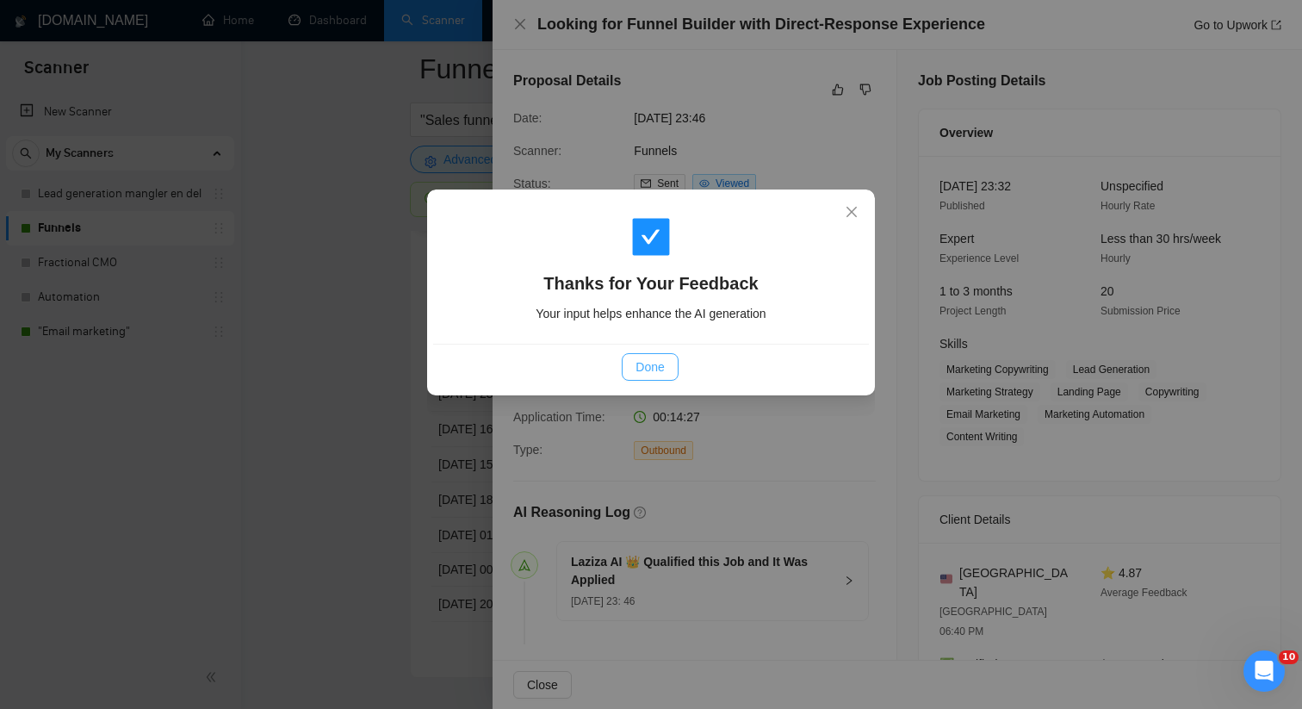
click at [648, 363] on span "Done" at bounding box center [650, 366] width 28 height 19
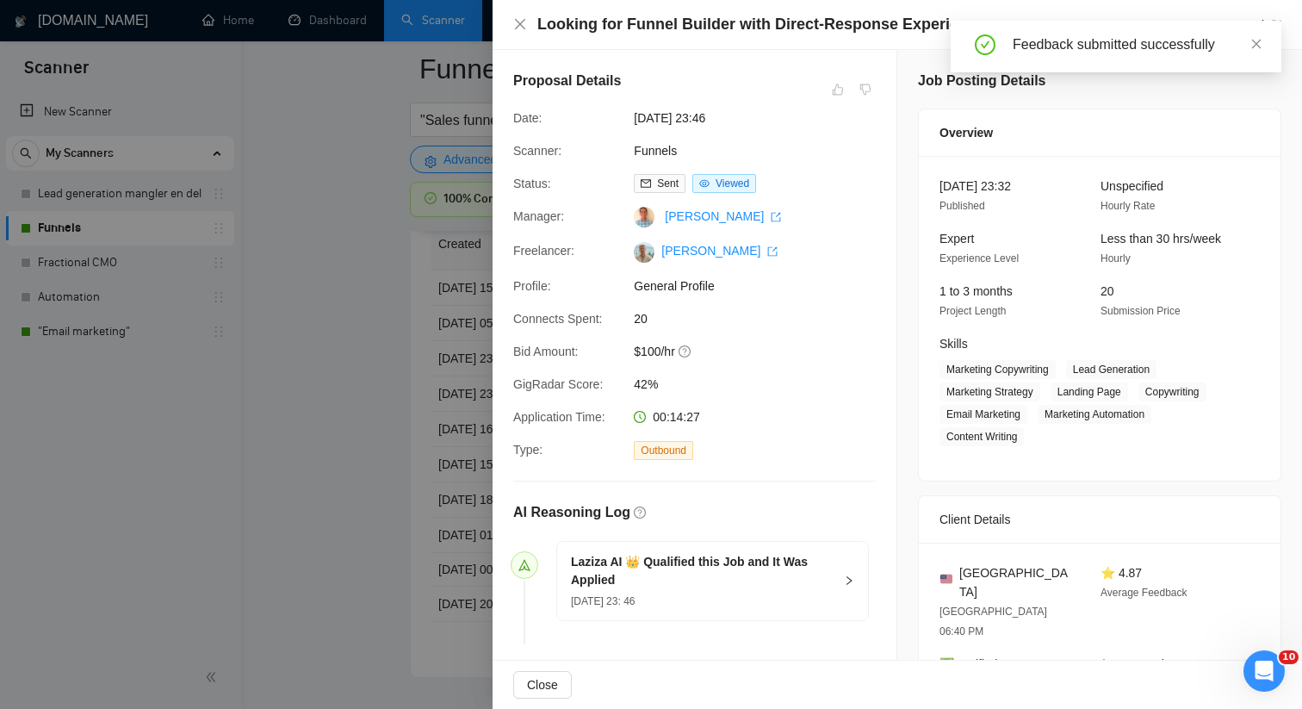
click at [440, 222] on div at bounding box center [651, 354] width 1302 height 709
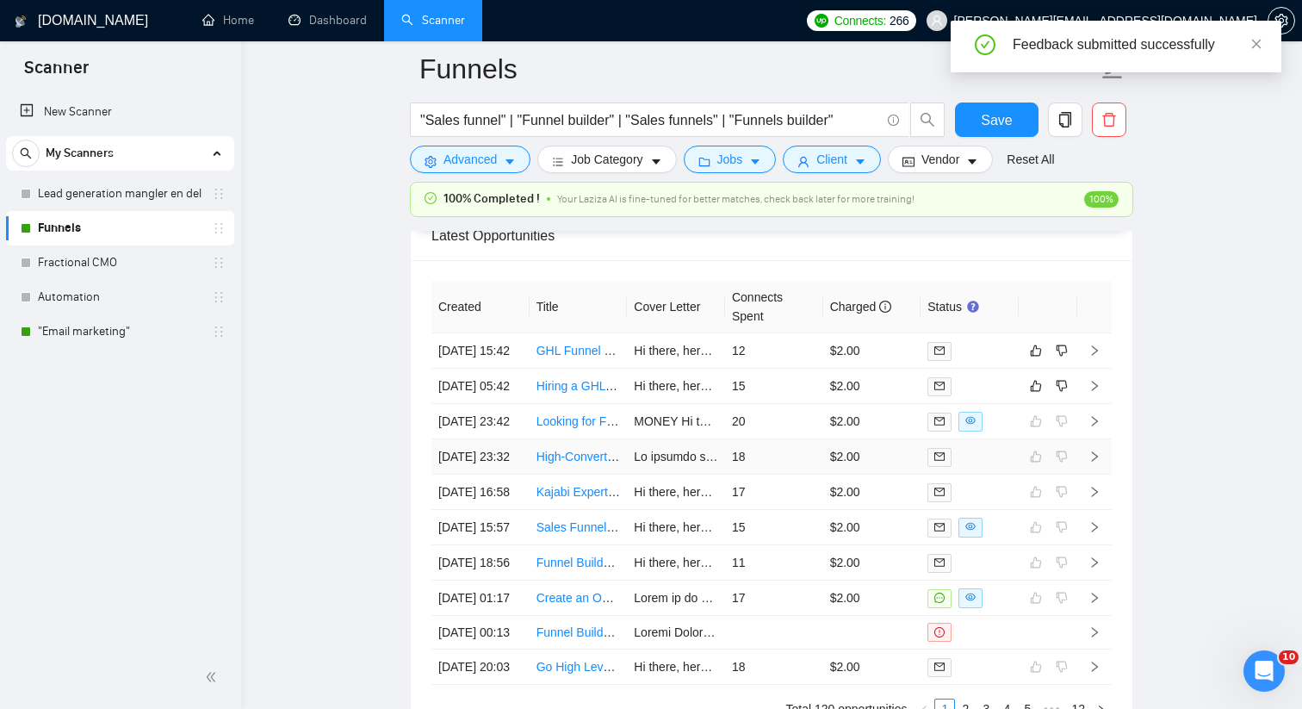
scroll to position [4580, 0]
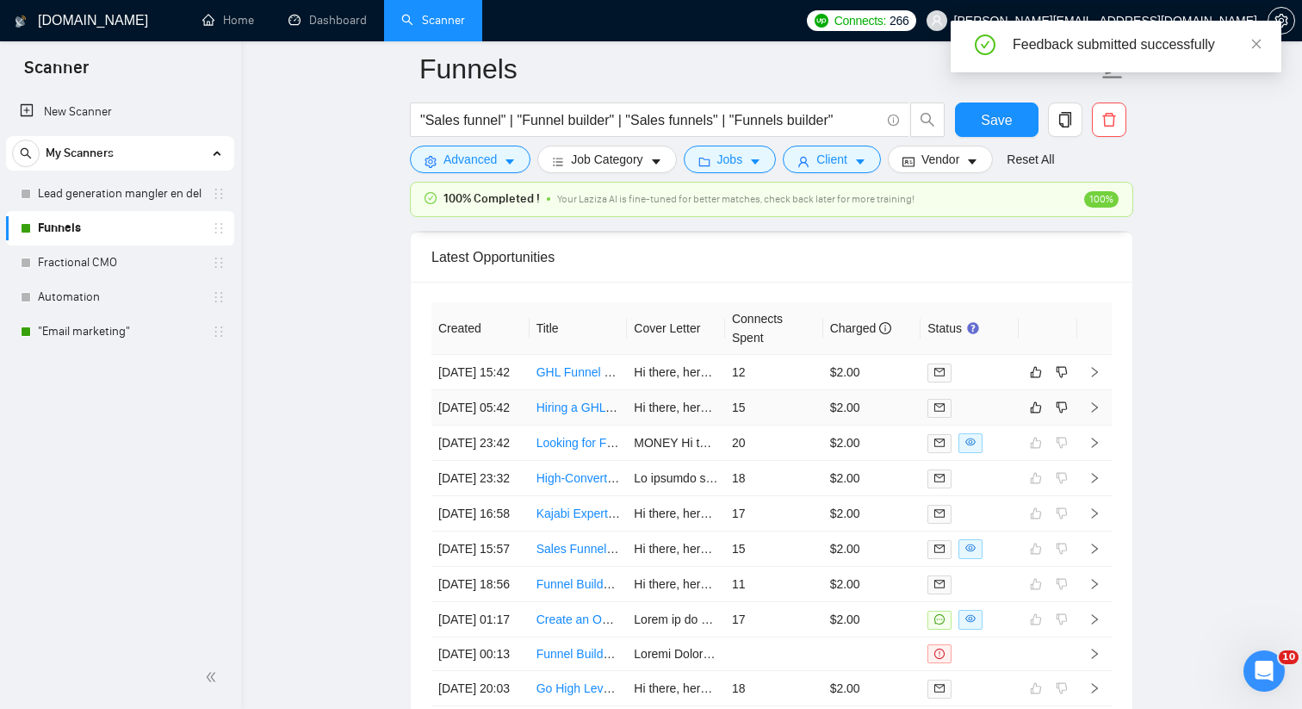
click at [777, 425] on td "15" at bounding box center [774, 407] width 98 height 35
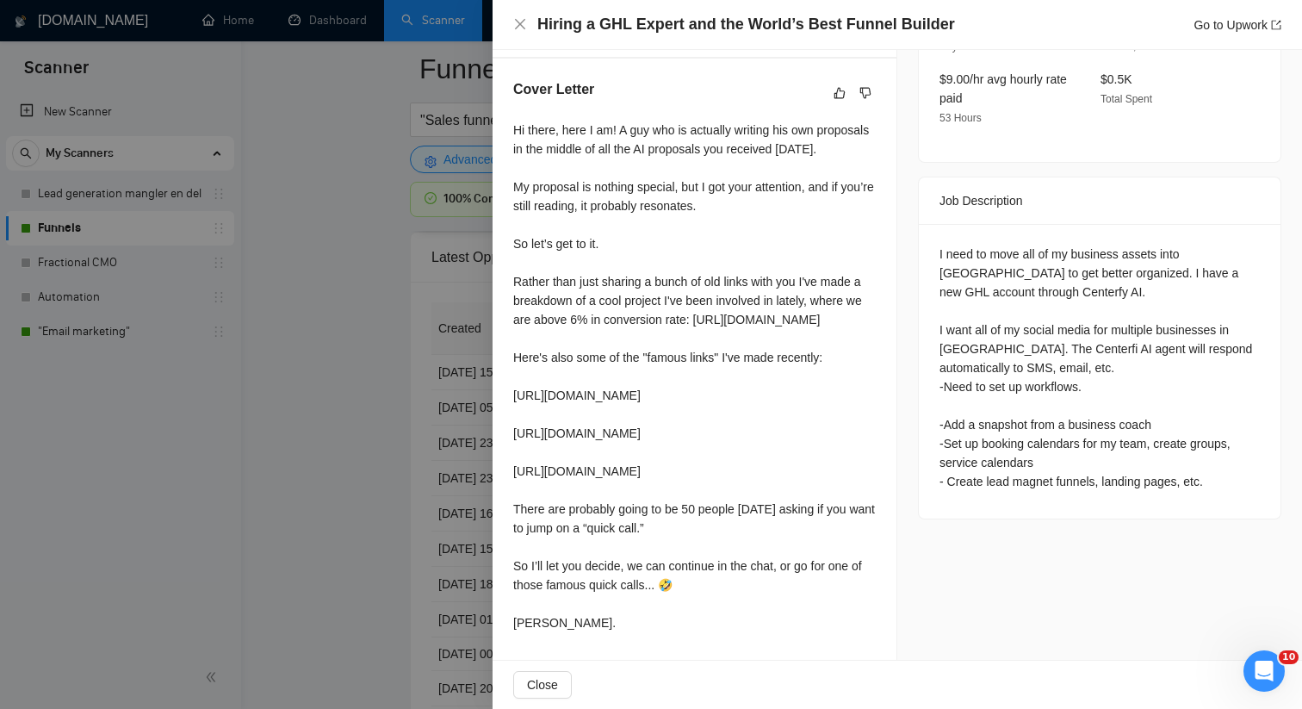
scroll to position [689, 0]
drag, startPoint x: 941, startPoint y: 180, endPoint x: 1002, endPoint y: 182, distance: 60.3
click at [1002, 245] on div "I need to move all of my business assets into [GEOGRAPHIC_DATA] to get better o…" at bounding box center [1100, 368] width 320 height 246
copy div "Centerfy AI"
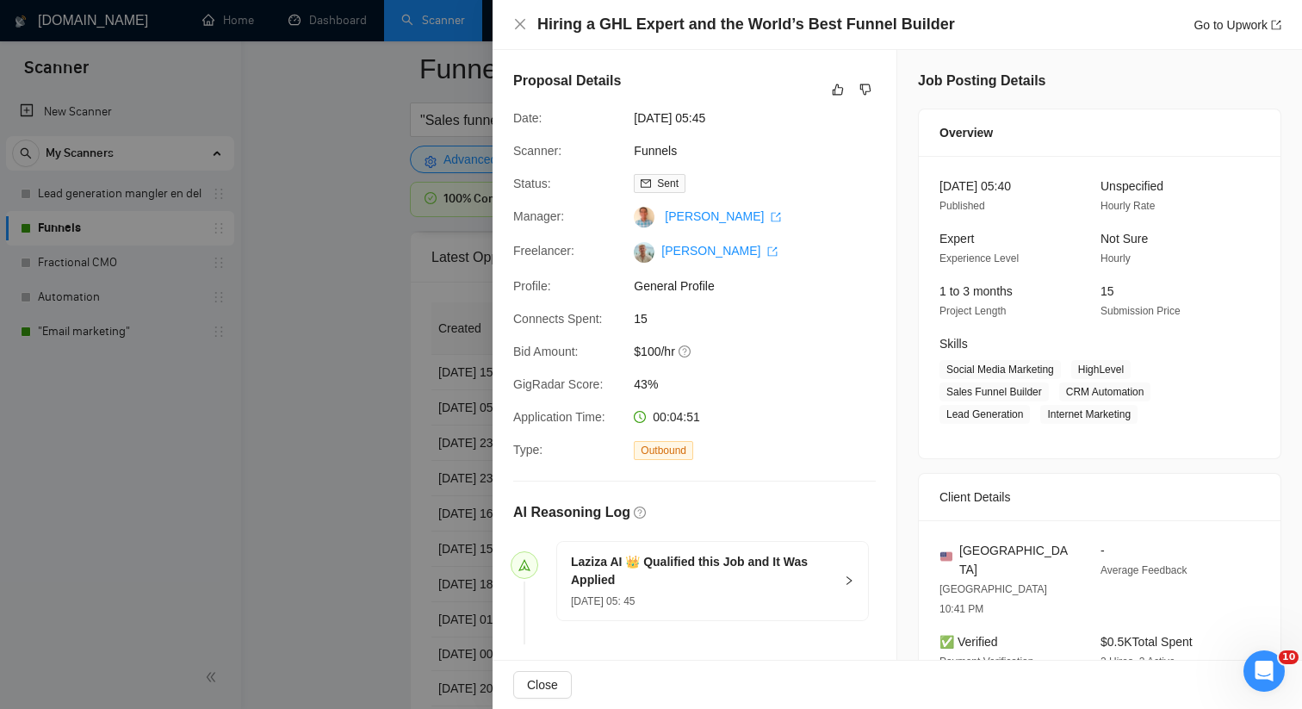
click at [830, 100] on div "Proposal Details" at bounding box center [694, 90] width 363 height 38
click at [834, 92] on icon "like" at bounding box center [838, 90] width 12 height 14
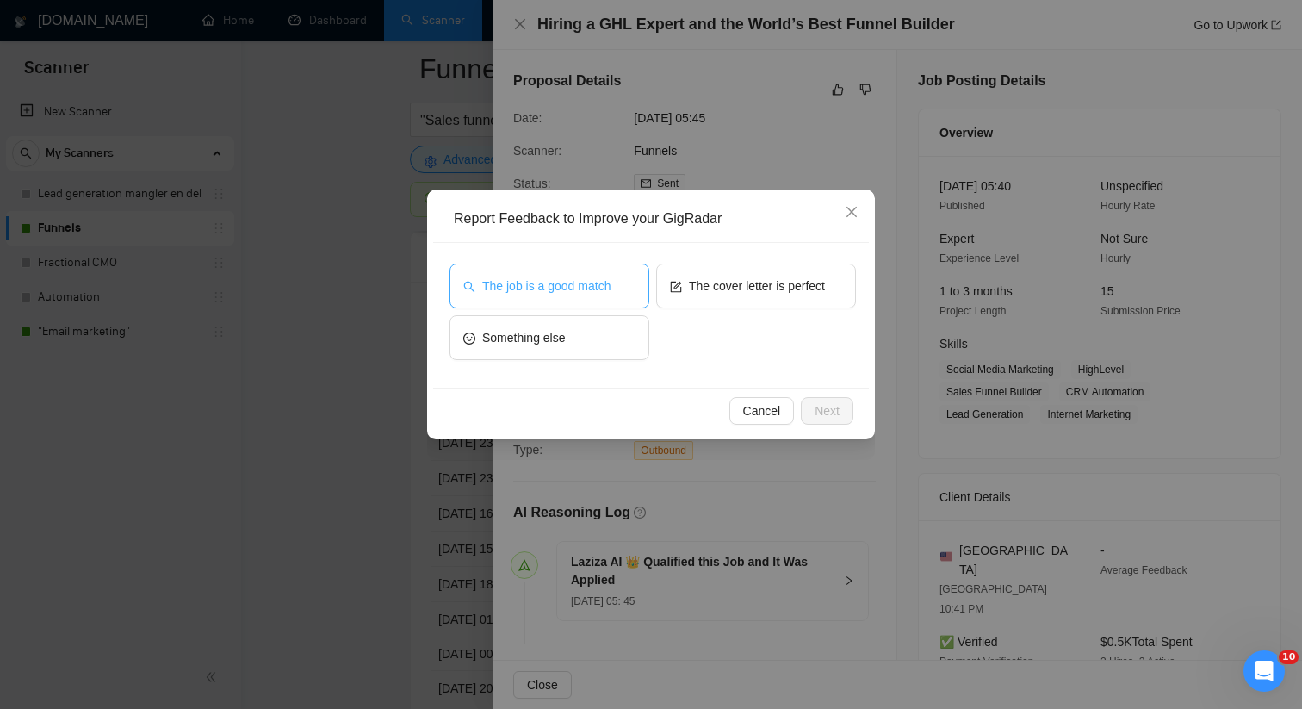
click at [540, 292] on span "The job is a good match" at bounding box center [546, 285] width 128 height 19
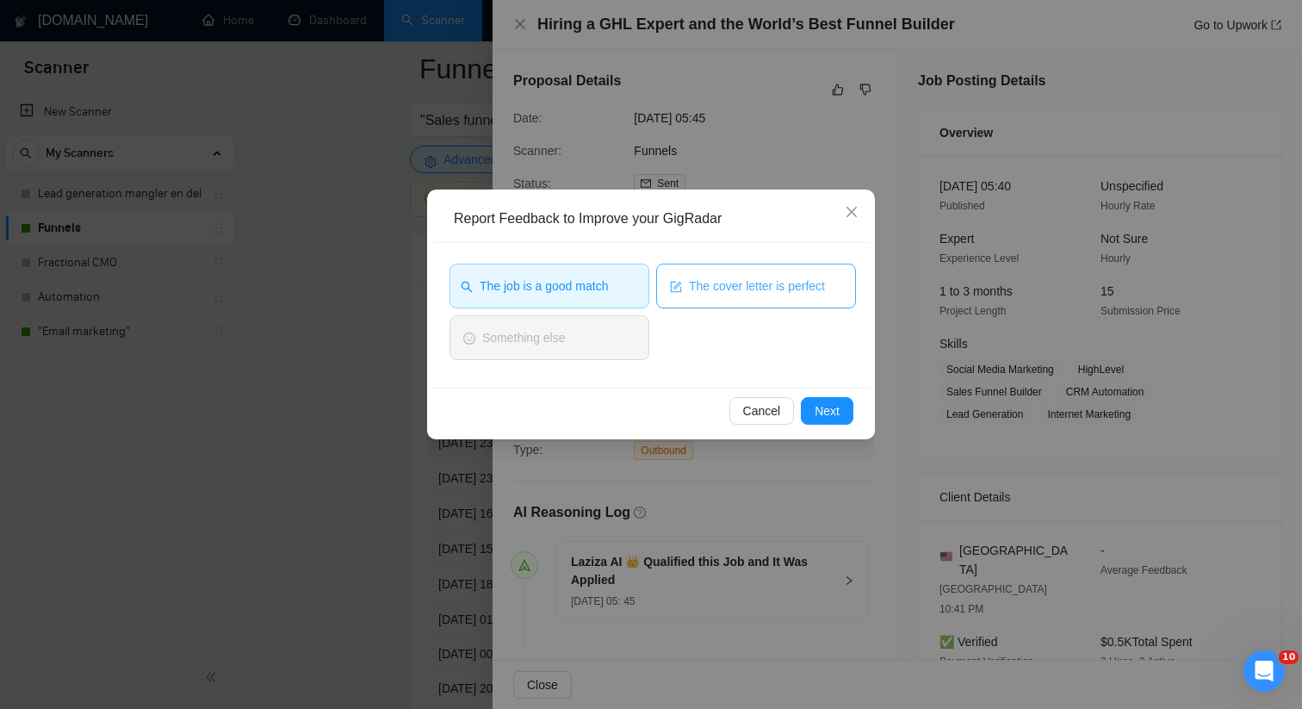
click at [786, 287] on span "The cover letter is perfect" at bounding box center [757, 285] width 136 height 19
click at [821, 413] on span "Next" at bounding box center [827, 410] width 25 height 19
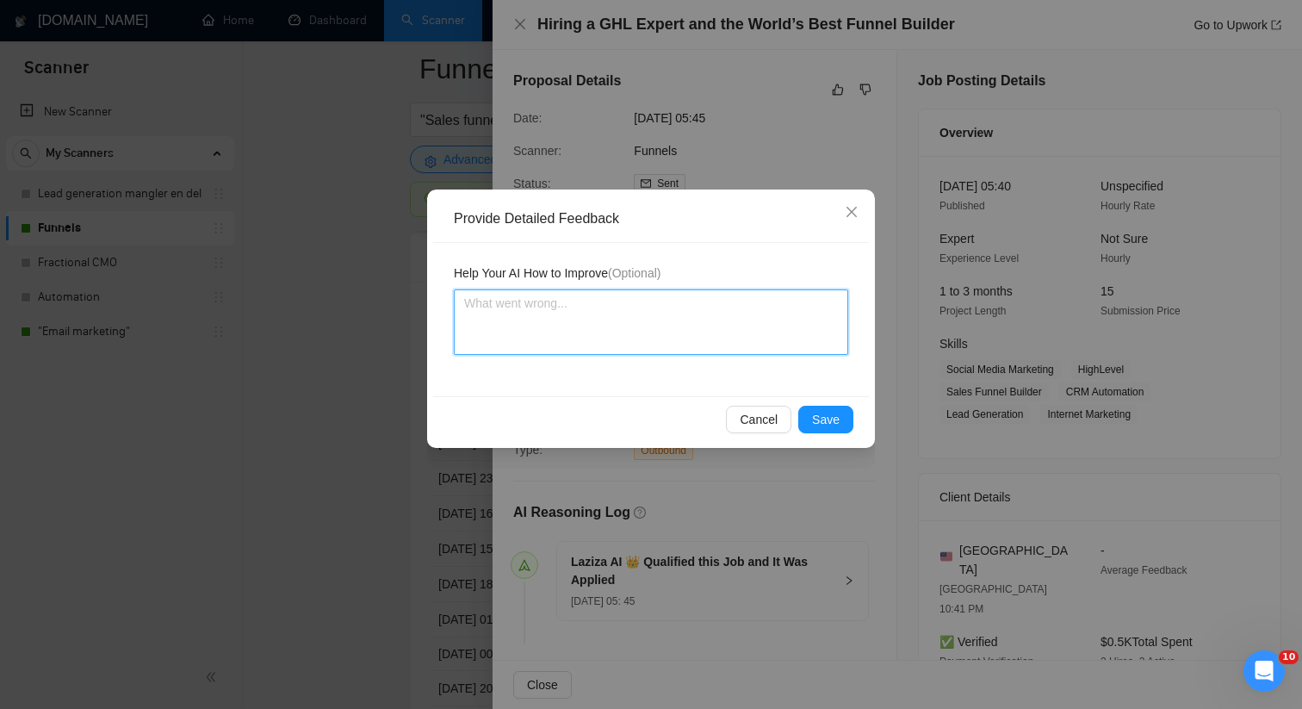
click at [574, 340] on textarea at bounding box center [651, 321] width 394 height 65
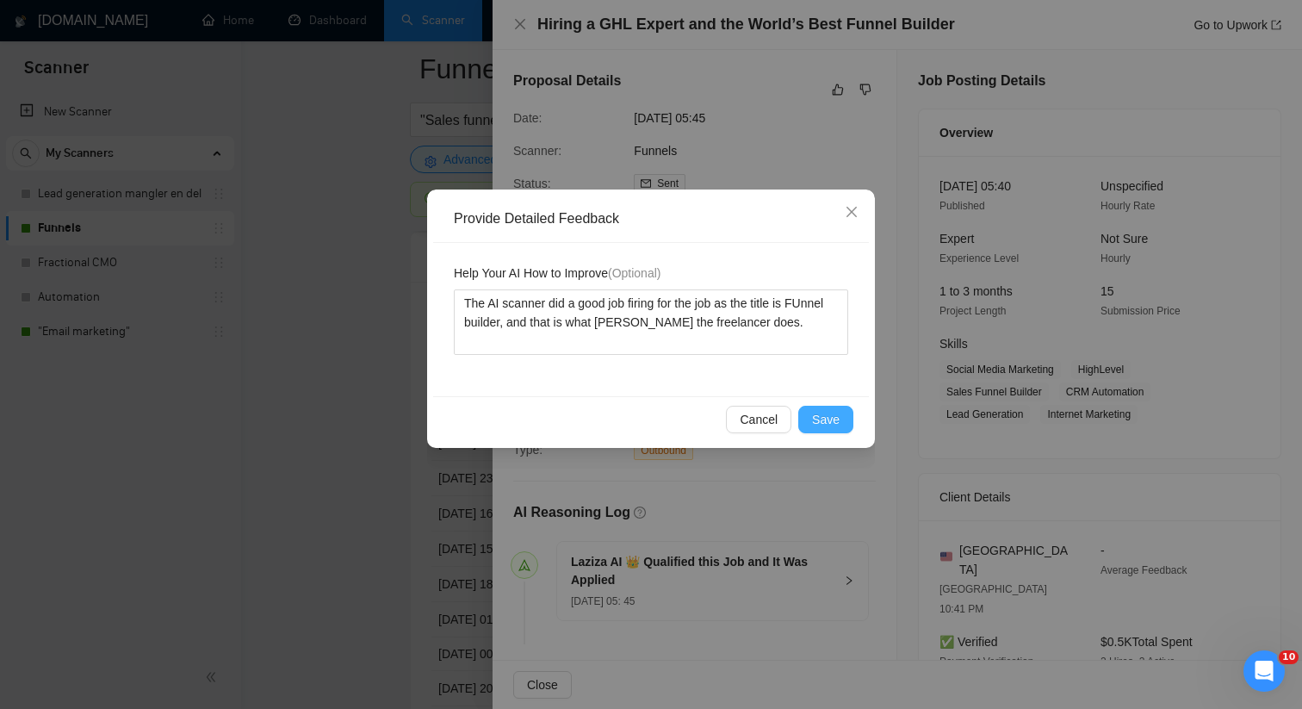
click at [847, 413] on button "Save" at bounding box center [825, 420] width 55 height 28
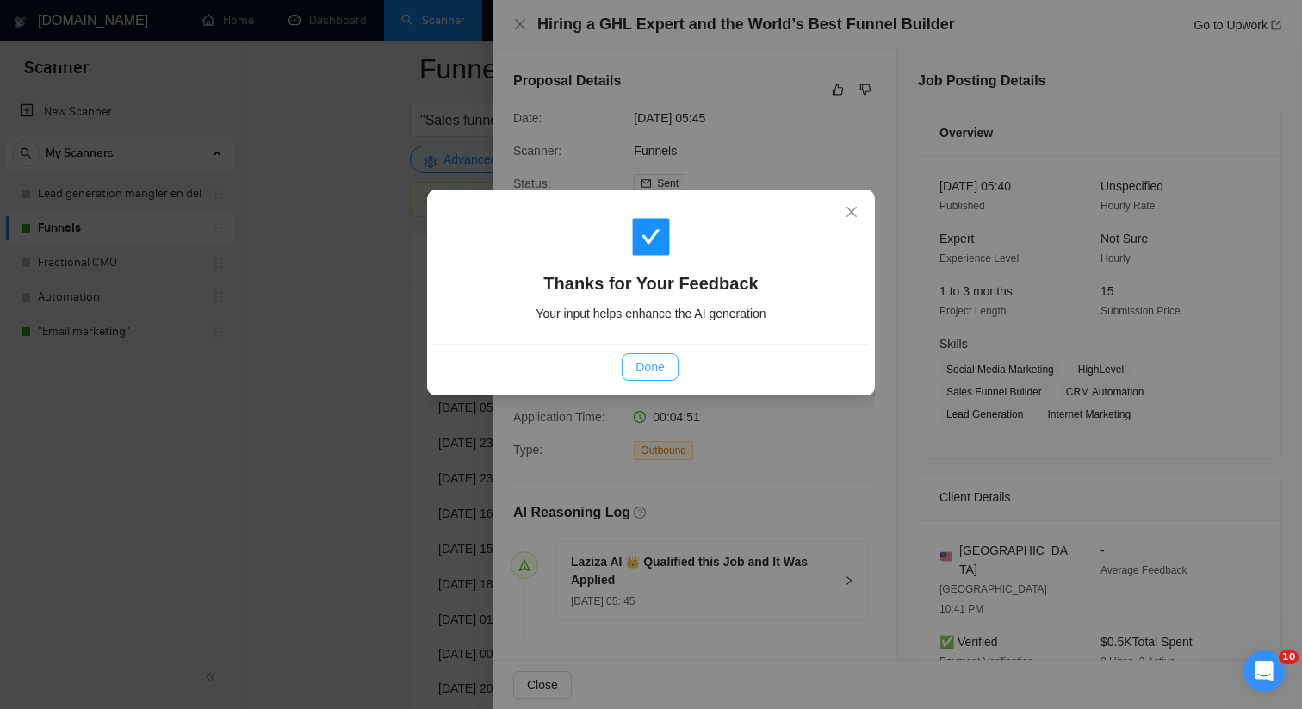
click at [676, 363] on button "Done" at bounding box center [650, 367] width 56 height 28
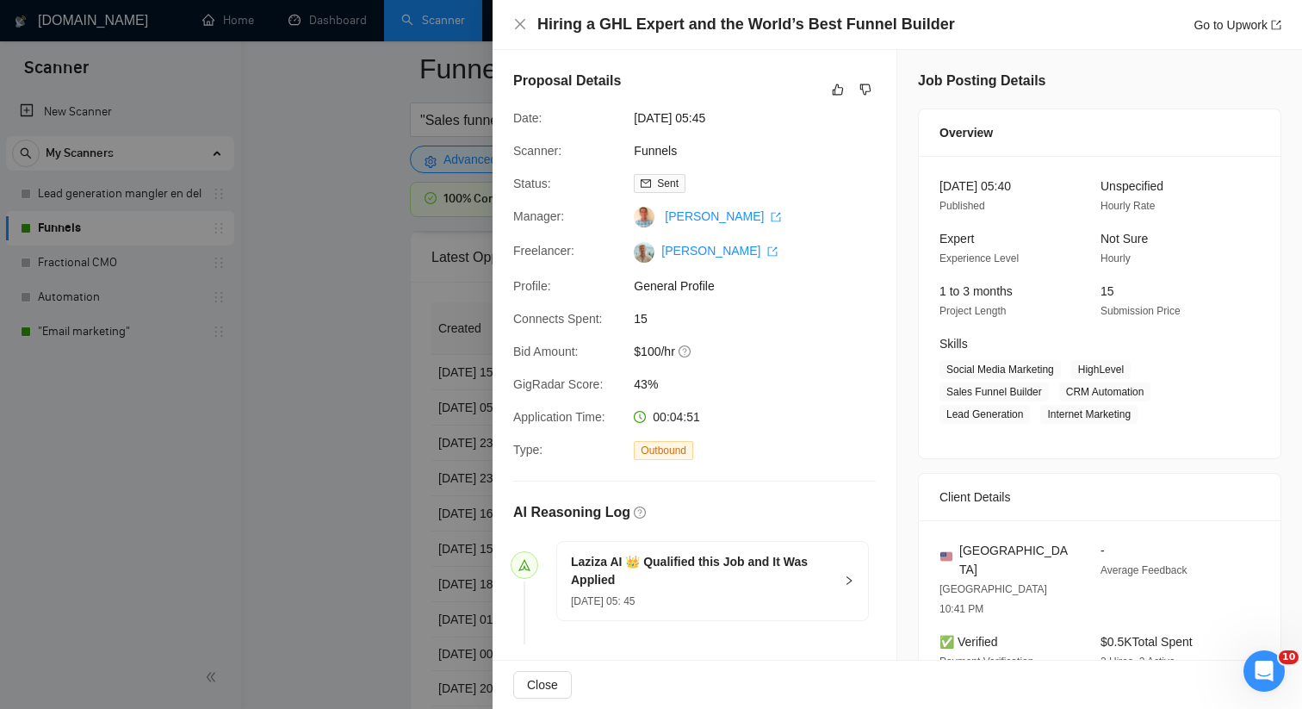
click at [389, 301] on div at bounding box center [651, 354] width 1302 height 709
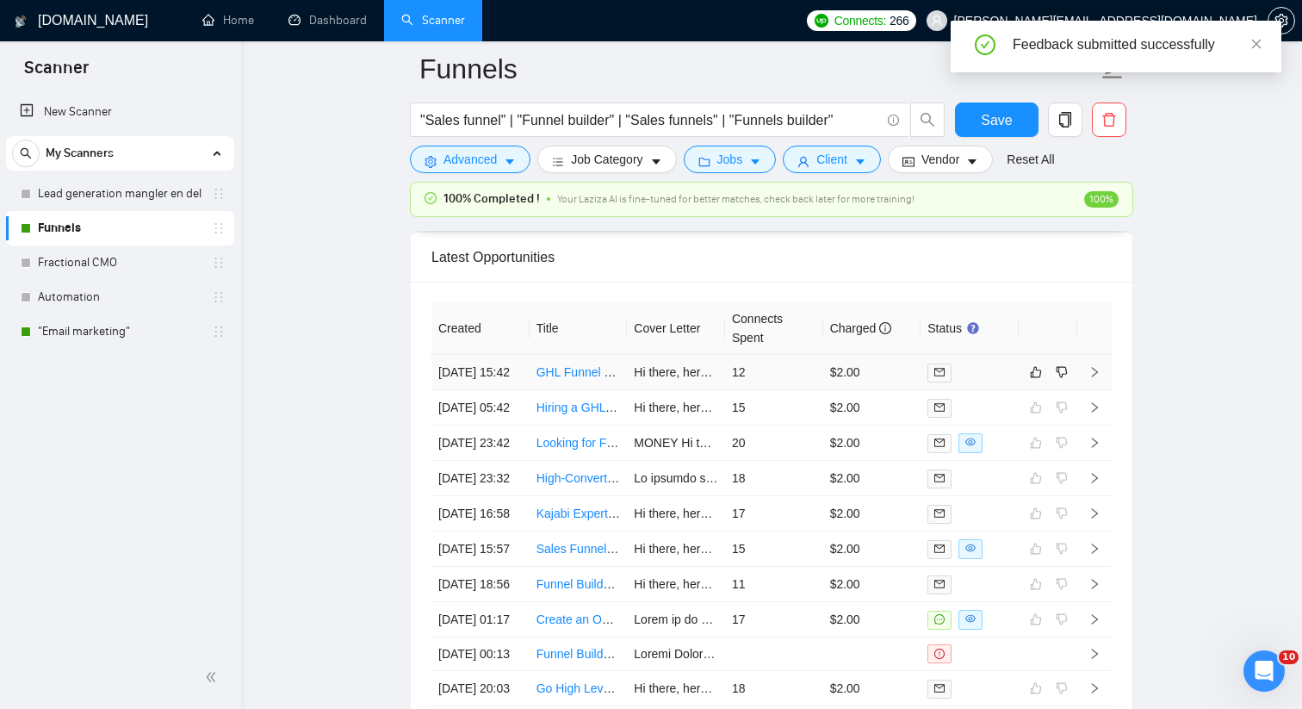
click at [1013, 389] on td at bounding box center [970, 372] width 98 height 35
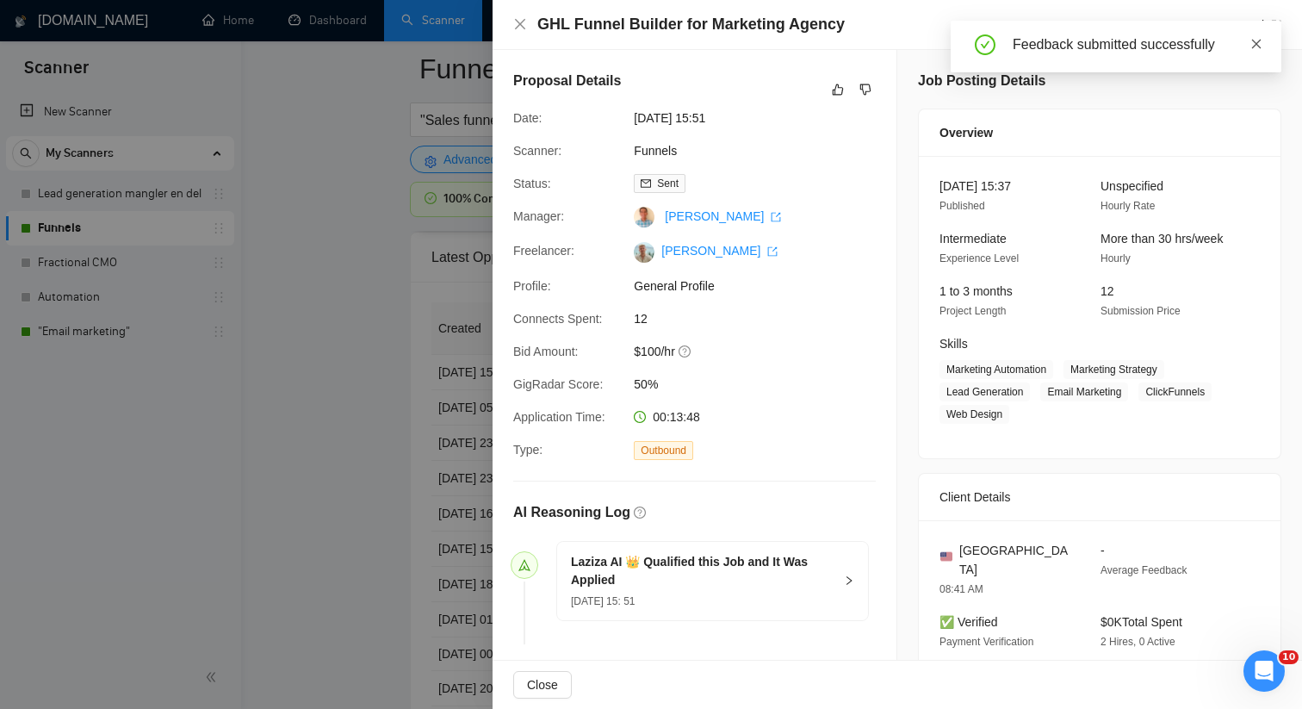
click at [1258, 40] on icon "close" at bounding box center [1256, 44] width 12 height 12
click at [515, 30] on icon "close" at bounding box center [520, 24] width 14 height 14
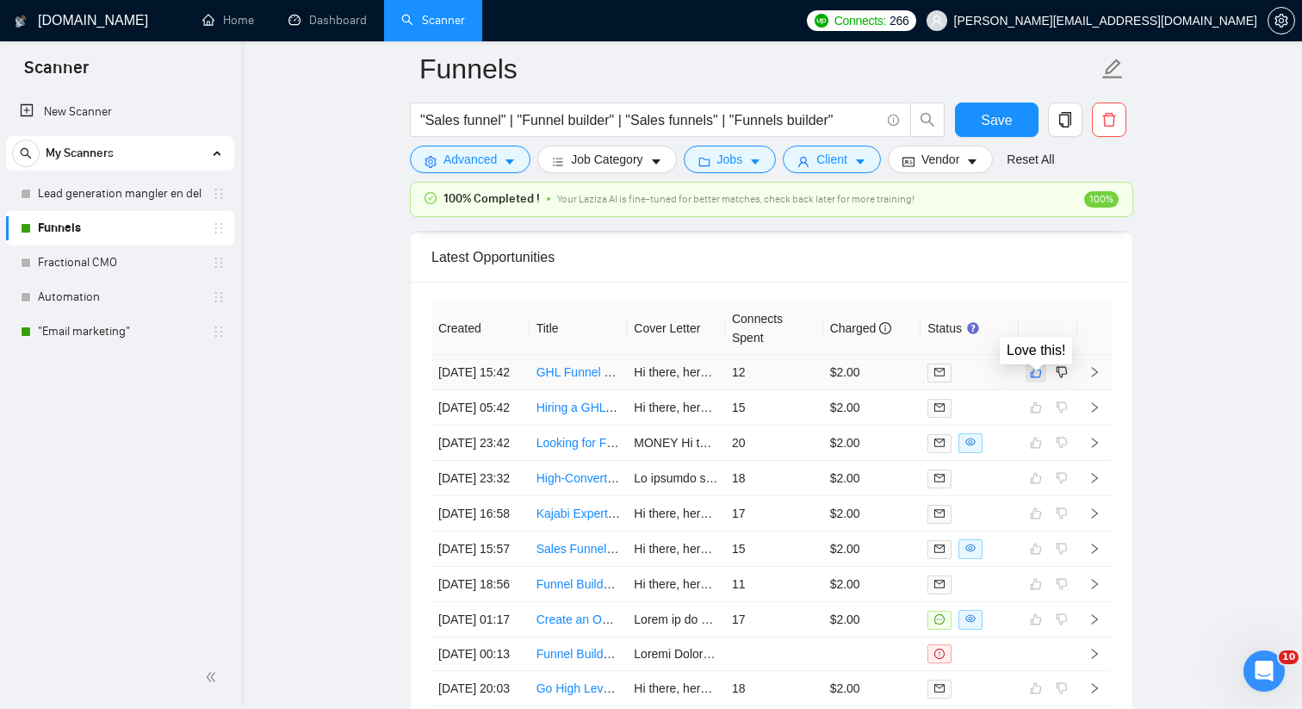
click at [1036, 379] on icon "like" at bounding box center [1036, 372] width 12 height 14
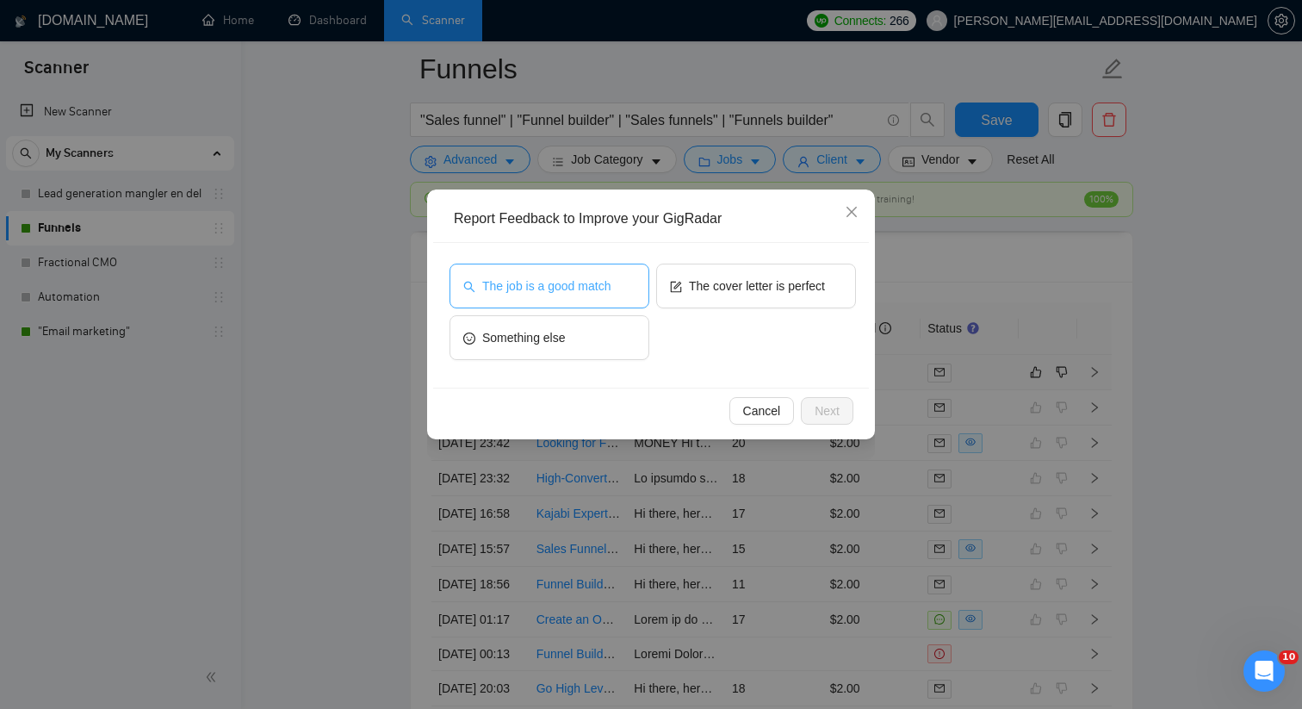
click at [611, 286] on span "The job is a good match" at bounding box center [546, 285] width 128 height 19
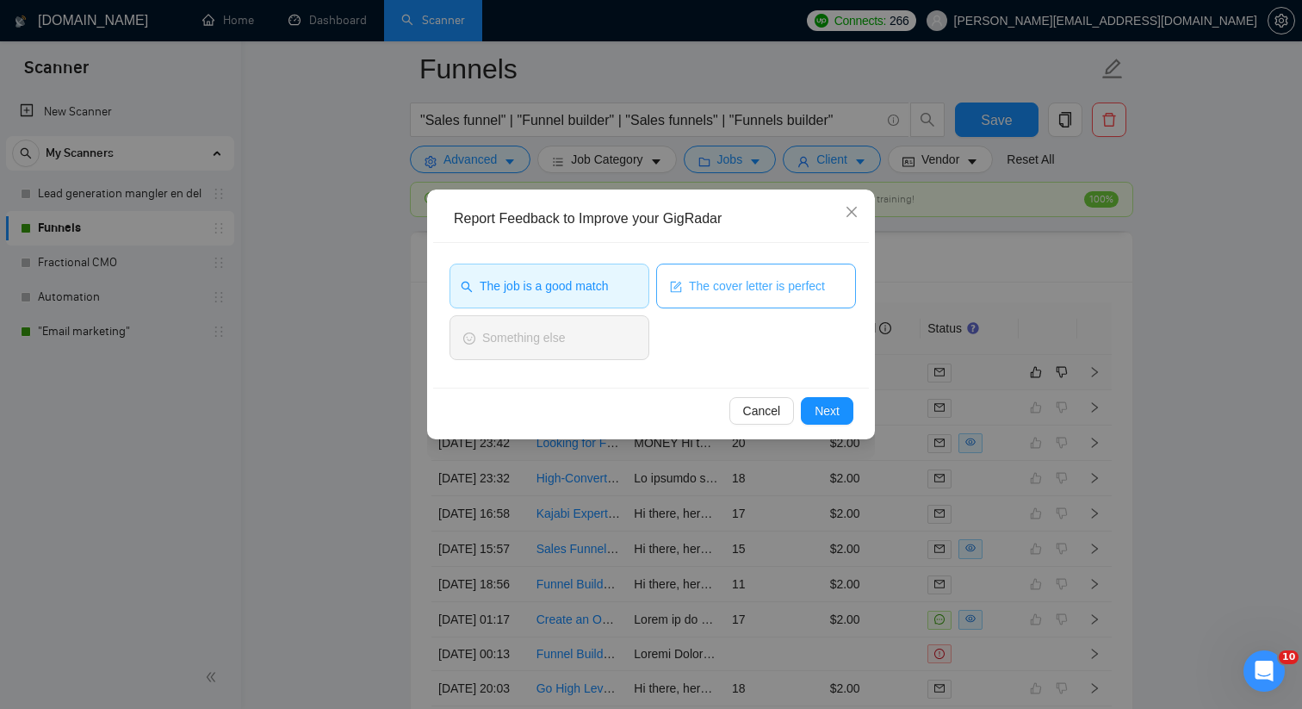
click at [707, 295] on button "The cover letter is perfect" at bounding box center [756, 286] width 200 height 45
click at [824, 419] on span "Next" at bounding box center [827, 410] width 25 height 19
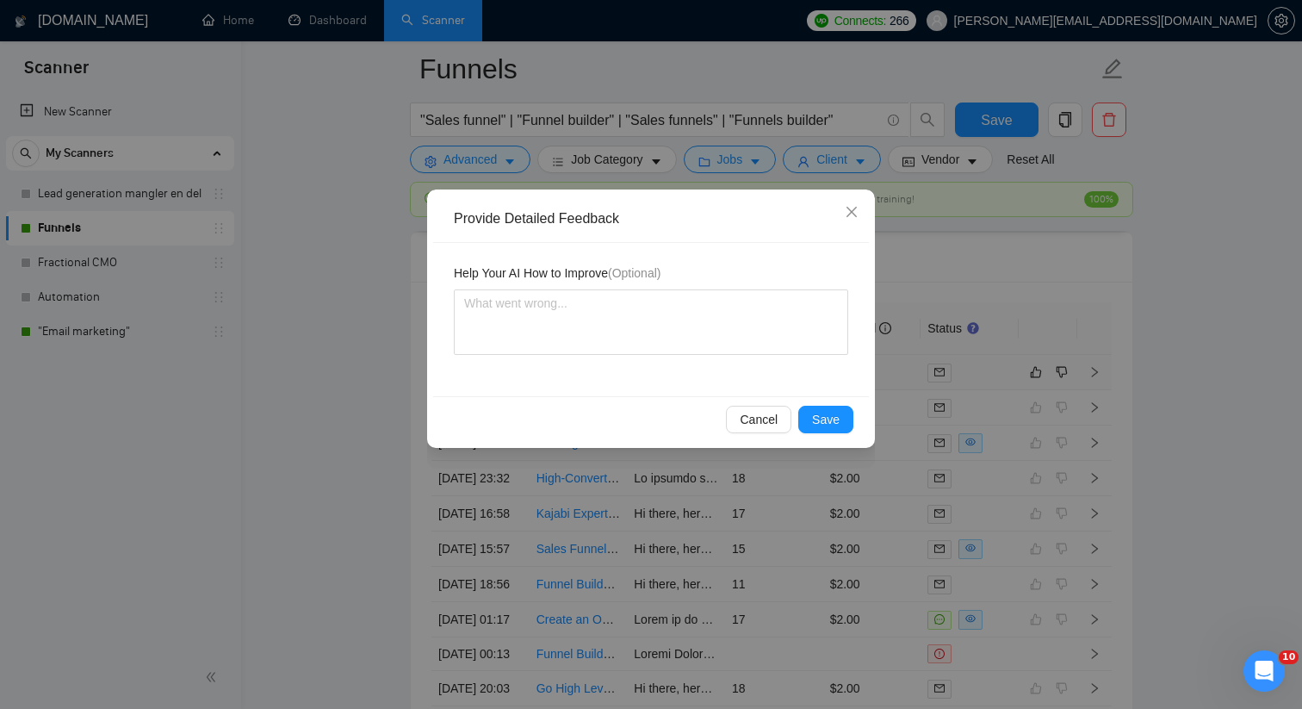
click at [642, 361] on div "Help Your AI How to Improve (Optional)" at bounding box center [651, 319] width 436 height 153
click at [630, 341] on textarea at bounding box center [651, 321] width 394 height 65
click at [832, 418] on span "Save" at bounding box center [826, 419] width 28 height 19
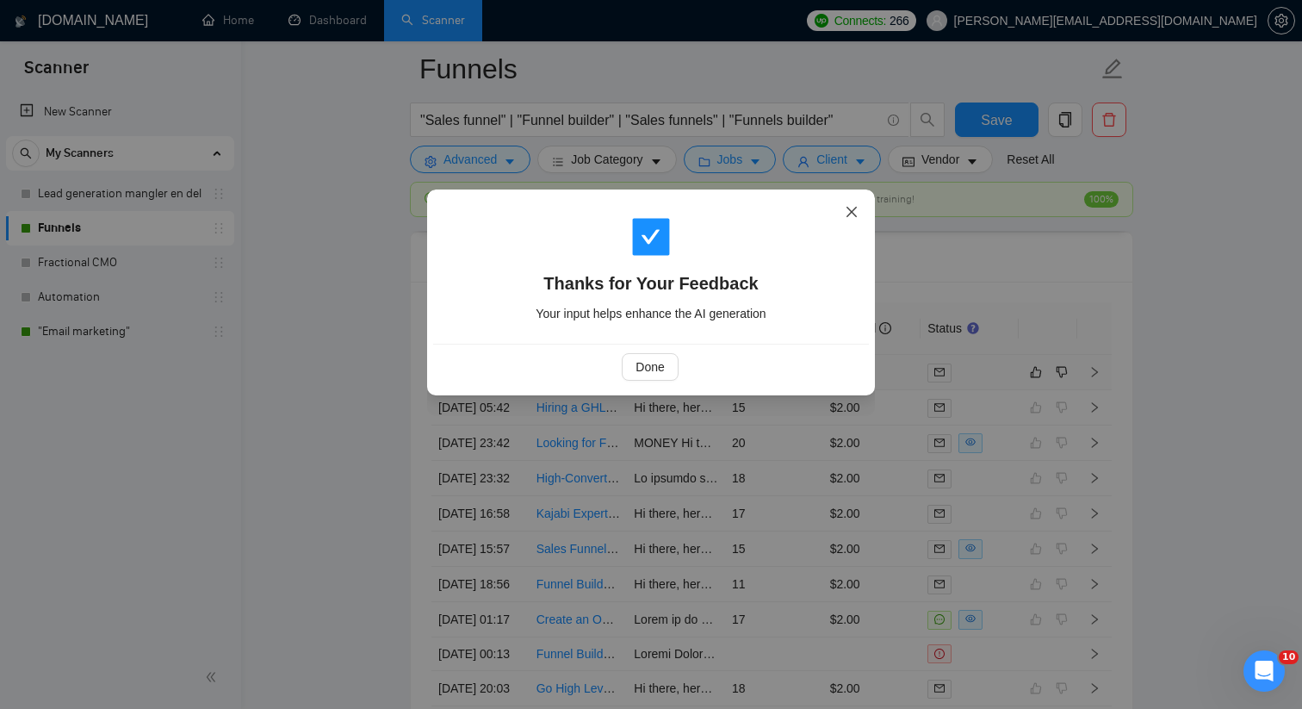
click at [854, 216] on icon "close" at bounding box center [852, 212] width 10 height 10
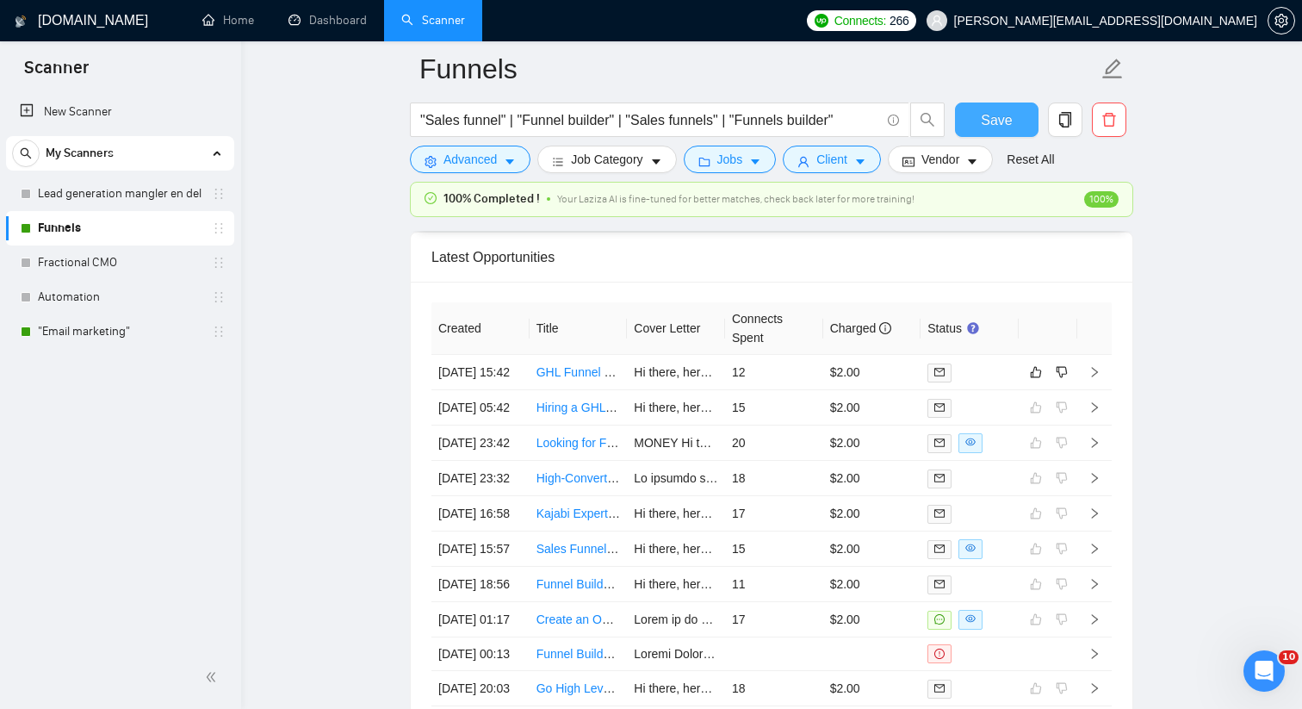
click at [1008, 130] on span "Save" at bounding box center [996, 120] width 31 height 22
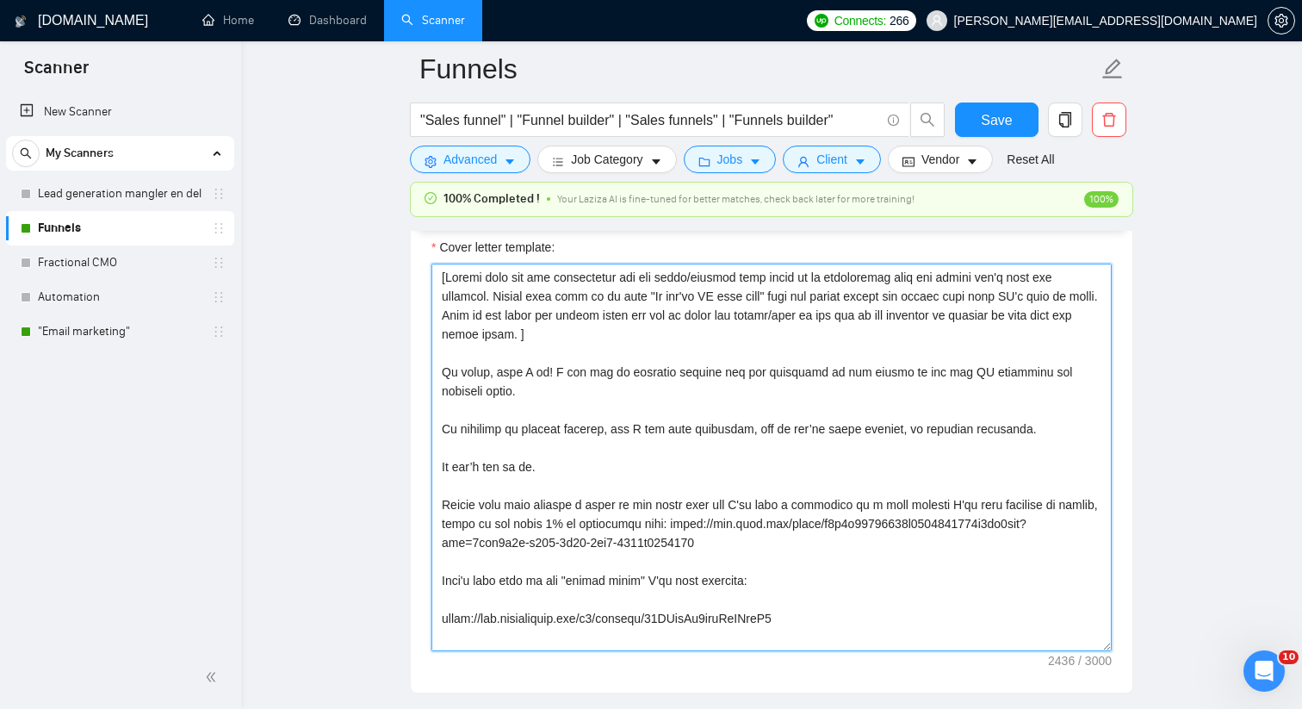
click at [587, 336] on textarea "Cover letter template:" at bounding box center [771, 458] width 680 height 388
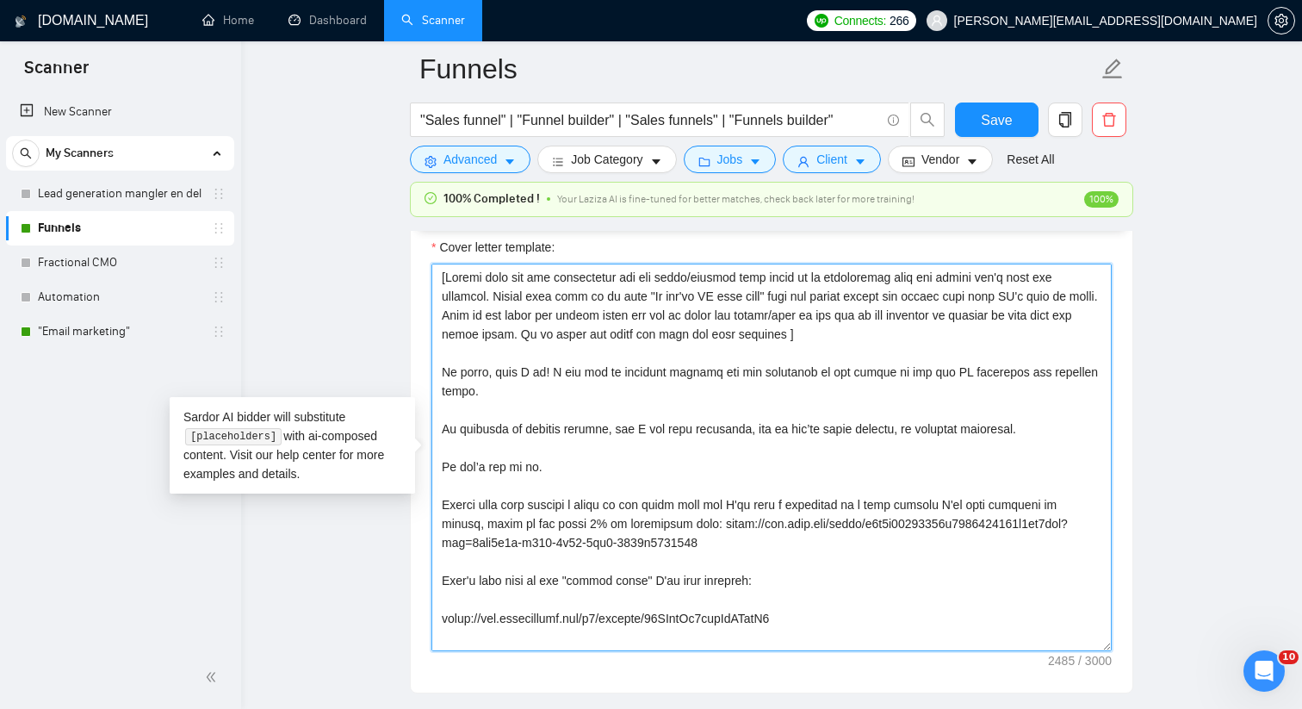
click at [746, 338] on textarea "Cover letter template:" at bounding box center [771, 458] width 680 height 388
click at [779, 334] on textarea "Cover letter template:" at bounding box center [771, 458] width 680 height 388
click at [914, 333] on textarea "Cover letter template:" at bounding box center [771, 458] width 680 height 388
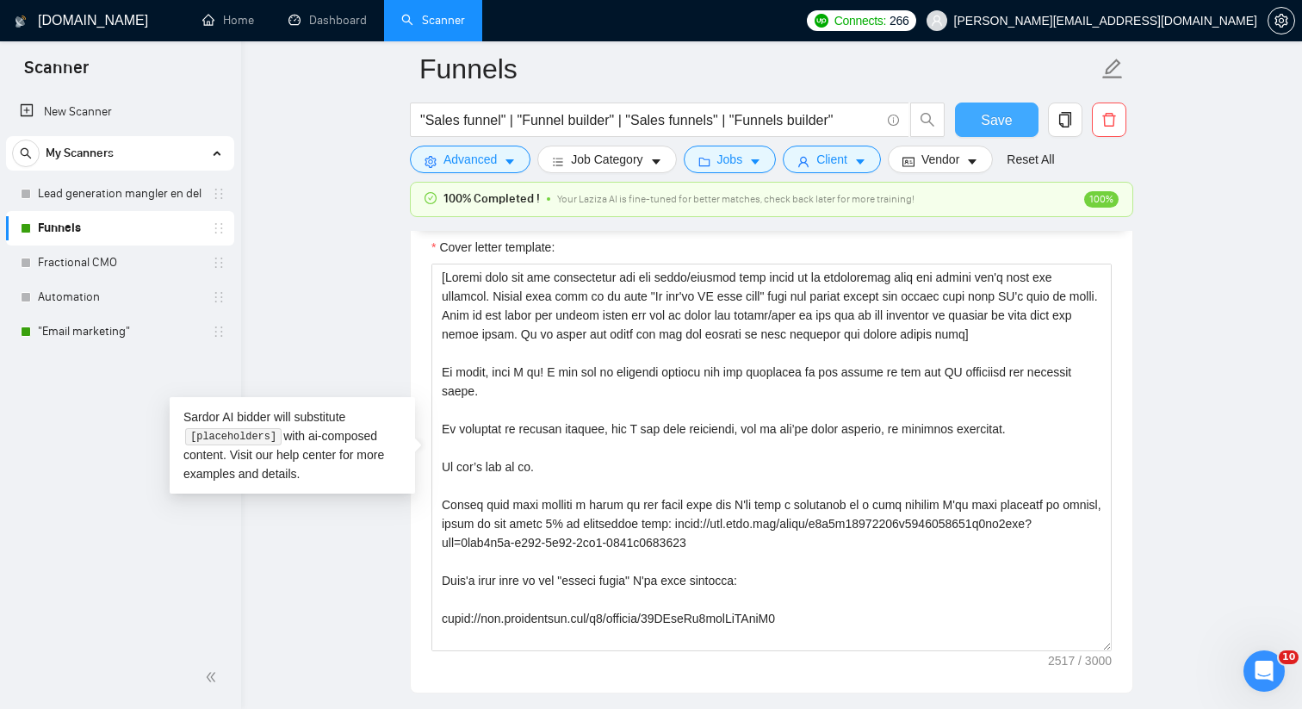
click at [972, 125] on button "Save" at bounding box center [997, 119] width 84 height 34
